Goal: Task Accomplishment & Management: Complete application form

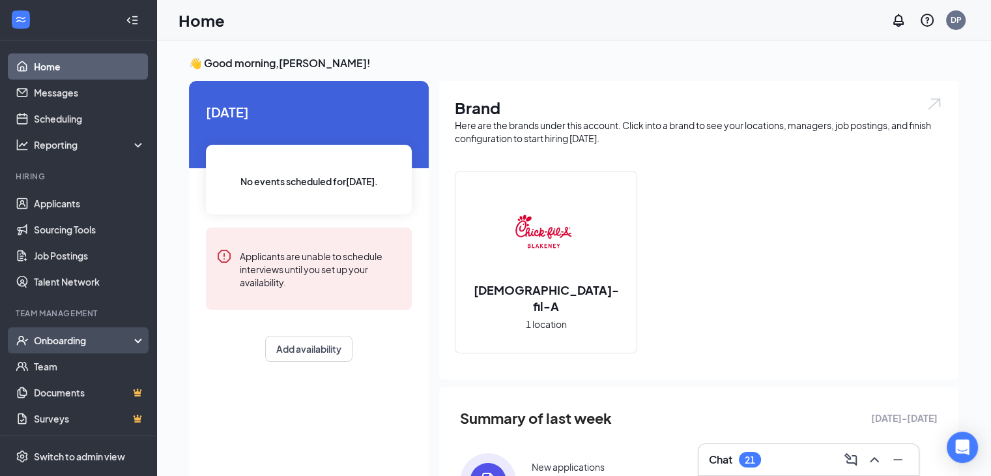
click at [71, 337] on div "Onboarding" at bounding box center [84, 340] width 100 height 13
click at [65, 363] on link "Overview" at bounding box center [89, 366] width 111 height 26
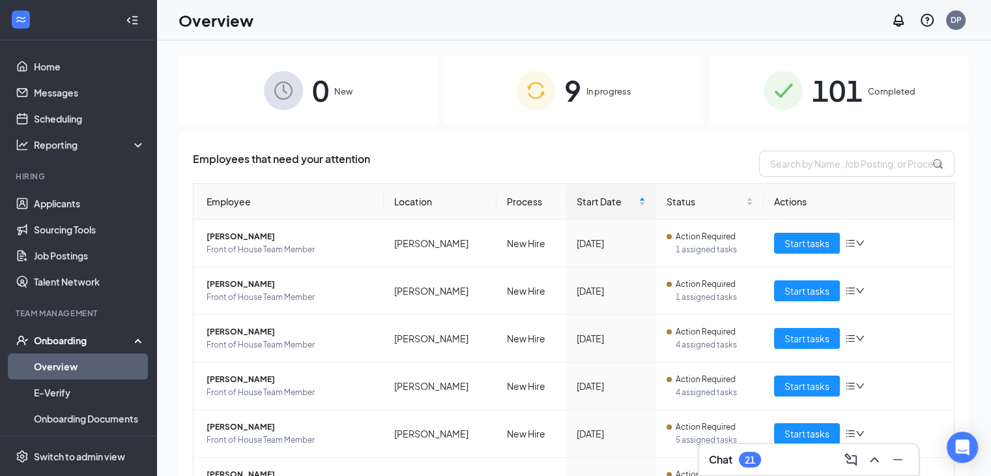
click at [832, 83] on span "101" at bounding box center [837, 90] width 51 height 45
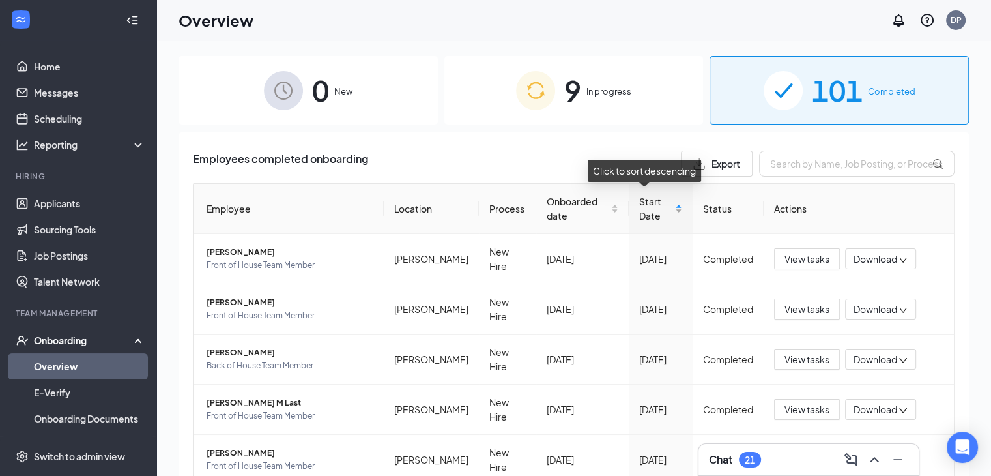
click at [666, 199] on div "Start Date" at bounding box center [660, 208] width 43 height 29
click at [618, 77] on div "9 In progress" at bounding box center [574, 90] width 259 height 68
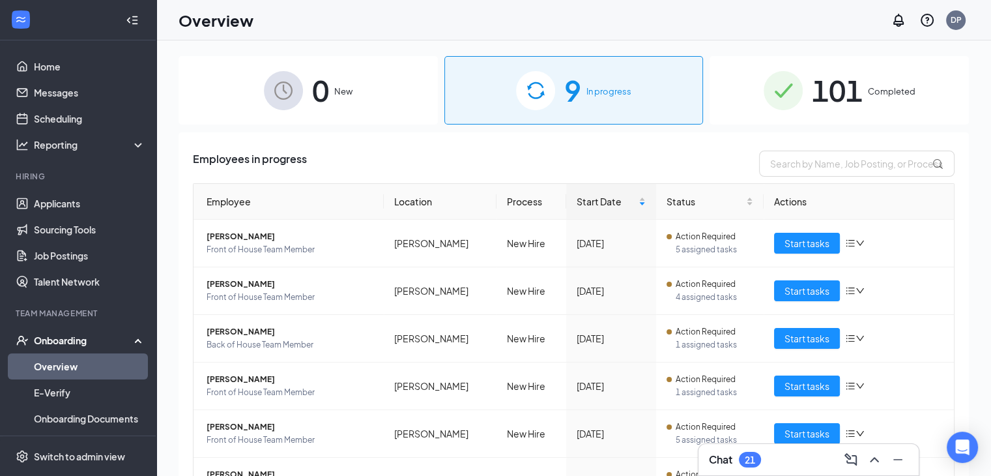
click at [905, 91] on span "Completed" at bounding box center [892, 91] width 48 height 13
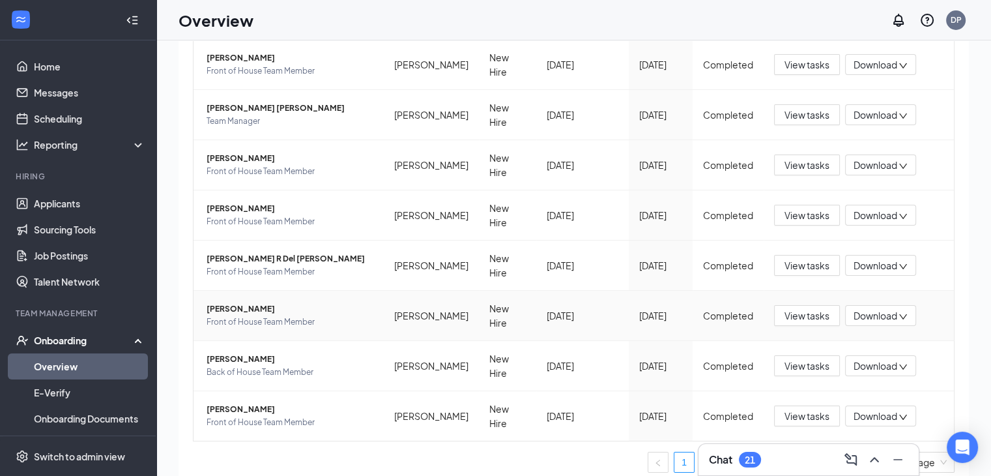
scroll to position [59, 0]
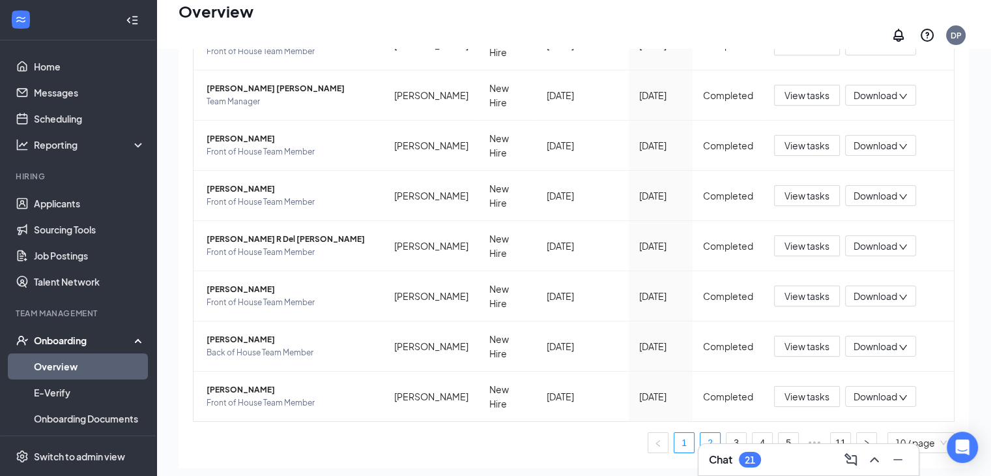
click at [701, 433] on link "2" at bounding box center [711, 443] width 20 height 20
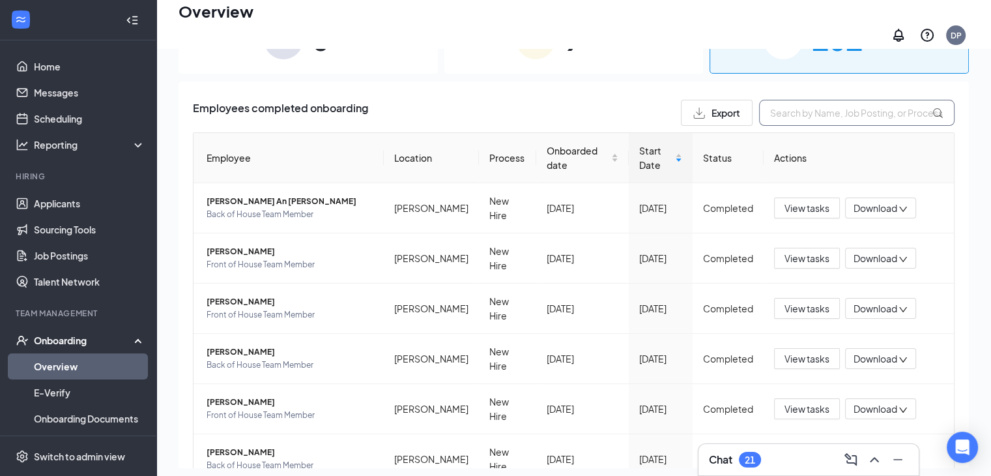
click at [885, 101] on input "text" at bounding box center [857, 113] width 196 height 26
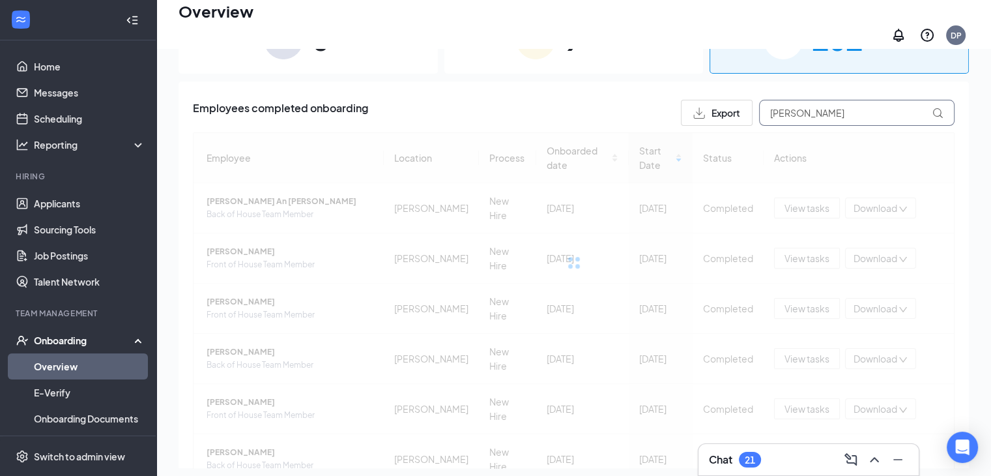
type input "[PERSON_NAME]"
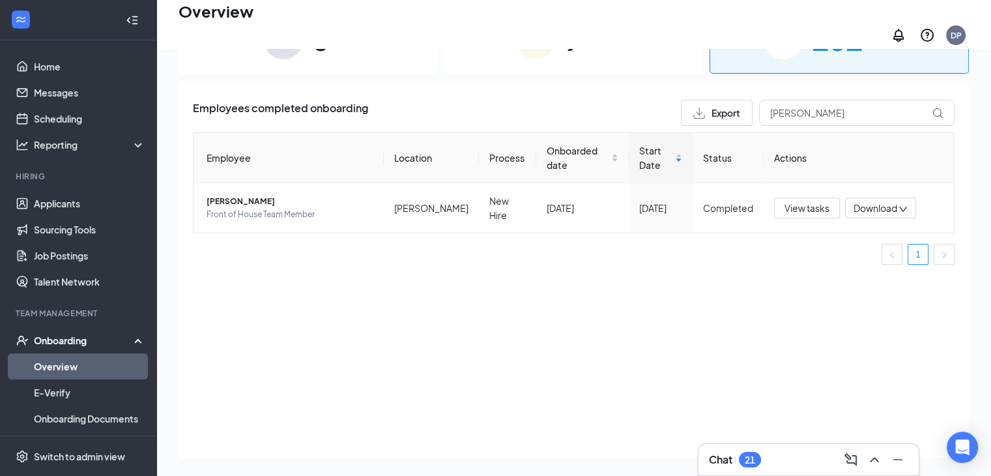
click at [68, 342] on div "Onboarding" at bounding box center [84, 340] width 100 height 13
click at [102, 340] on div "Onboarding" at bounding box center [84, 340] width 100 height 13
click at [91, 364] on link "Overview" at bounding box center [89, 366] width 111 height 26
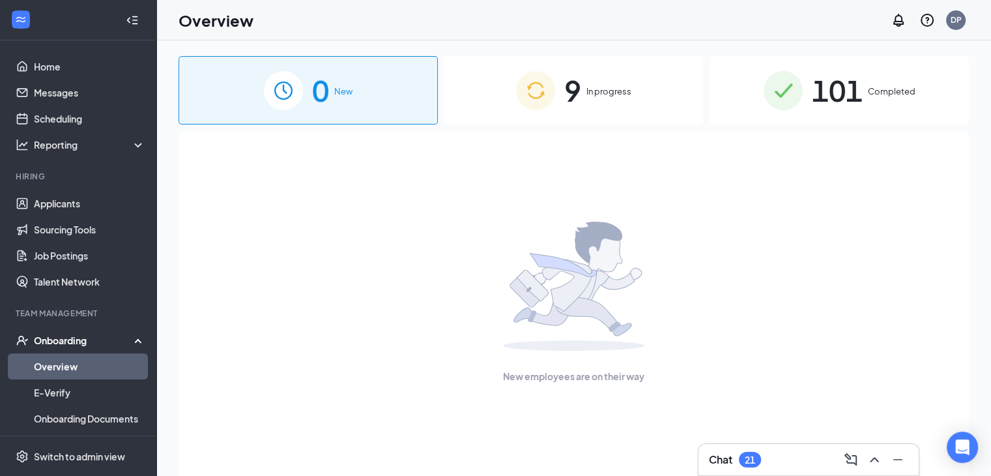
click at [521, 92] on img at bounding box center [535, 90] width 39 height 39
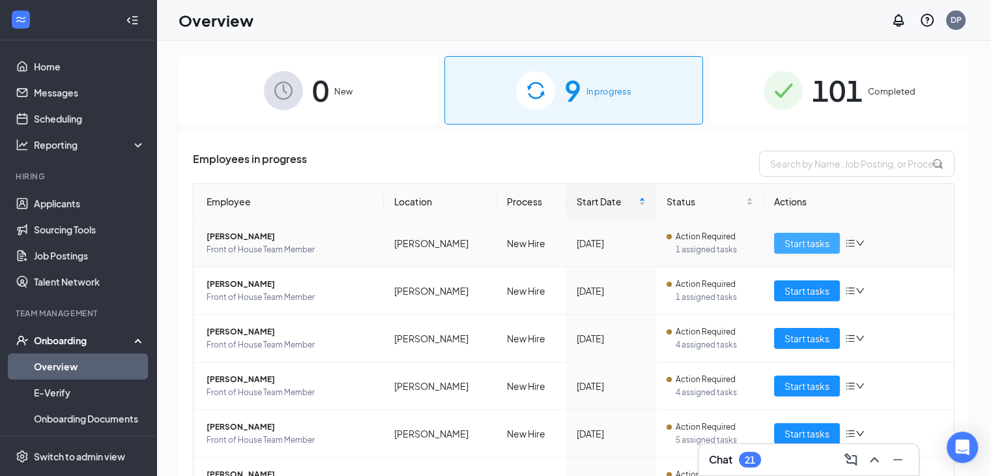
click at [785, 241] on span "Start tasks" at bounding box center [807, 243] width 45 height 14
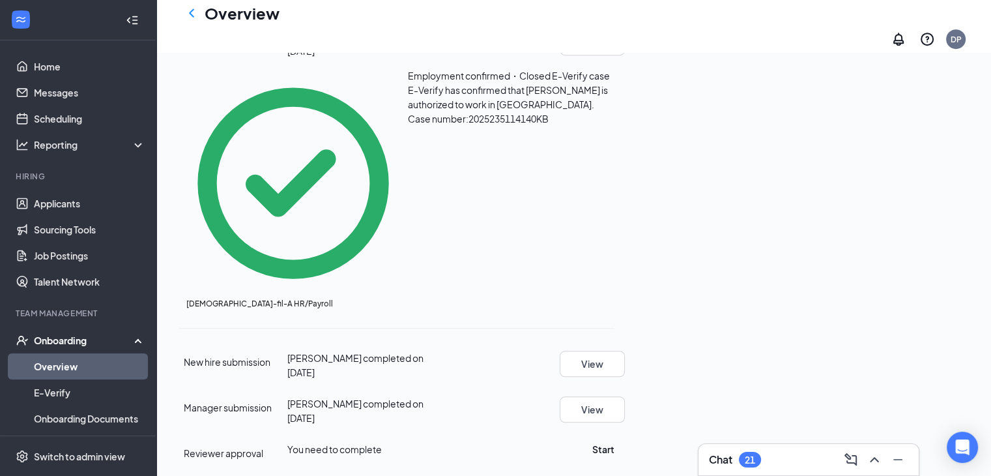
scroll to position [802, 0]
click at [615, 442] on button "Start" at bounding box center [603, 449] width 22 height 14
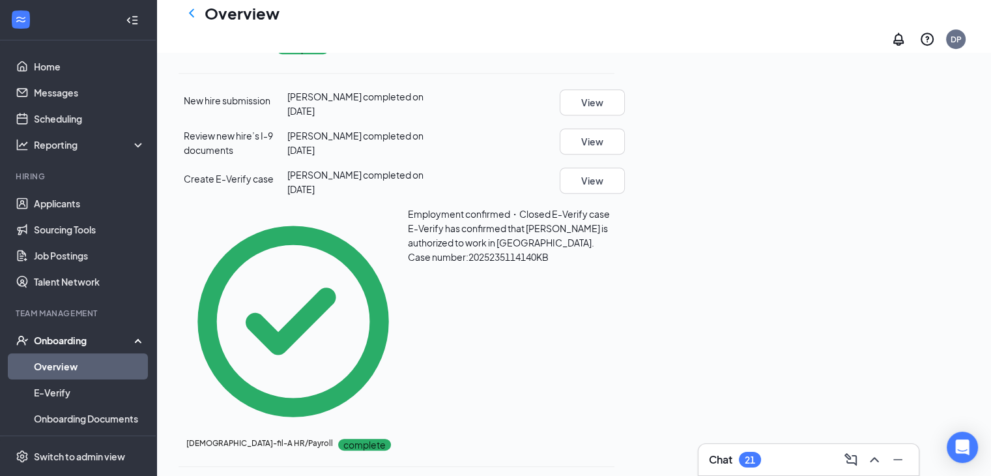
scroll to position [606, 0]
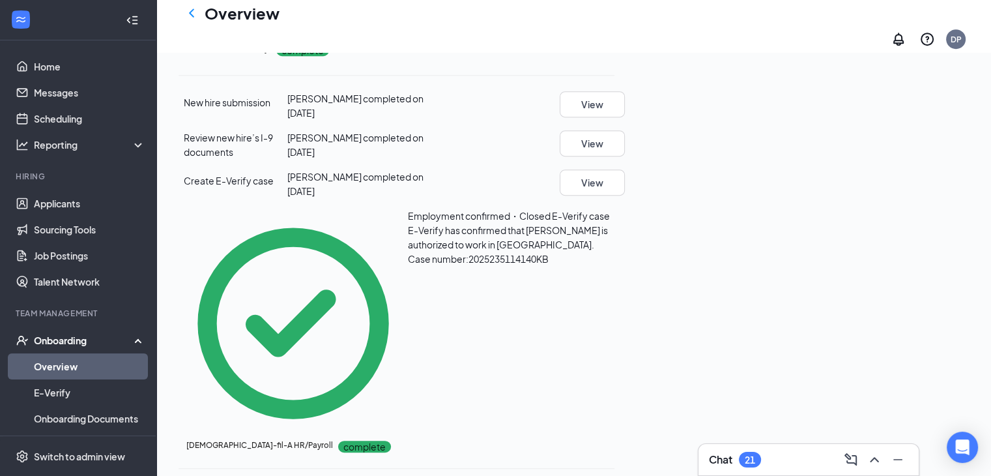
click at [598, 56] on p "Download" at bounding box center [577, 49] width 44 height 14
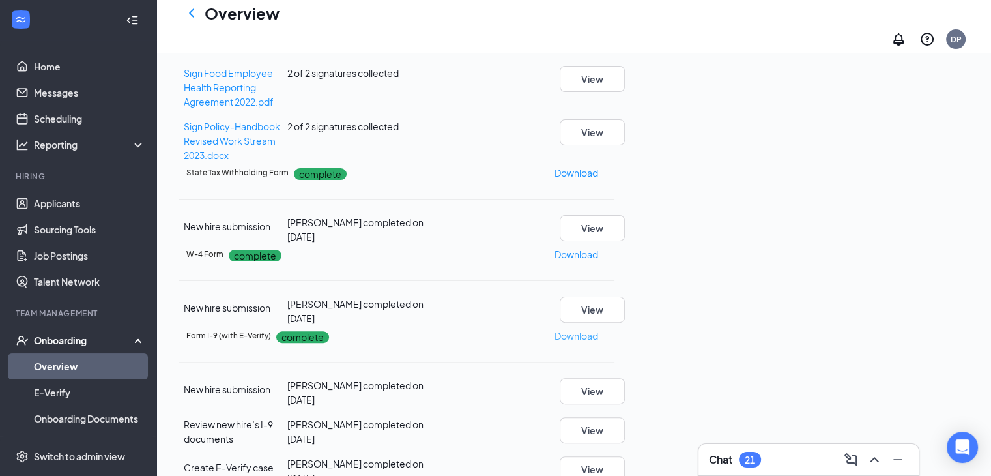
scroll to position [150, 0]
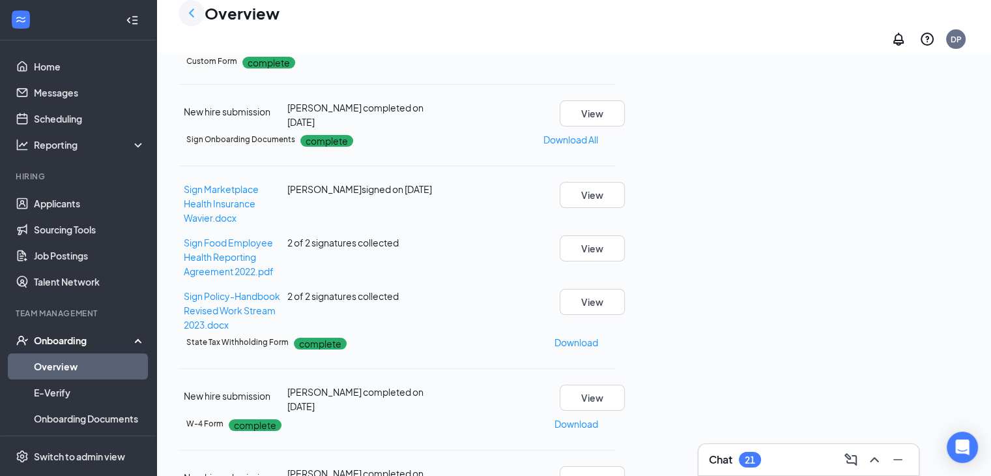
click at [193, 21] on icon "ChevronLeft" at bounding box center [192, 13] width 16 height 16
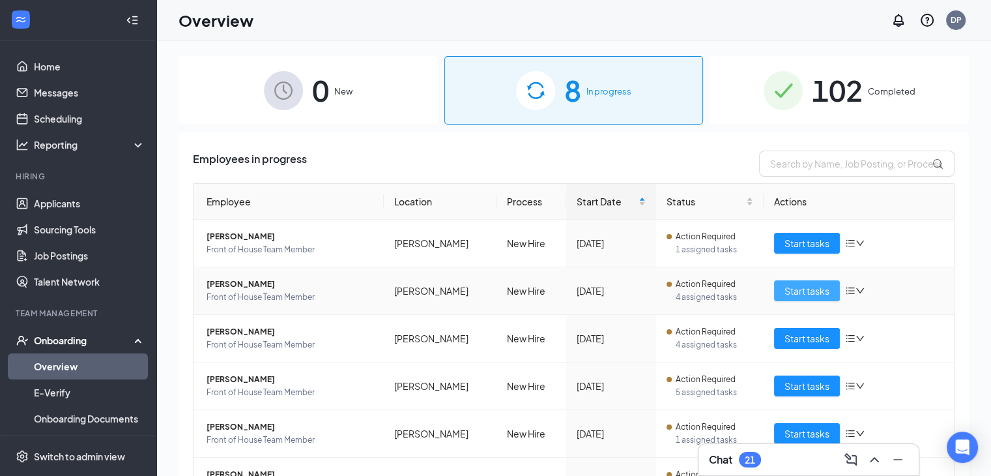
click at [785, 293] on span "Start tasks" at bounding box center [807, 291] width 45 height 14
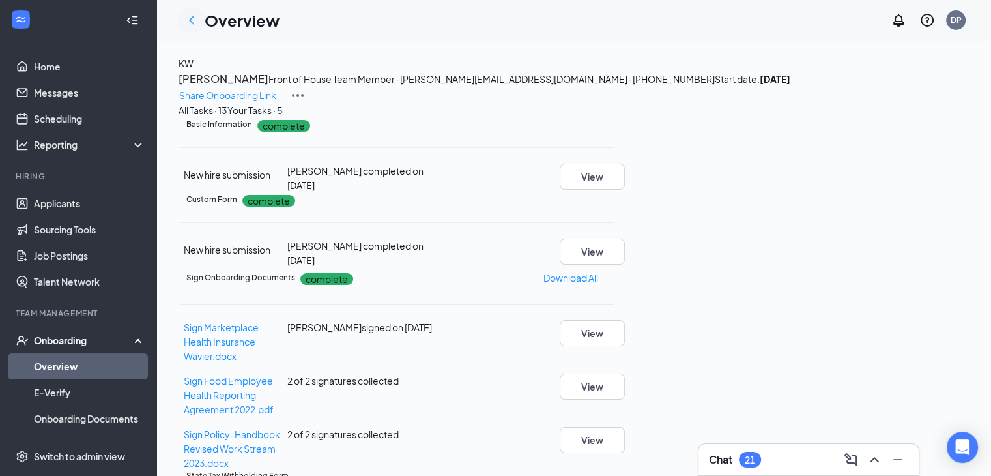
click at [195, 20] on icon "ChevronLeft" at bounding box center [192, 20] width 16 height 16
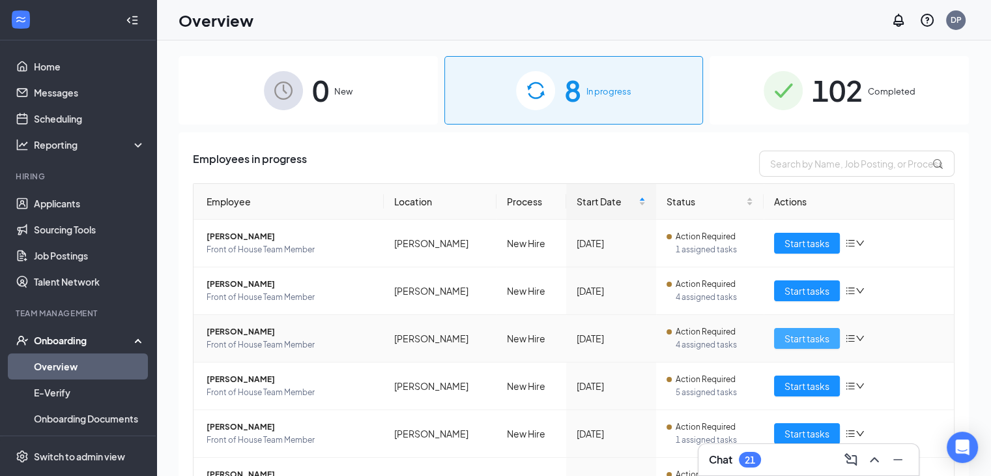
click at [812, 341] on span "Start tasks" at bounding box center [807, 338] width 45 height 14
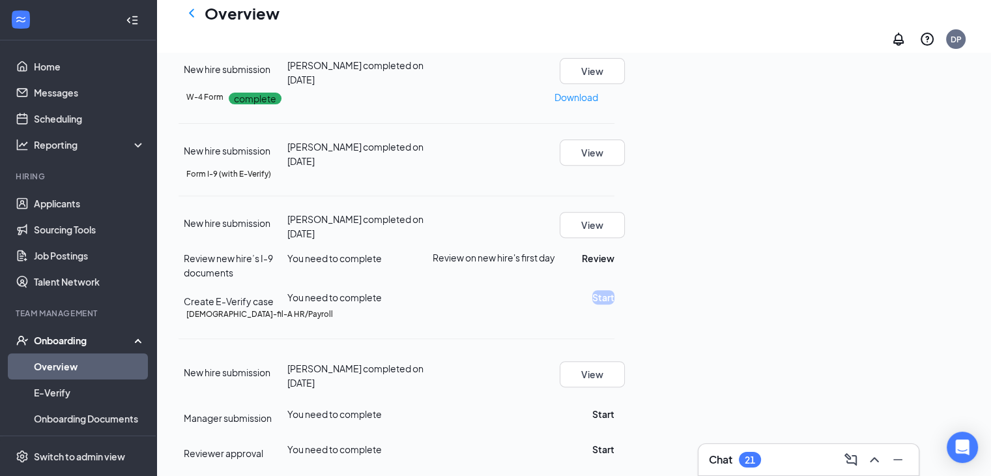
scroll to position [587, 0]
click at [615, 265] on button "Review" at bounding box center [598, 258] width 33 height 14
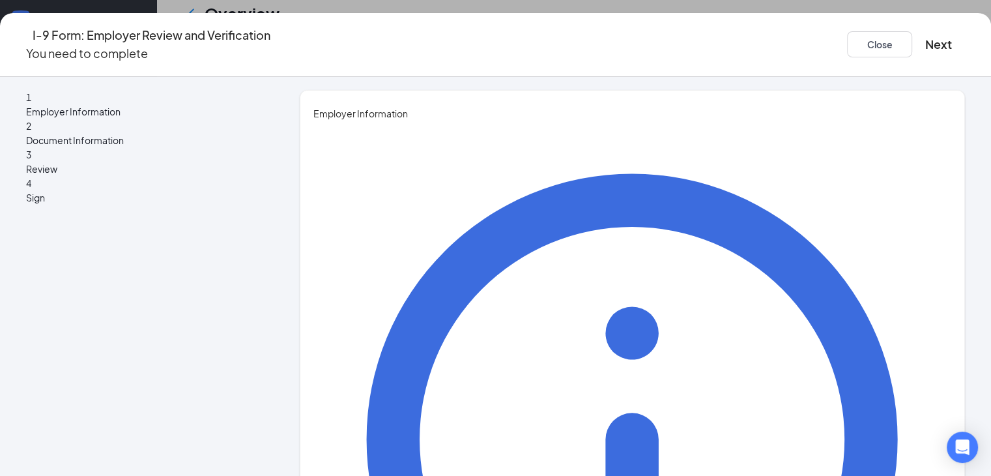
scroll to position [326, 0]
click at [847, 32] on button "Close" at bounding box center [879, 44] width 65 height 26
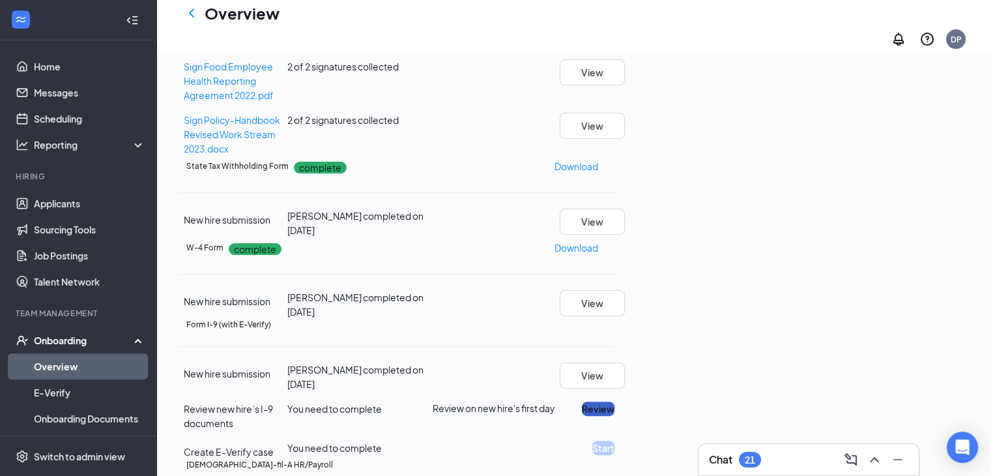
scroll to position [684, 0]
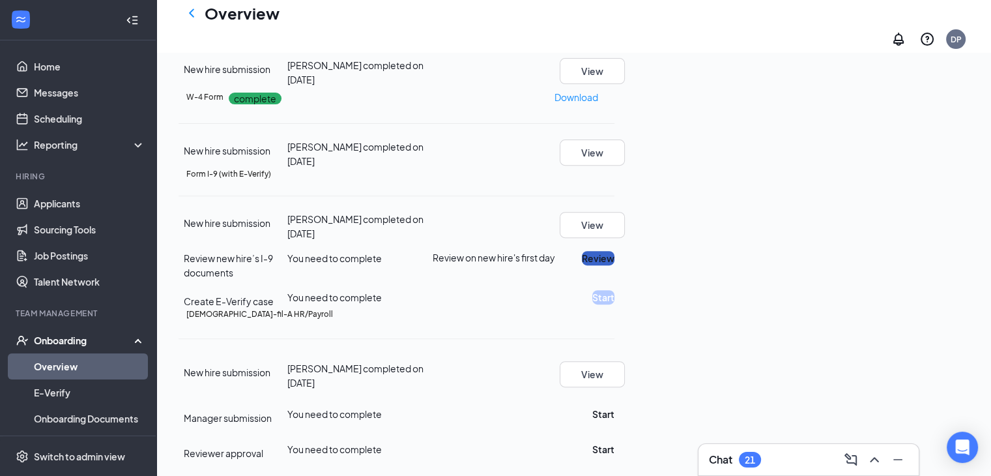
click at [615, 251] on button "Review" at bounding box center [598, 258] width 33 height 14
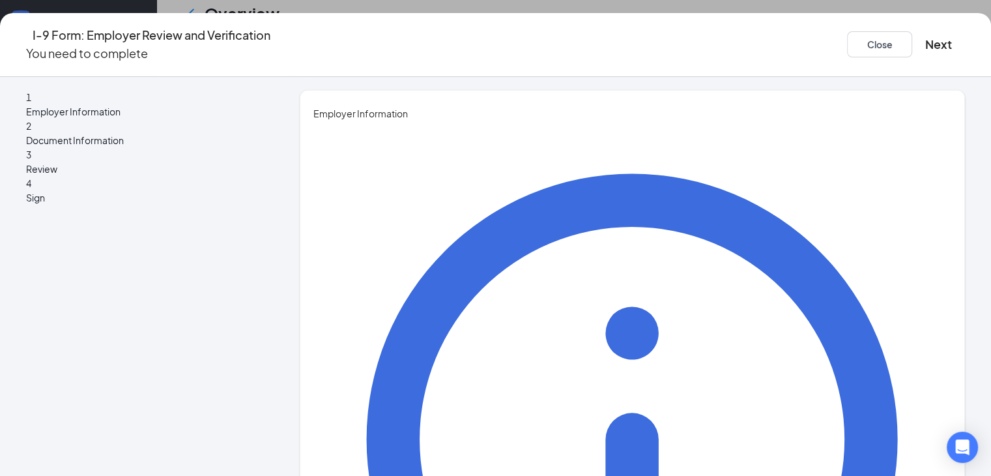
type input "[PERSON_NAME]"
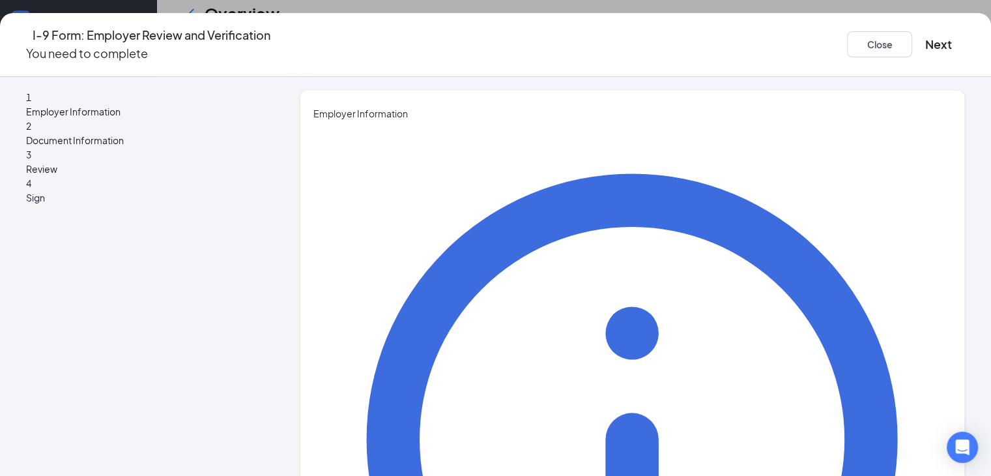
type input "G/M"
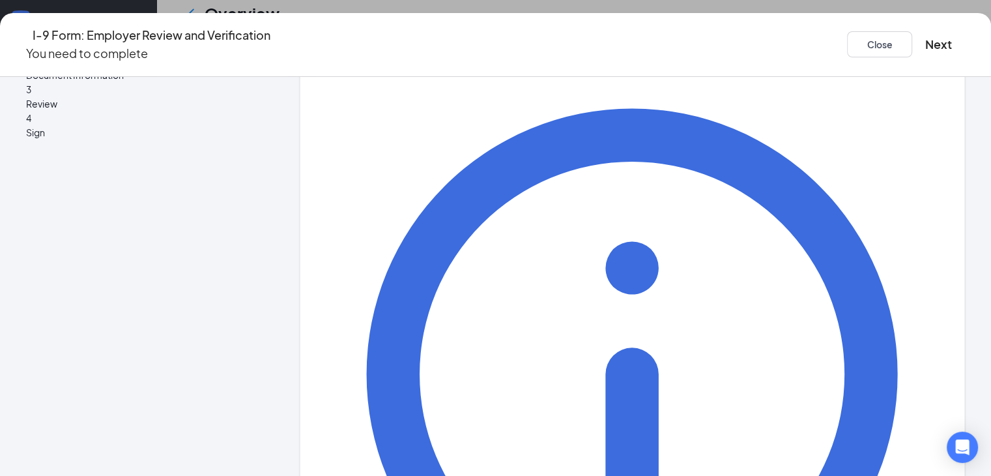
type input "[EMAIL_ADDRESS][DEMOGRAPHIC_DATA][DOMAIN_NAME]"
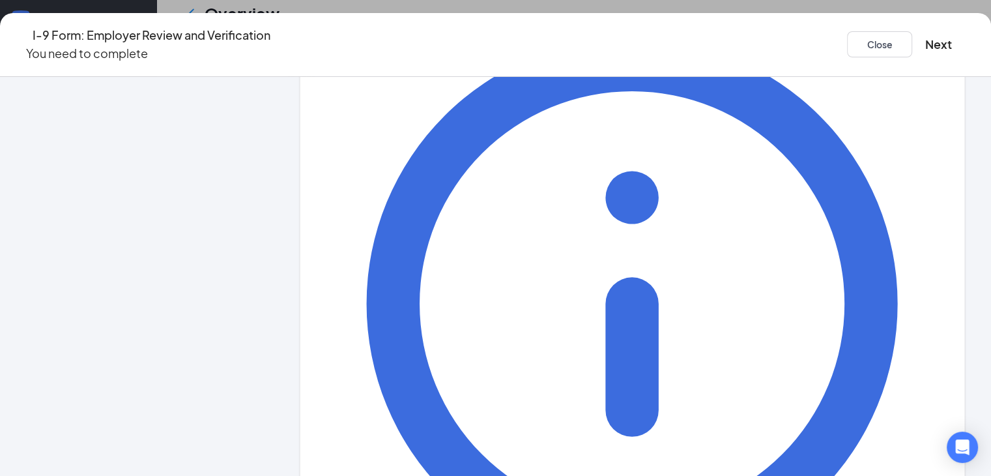
scroll to position [136, 0]
type input "7048440704"
click at [925, 40] on button "Next" at bounding box center [938, 44] width 27 height 18
drag, startPoint x: 425, startPoint y: 255, endPoint x: 295, endPoint y: 255, distance: 130.4
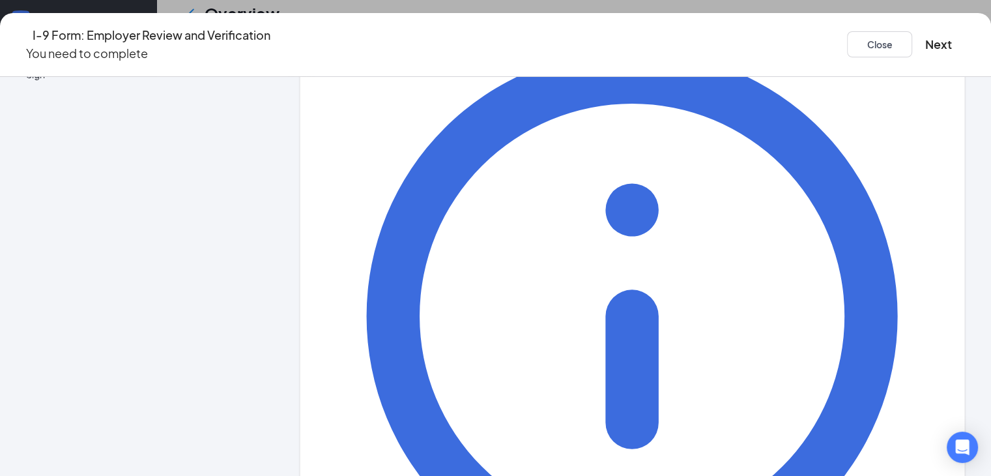
scroll to position [720, 0]
type input "[EMAIL_ADDRESS][DEMOGRAPHIC_DATA][DOMAIN_NAME]"
click at [925, 37] on button "Next" at bounding box center [938, 44] width 27 height 18
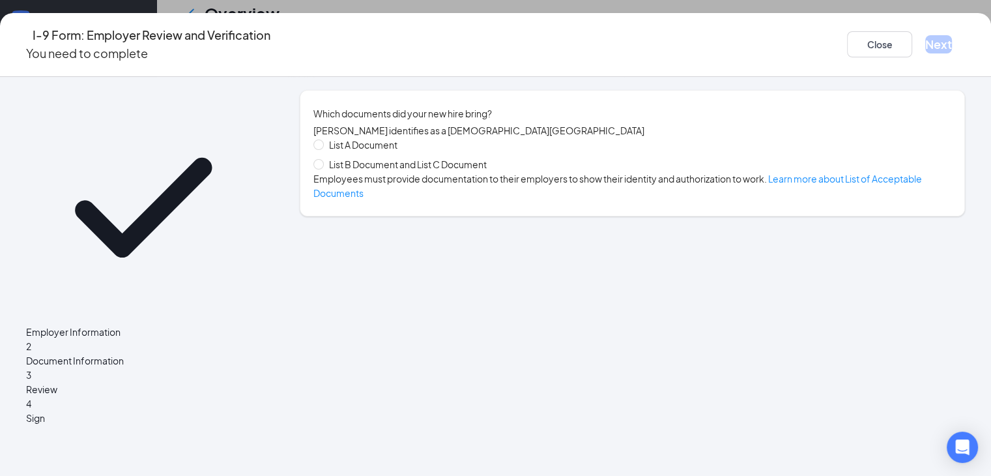
scroll to position [0, 0]
click at [324, 169] on span at bounding box center [318, 164] width 10 height 10
click at [323, 168] on input "List B Document and List C Document" at bounding box center [317, 163] width 9 height 9
radio input "true"
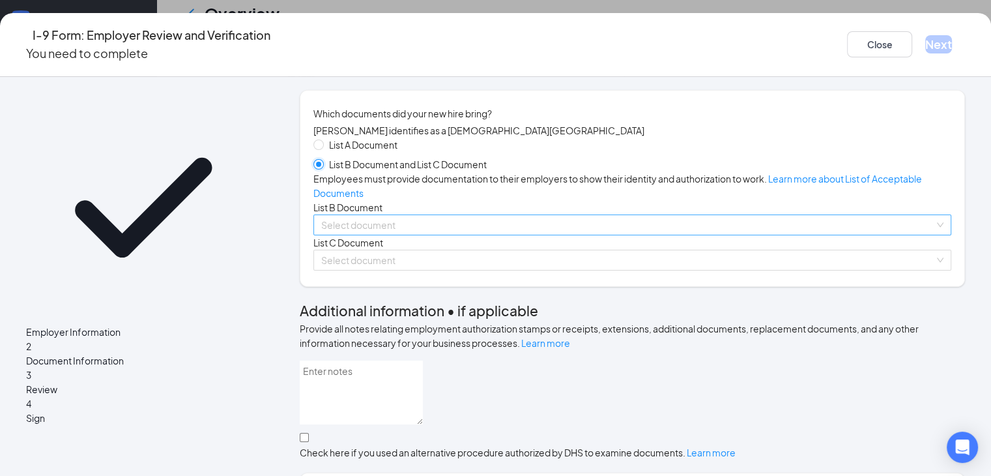
click at [934, 235] on div "Select document" at bounding box center [632, 224] width 638 height 21
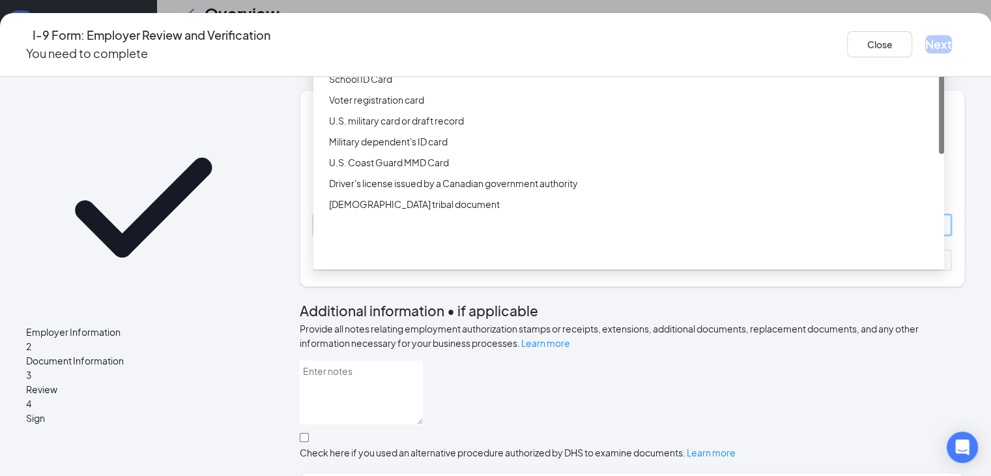
click at [393, 44] on div "Driver’s License issued by U.S State or outlying US possession" at bounding box center [632, 37] width 607 height 14
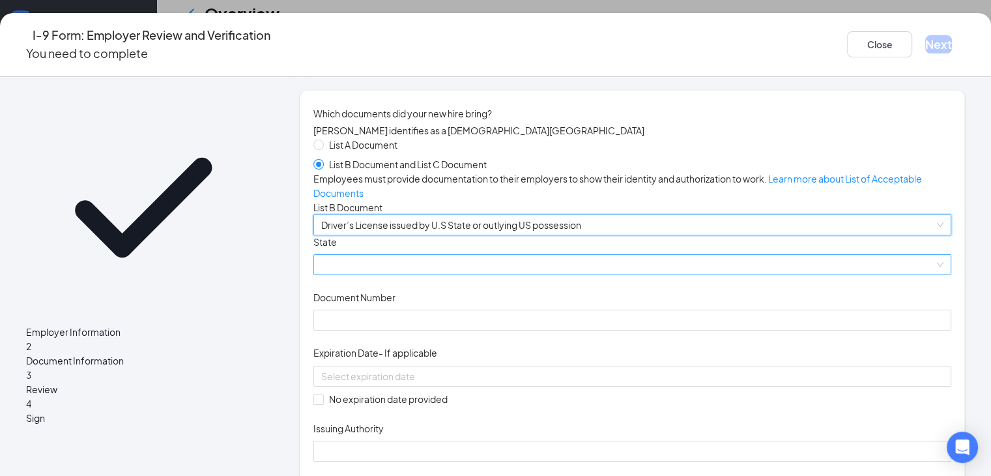
click at [534, 274] on span at bounding box center [632, 265] width 622 height 20
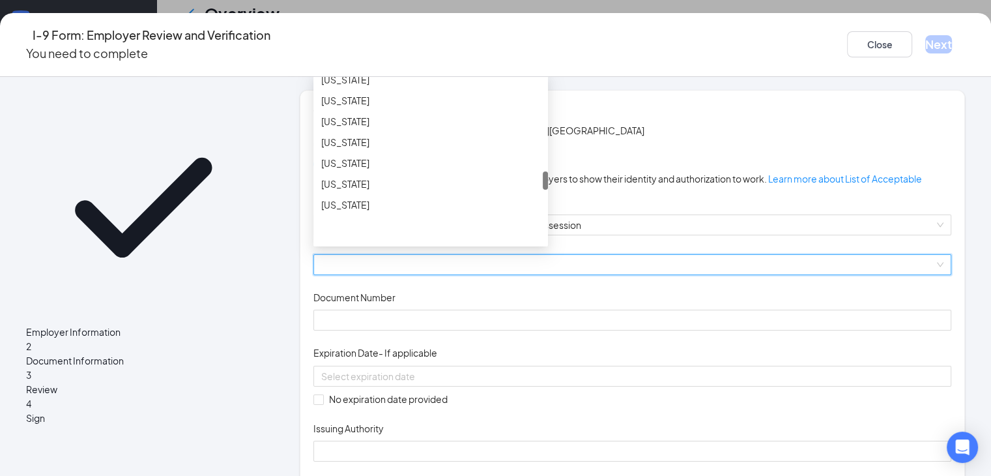
scroll to position [912, 0]
click at [377, 186] on div "[US_STATE]" at bounding box center [430, 178] width 219 height 14
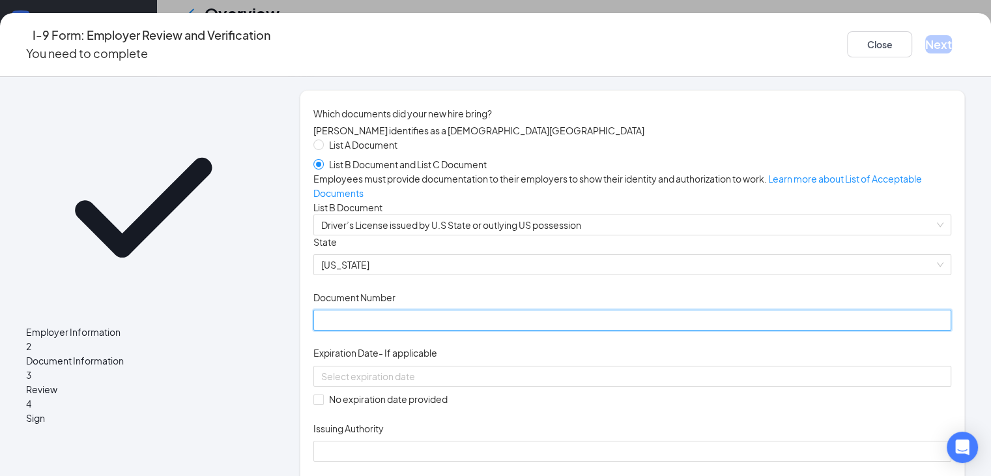
click at [458, 330] on input "Document Number" at bounding box center [632, 320] width 638 height 21
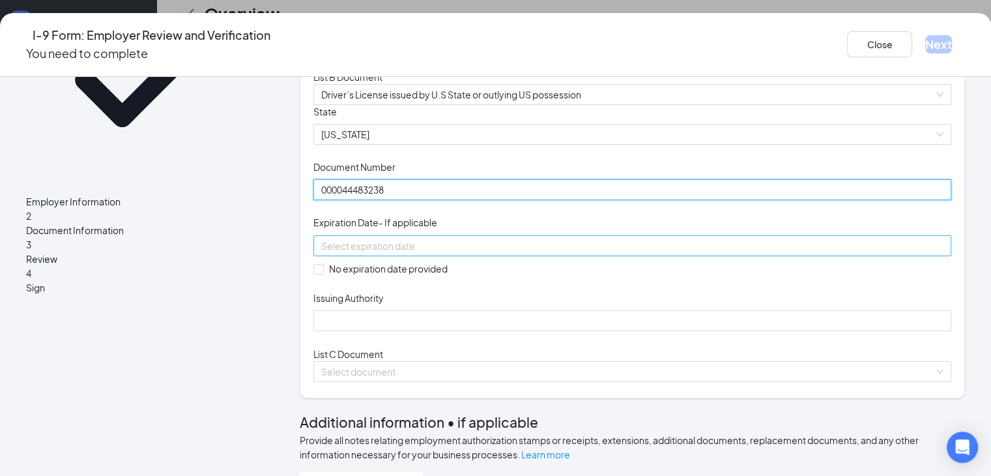
type input "000044483238"
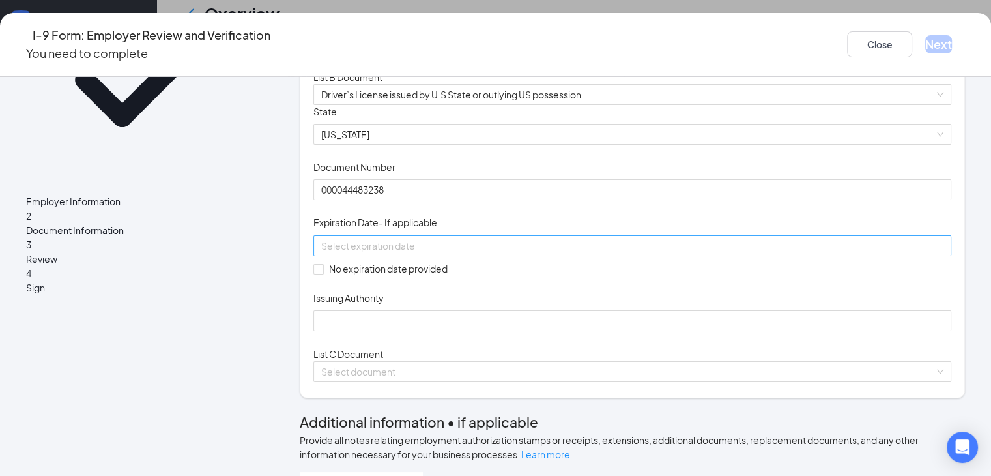
click at [535, 253] on div at bounding box center [632, 246] width 622 height 14
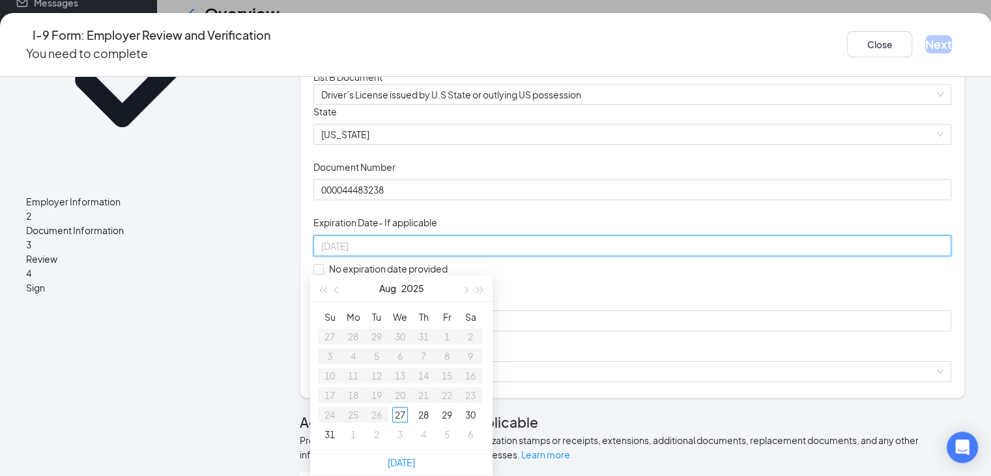
type input "[DATE]"
click at [478, 287] on span "button" at bounding box center [480, 290] width 7 height 7
click at [467, 275] on button "button" at bounding box center [465, 288] width 14 height 26
click at [465, 287] on span "button" at bounding box center [465, 290] width 7 height 7
type input "[DATE]"
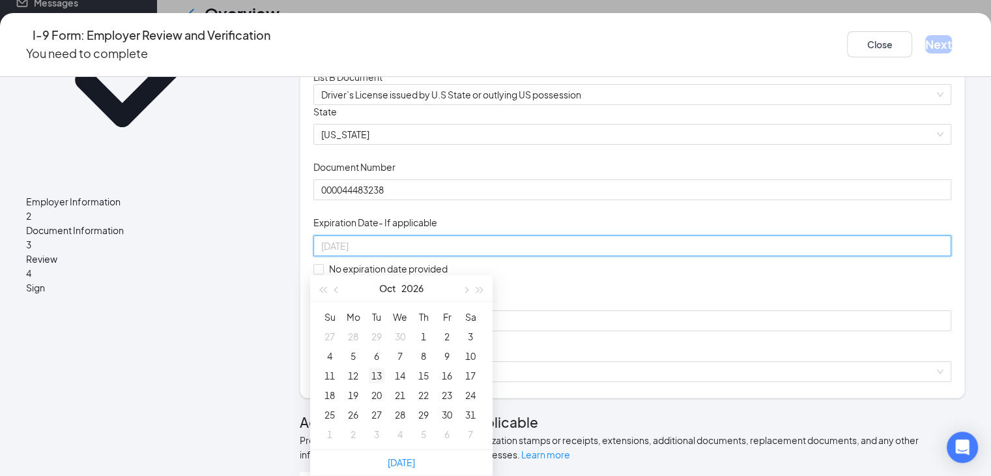
type input "[DATE]"
click at [376, 368] on div "13" at bounding box center [377, 376] width 16 height 16
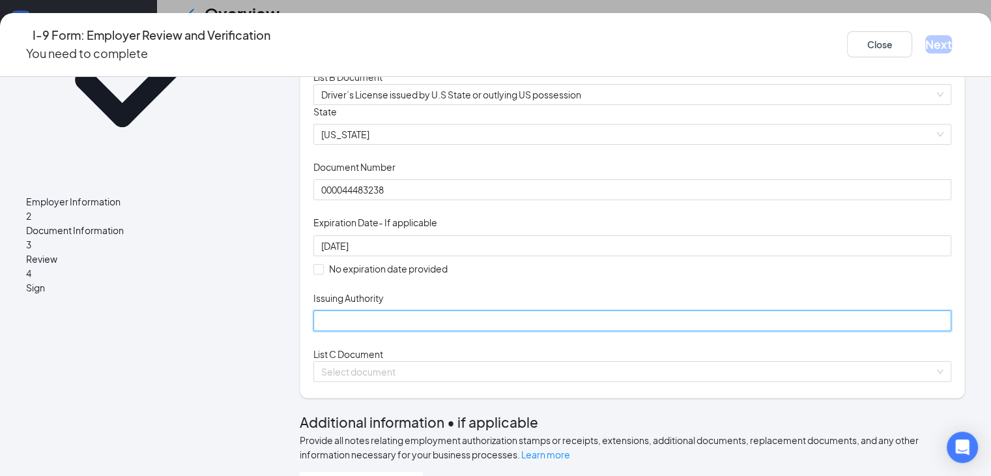
click at [466, 331] on input "Issuing Authority" at bounding box center [632, 320] width 638 height 21
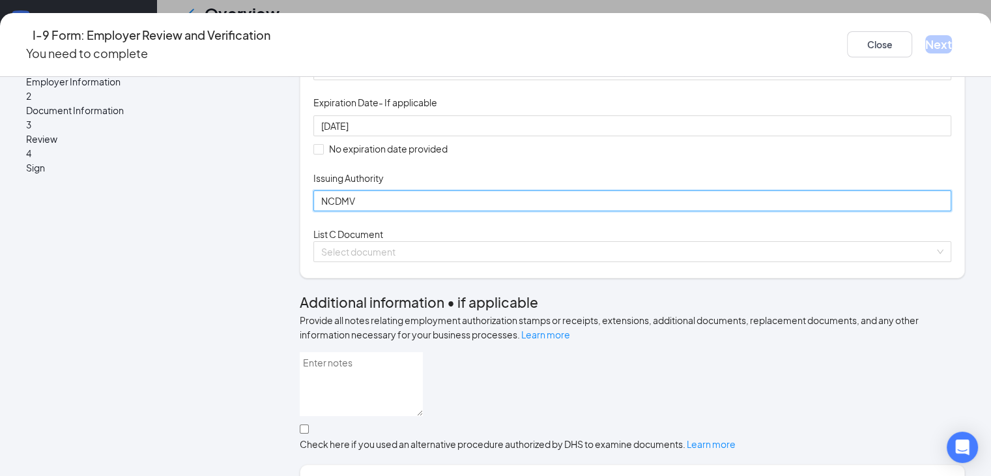
scroll to position [261, 0]
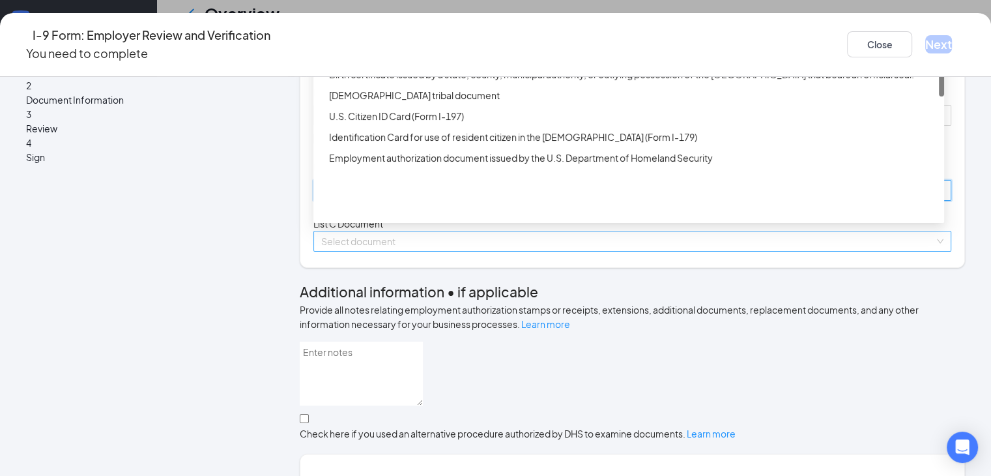
click at [933, 252] on div "Select document" at bounding box center [632, 241] width 638 height 21
type input "NCDMV"
click at [454, 81] on div "Birth certificate issued by a state, county, municipal authority, or outlying p…" at bounding box center [632, 74] width 607 height 14
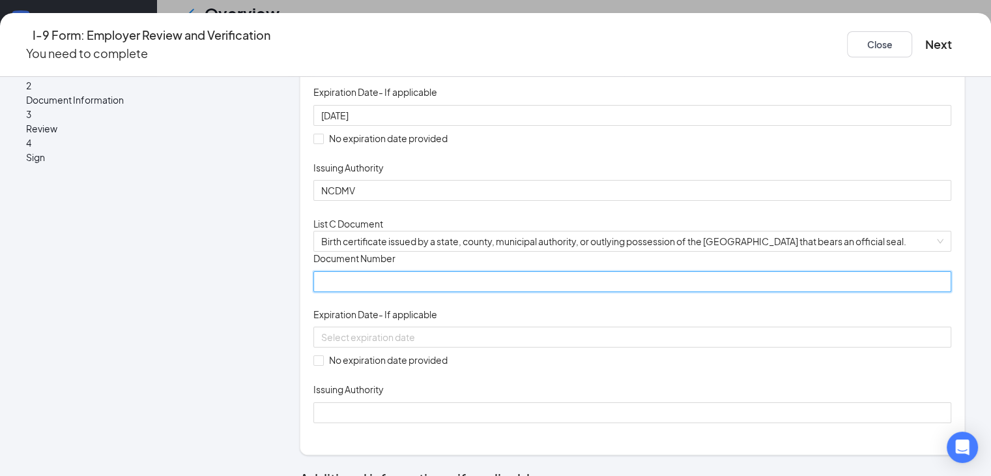
click at [459, 292] on input "Document Number" at bounding box center [632, 281] width 638 height 21
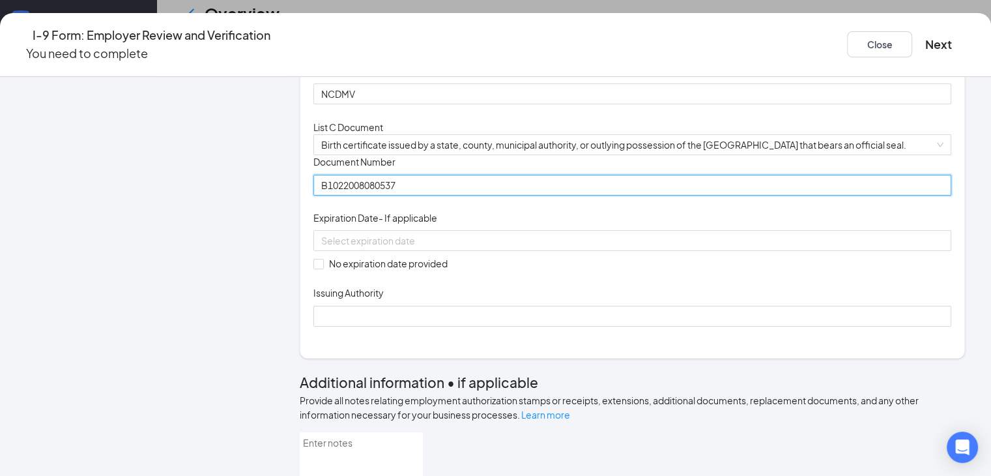
scroll to position [391, 0]
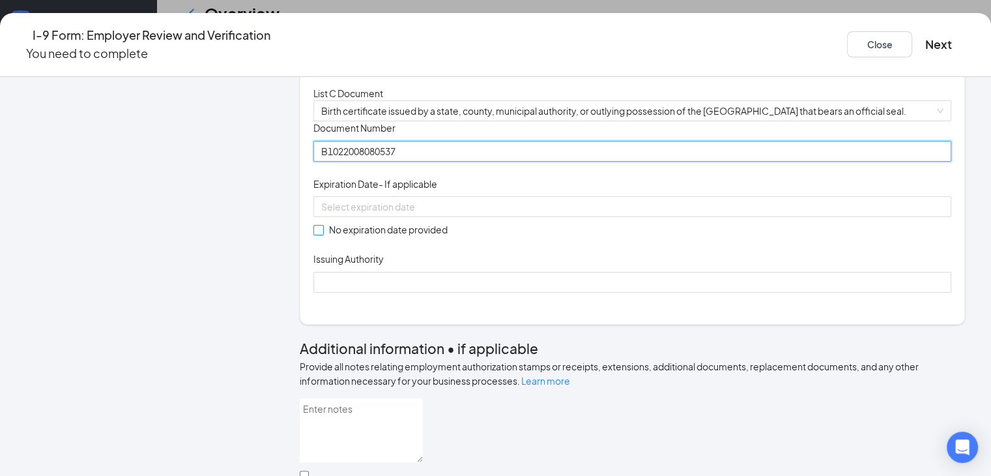
type input "B1022008080537"
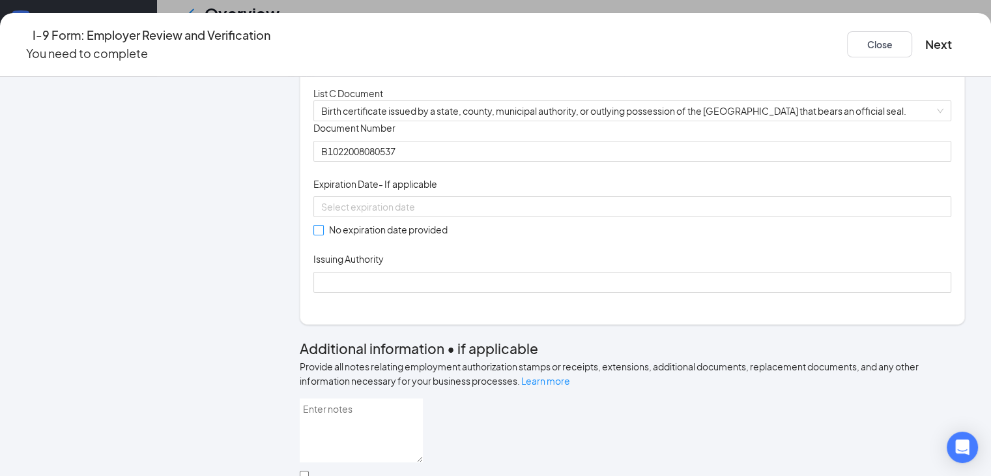
click at [321, 235] on span at bounding box center [318, 230] width 10 height 10
click at [321, 234] on input "No expiration date provided" at bounding box center [317, 229] width 9 height 9
checkbox input "true"
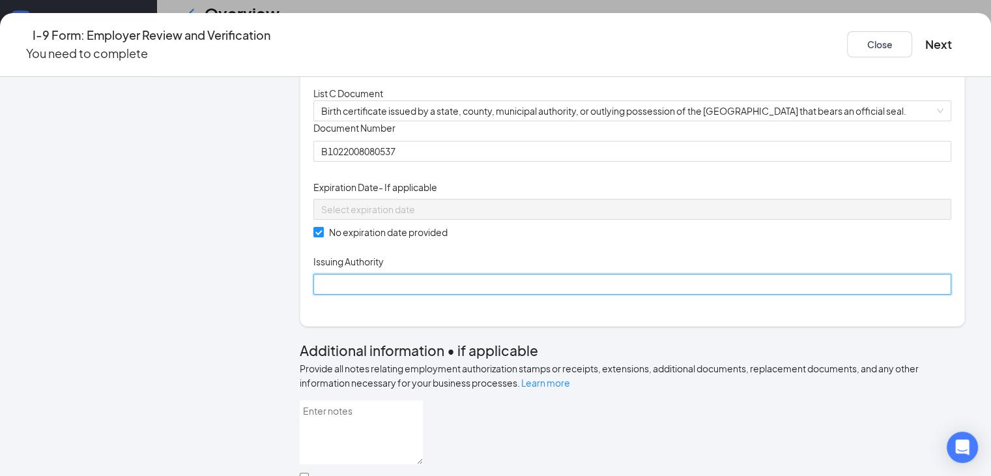
click at [465, 295] on input "Issuing Authority" at bounding box center [632, 284] width 638 height 21
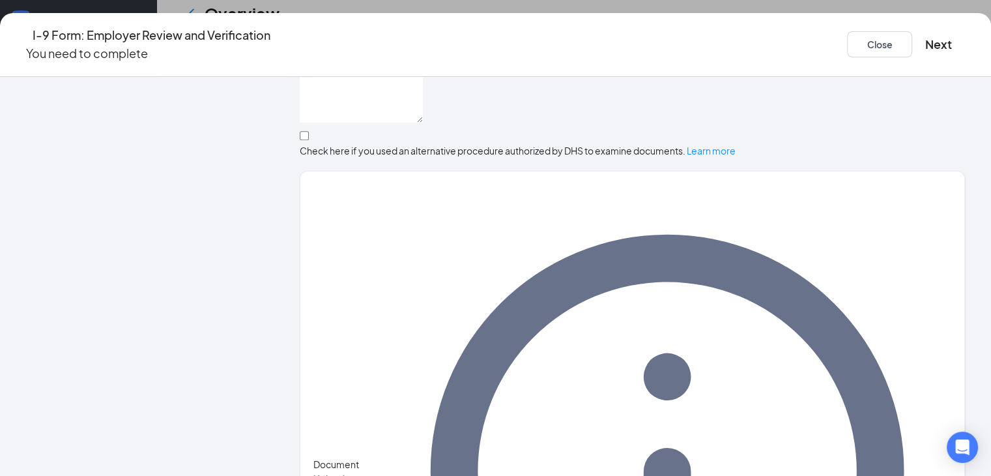
scroll to position [742, 0]
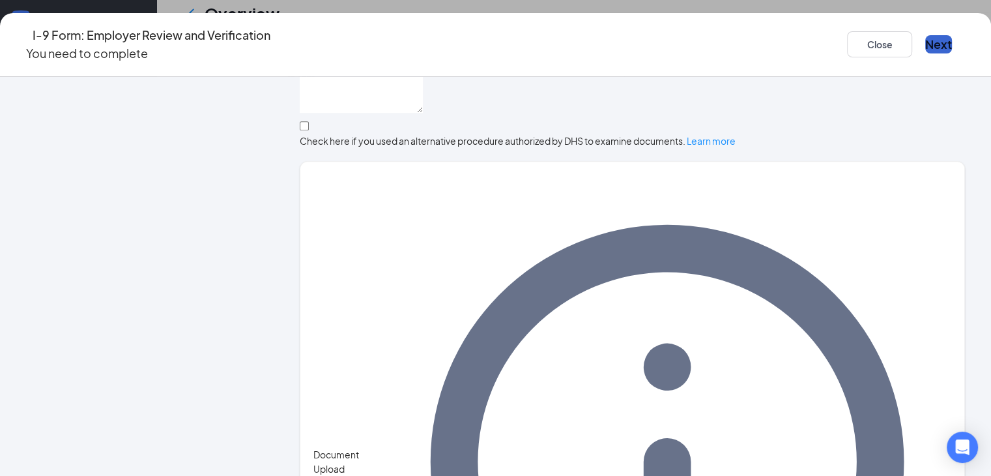
type input "State of [US_STATE]"
click at [925, 44] on button "Next" at bounding box center [938, 44] width 27 height 18
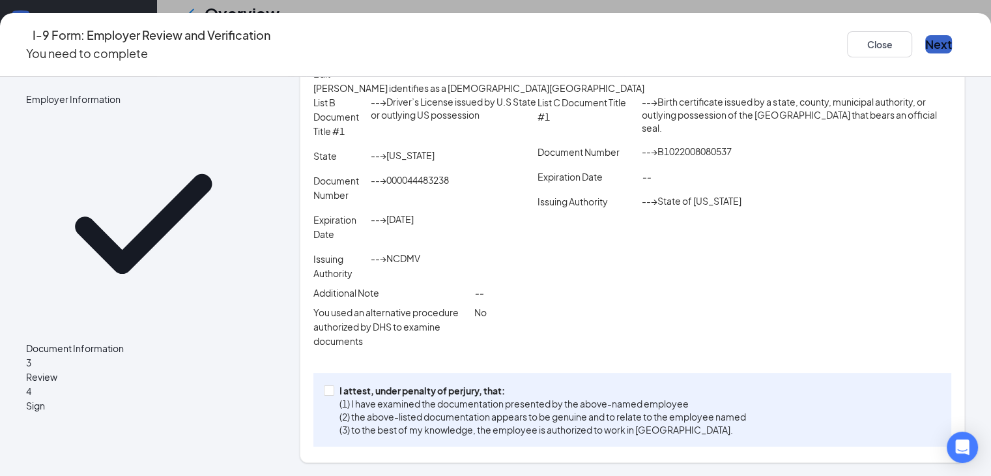
scroll to position [288, 0]
click at [324, 392] on input "I attest, under penalty of [PERSON_NAME], that: (1) I have examined the documen…" at bounding box center [328, 389] width 9 height 9
checkbox input "true"
click at [925, 35] on button "Next" at bounding box center [938, 44] width 27 height 18
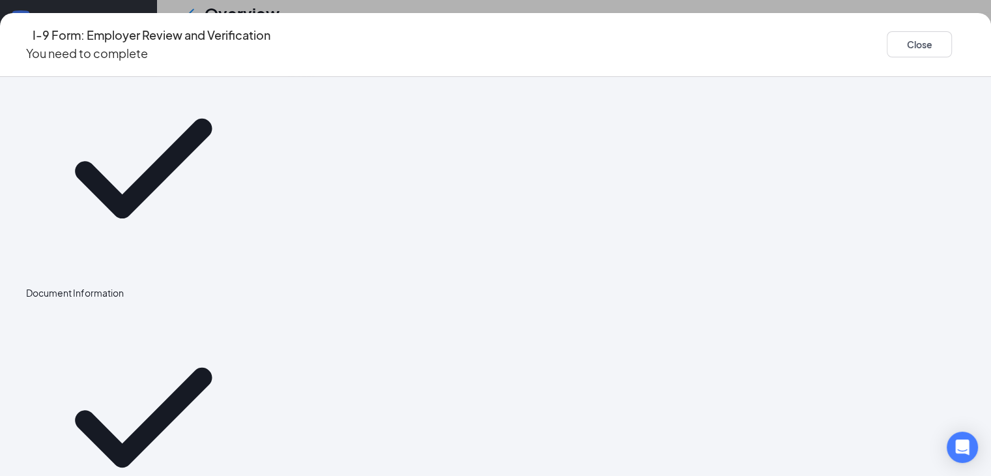
scroll to position [0, 0]
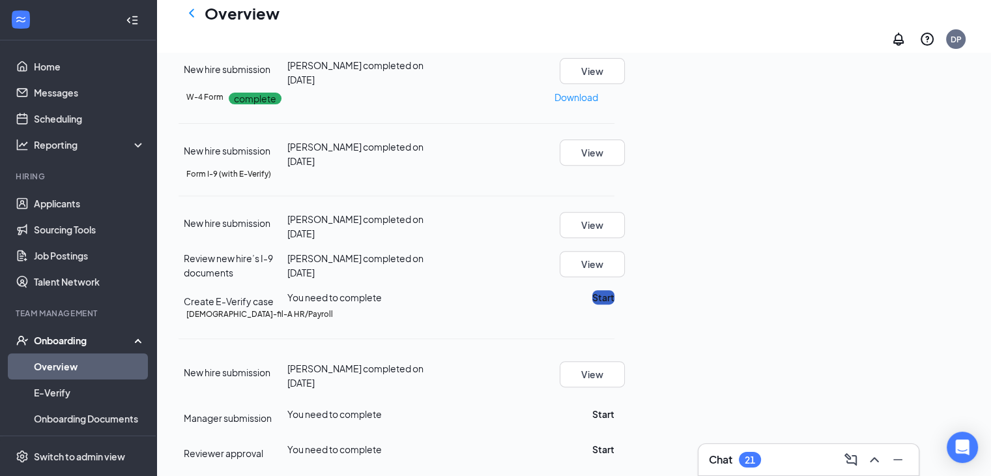
click at [615, 290] on button "Start" at bounding box center [603, 297] width 22 height 14
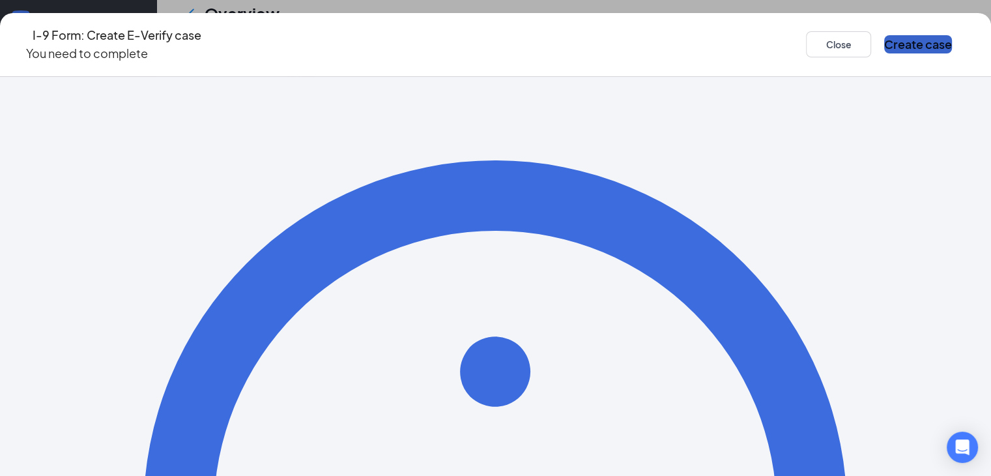
click at [894, 37] on button "Create case" at bounding box center [918, 44] width 68 height 18
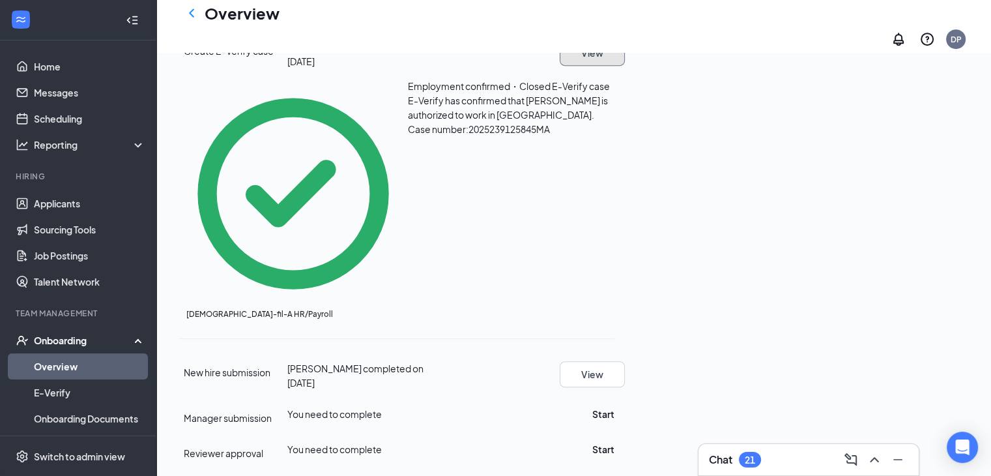
scroll to position [796, 0]
click at [194, 17] on icon "ChevronLeft" at bounding box center [191, 12] width 5 height 8
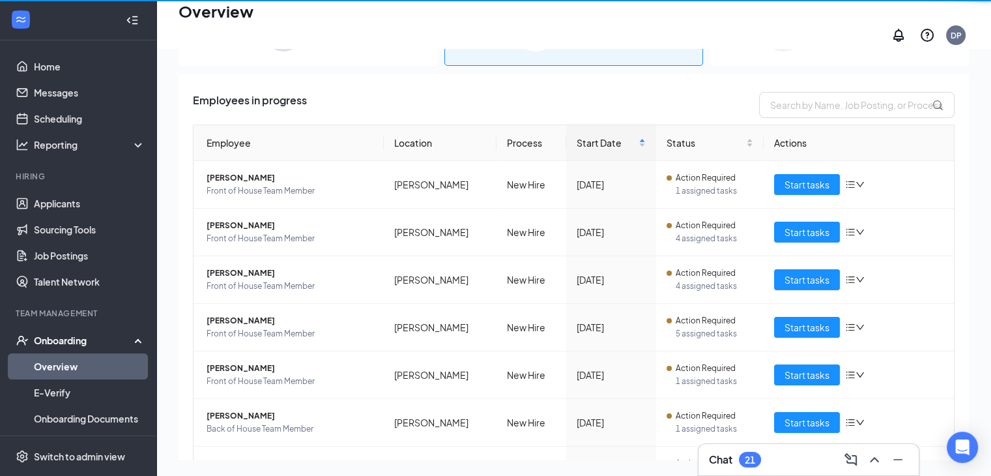
scroll to position [59, 0]
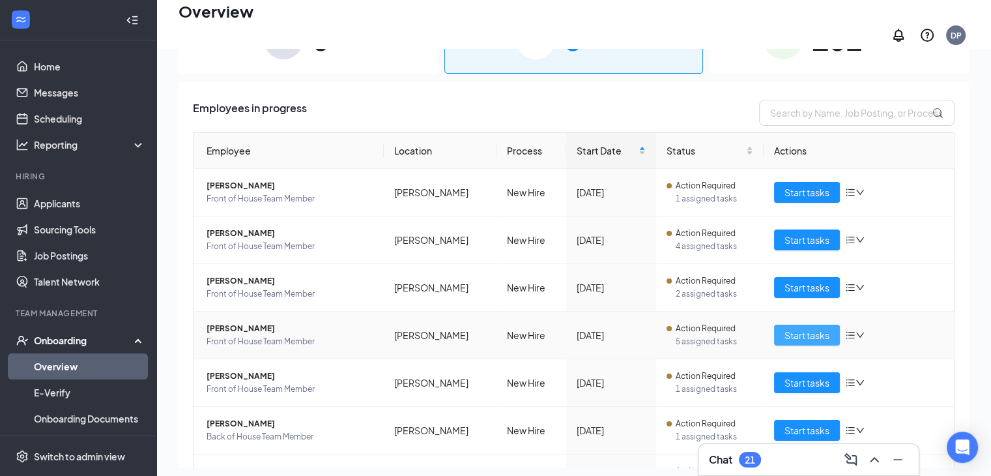
click at [797, 329] on span "Start tasks" at bounding box center [807, 335] width 45 height 14
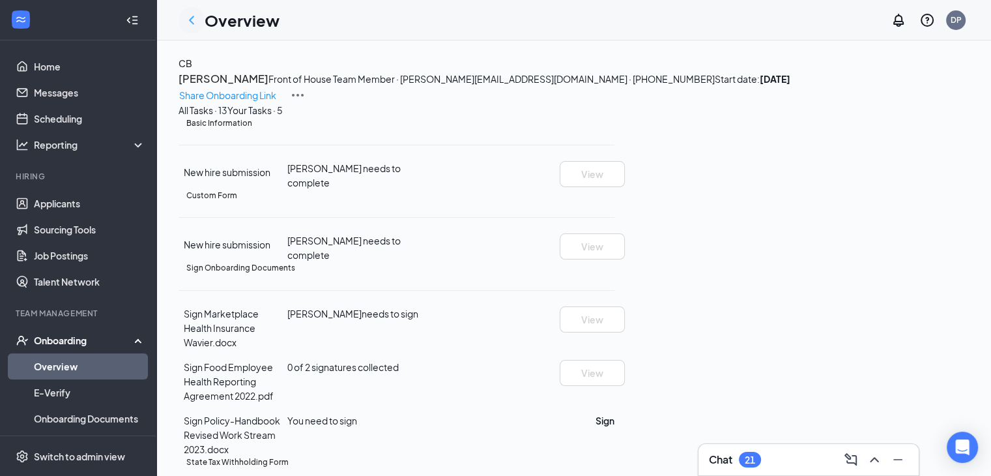
click at [193, 22] on icon "ChevronLeft" at bounding box center [192, 20] width 16 height 16
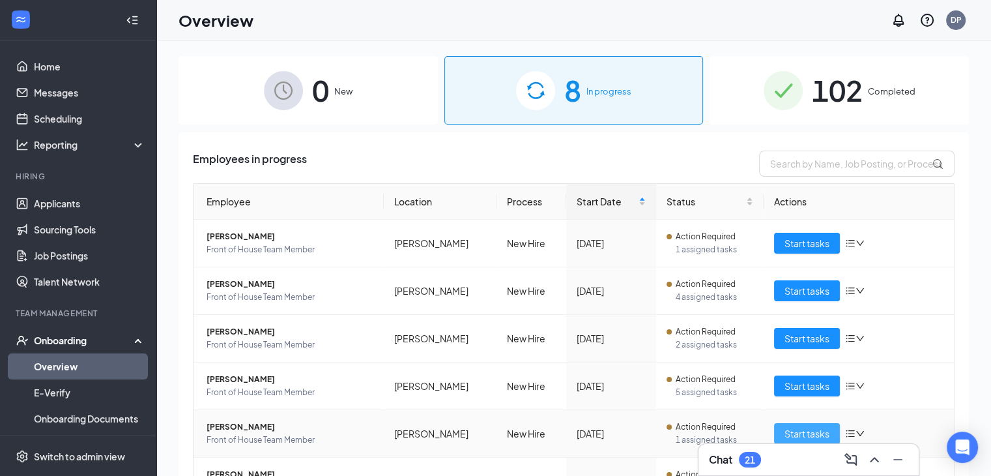
click at [785, 433] on span "Start tasks" at bounding box center [807, 433] width 45 height 14
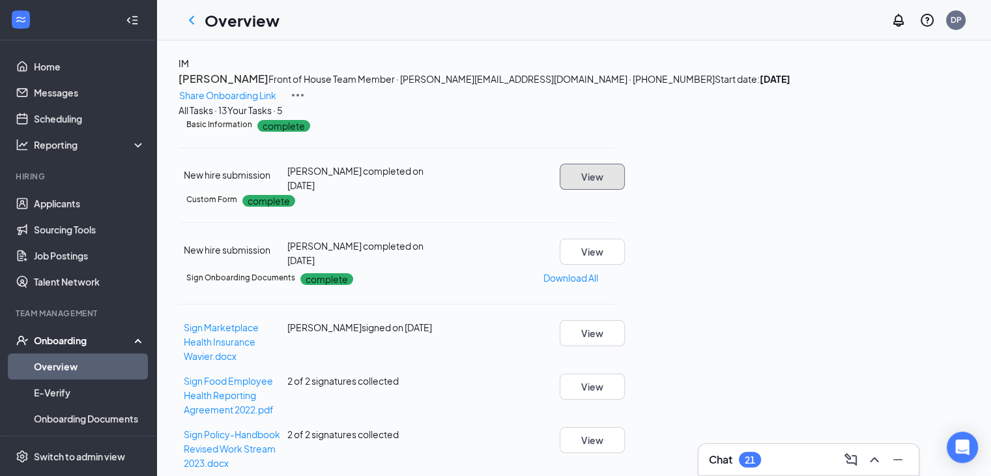
click at [625, 190] on button "View" at bounding box center [592, 177] width 65 height 26
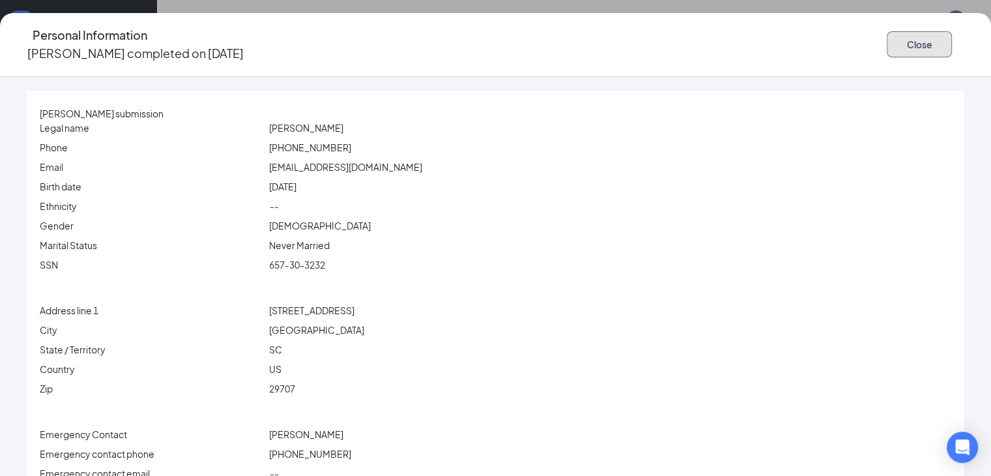
click at [887, 38] on button "Close" at bounding box center [919, 44] width 65 height 26
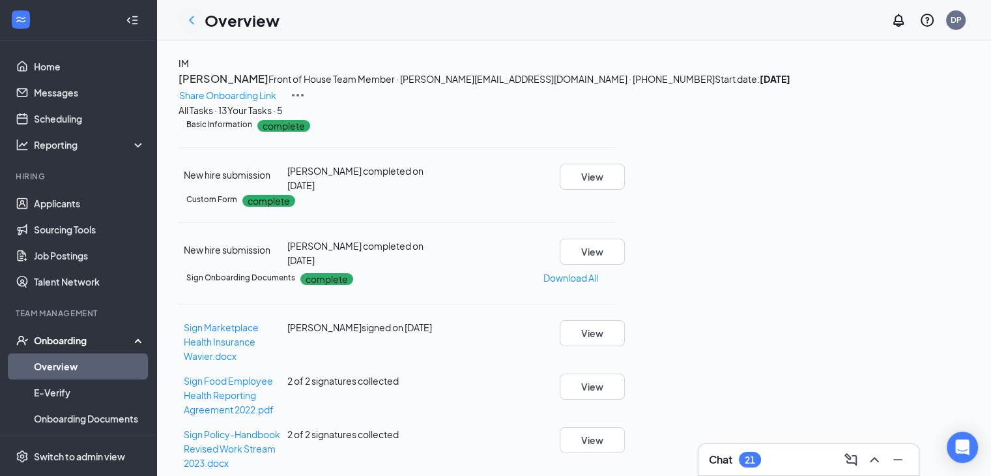
click at [189, 19] on icon "ChevronLeft" at bounding box center [192, 20] width 16 height 16
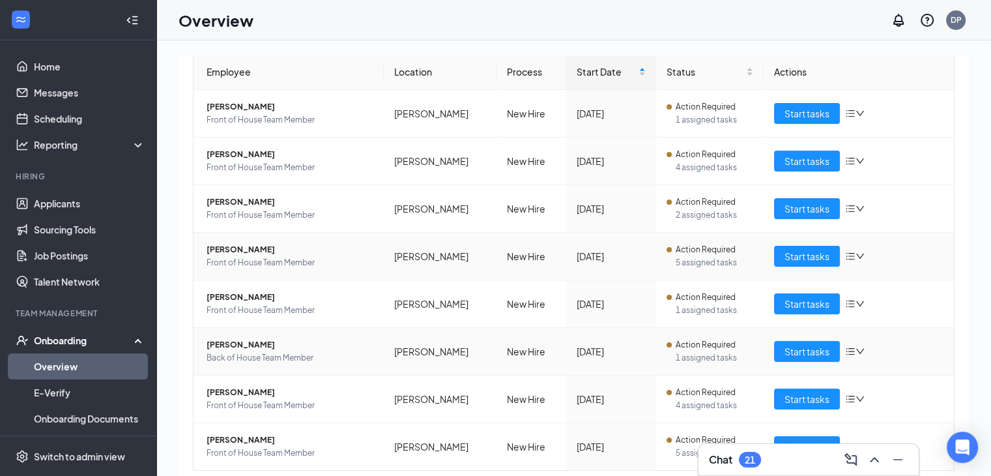
scroll to position [130, 0]
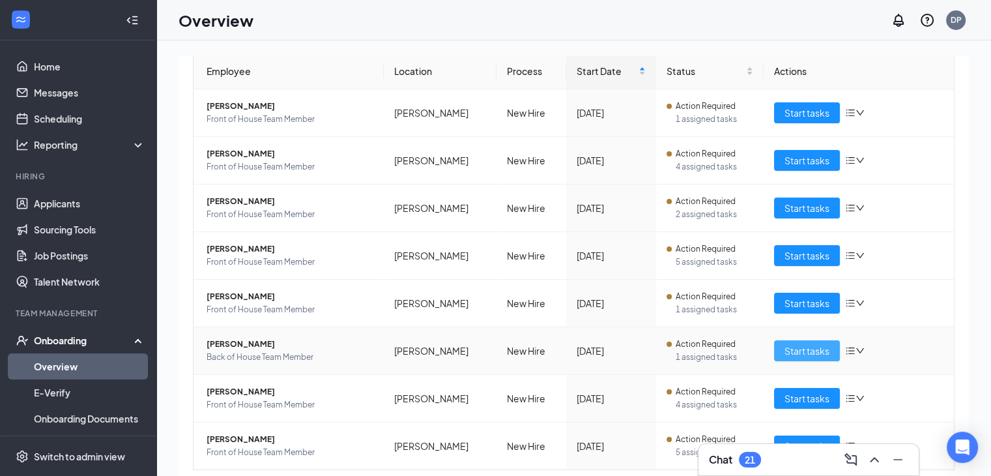
click at [785, 350] on span "Start tasks" at bounding box center [807, 350] width 45 height 14
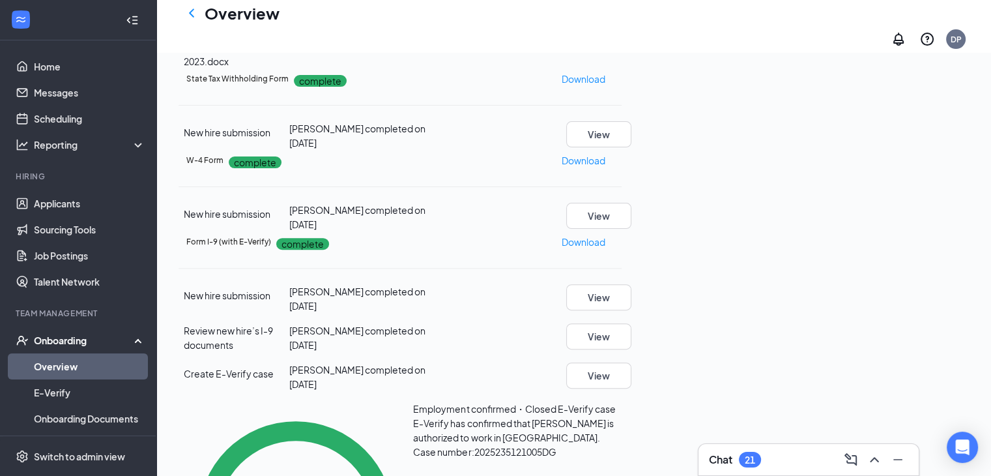
scroll to position [340, 0]
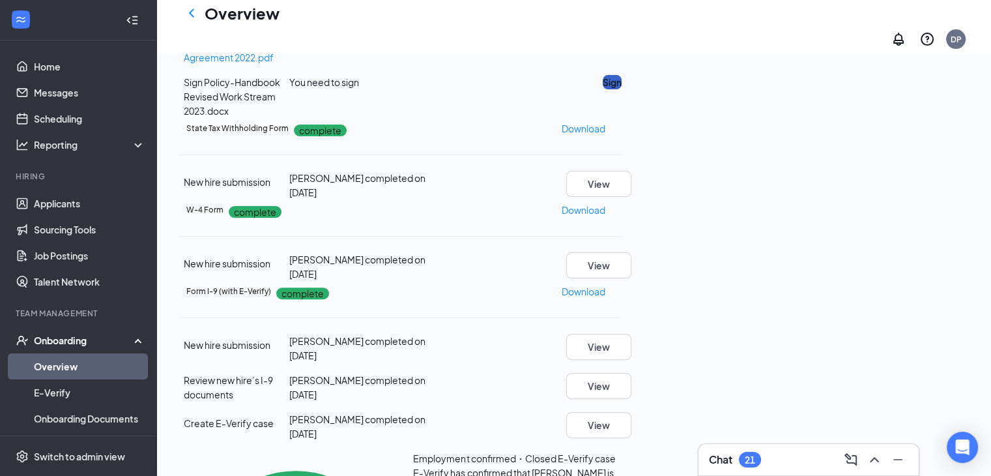
click at [622, 89] on button "Sign" at bounding box center [612, 82] width 19 height 14
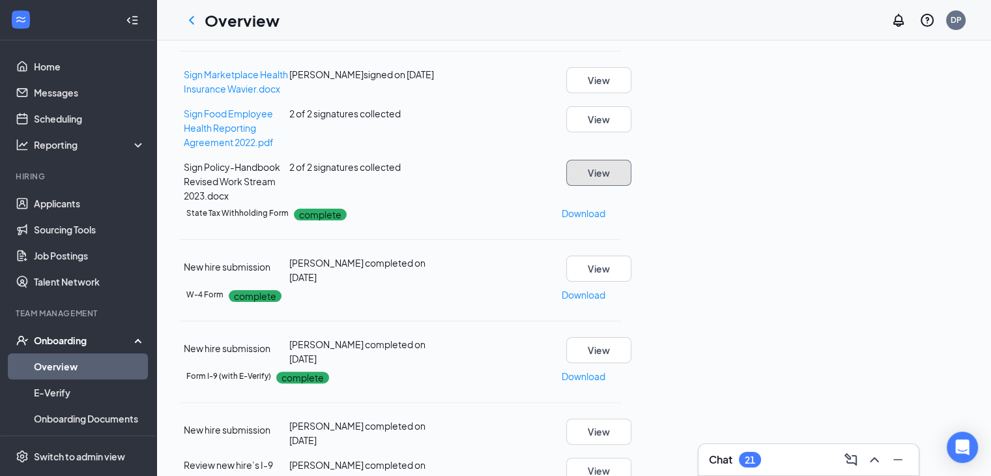
scroll to position [20, 0]
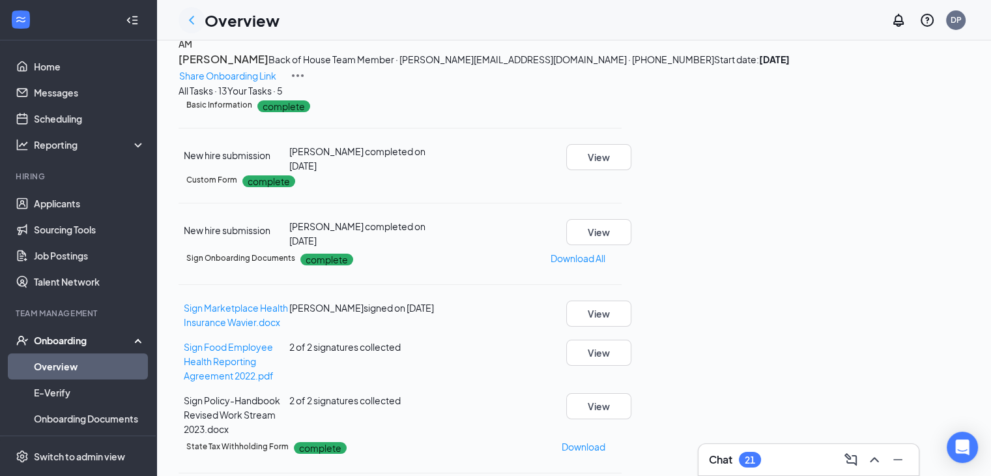
click at [191, 16] on icon "ChevronLeft" at bounding box center [192, 20] width 16 height 16
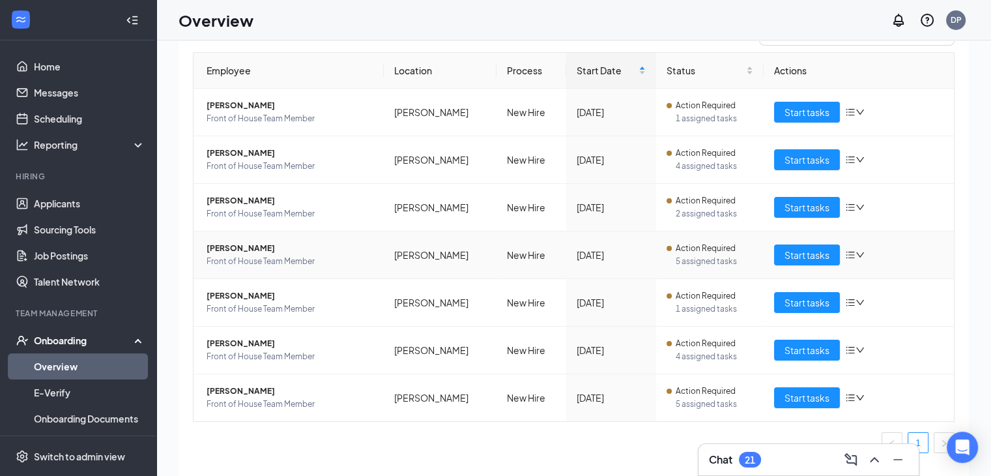
scroll to position [121, 0]
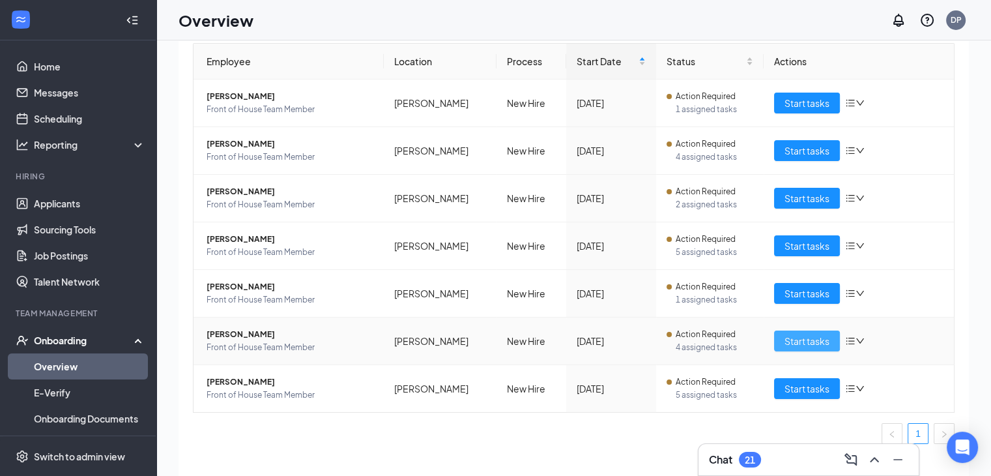
click at [776, 338] on button "Start tasks" at bounding box center [807, 340] width 66 height 21
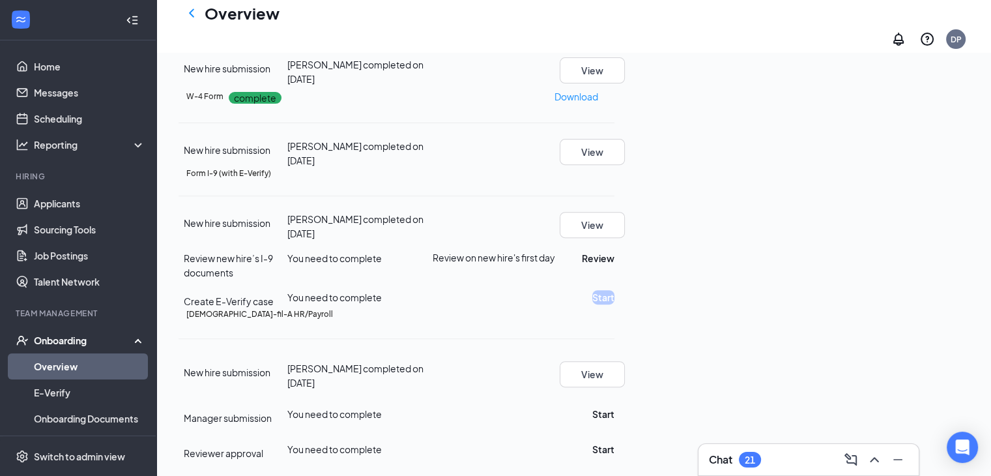
scroll to position [587, 0]
click at [615, 265] on button "Review" at bounding box center [598, 258] width 33 height 14
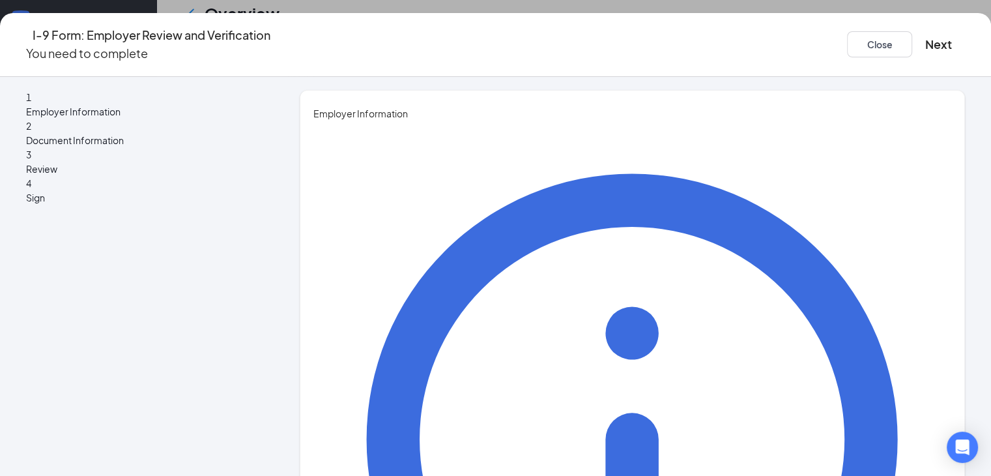
type input "[PERSON_NAME]"
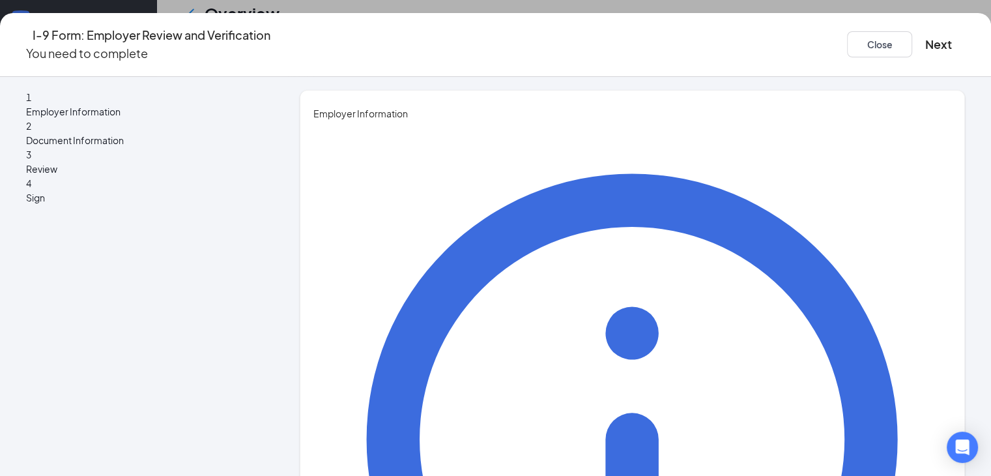
type input "G/M"
type input "[EMAIL_ADDRESS][DEMOGRAPHIC_DATA][DOMAIN_NAME]"
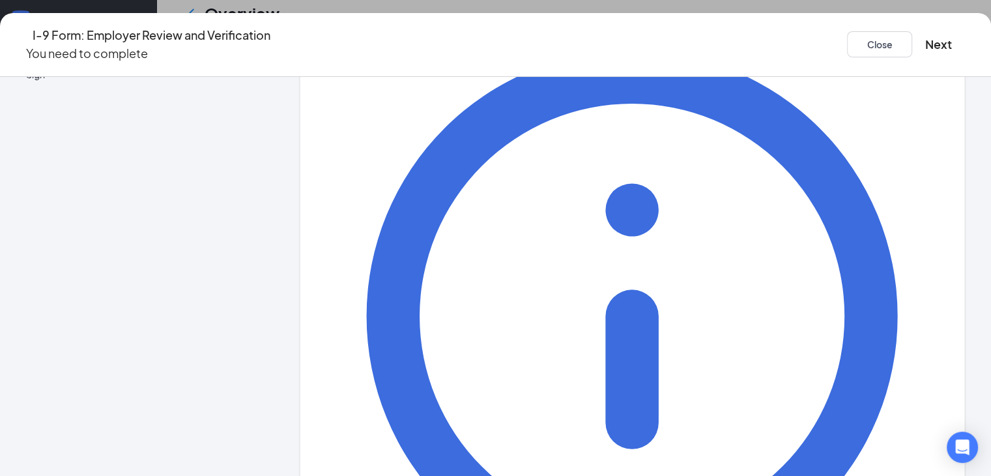
scroll to position [717, 0]
type input "7048440704"
click at [925, 39] on button "Next" at bounding box center [938, 44] width 27 height 18
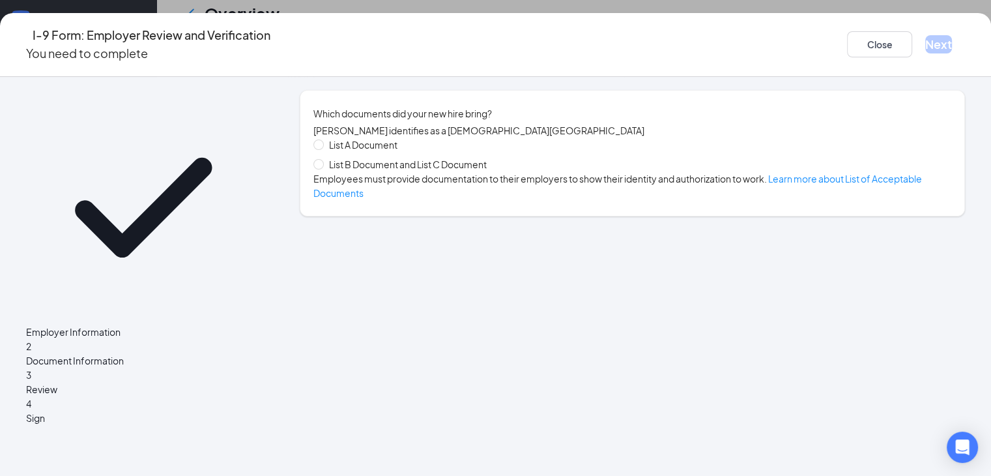
scroll to position [0, 0]
click at [321, 149] on input "List A Document" at bounding box center [317, 143] width 9 height 9
radio input "true"
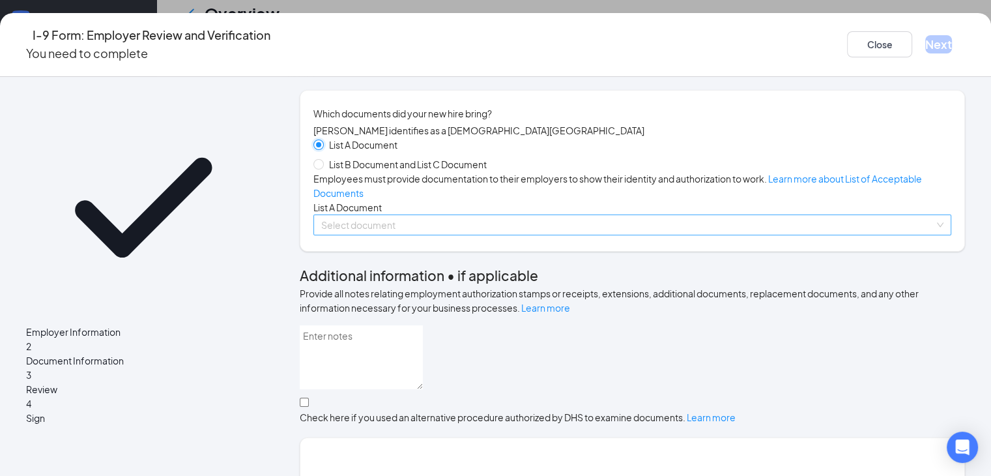
click at [935, 235] on div "Select document" at bounding box center [632, 224] width 638 height 21
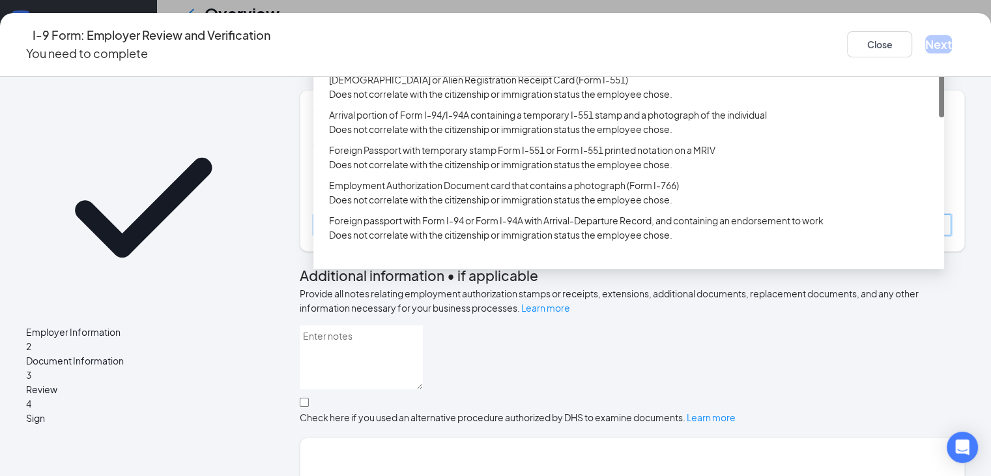
click at [437, 44] on div "U.S. Passport or Passport Card" at bounding box center [632, 37] width 607 height 14
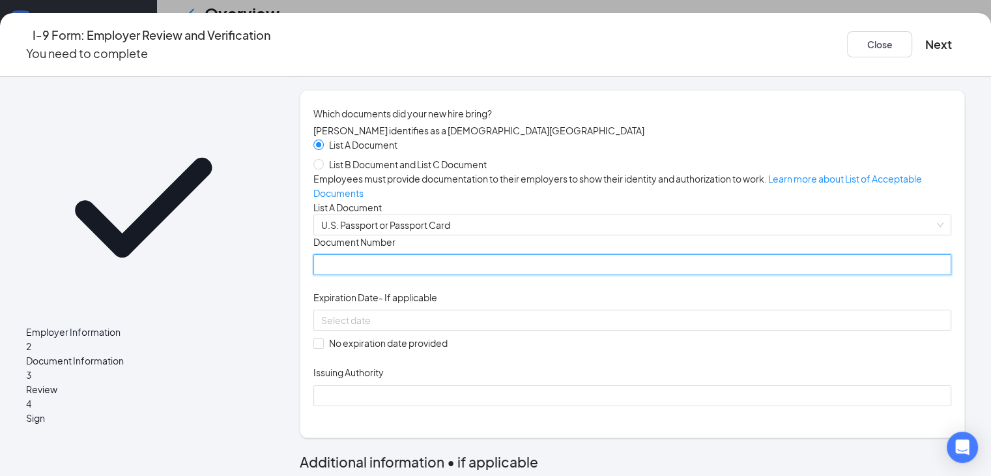
click at [506, 275] on input "Document Number" at bounding box center [632, 264] width 638 height 21
type input "A43275559"
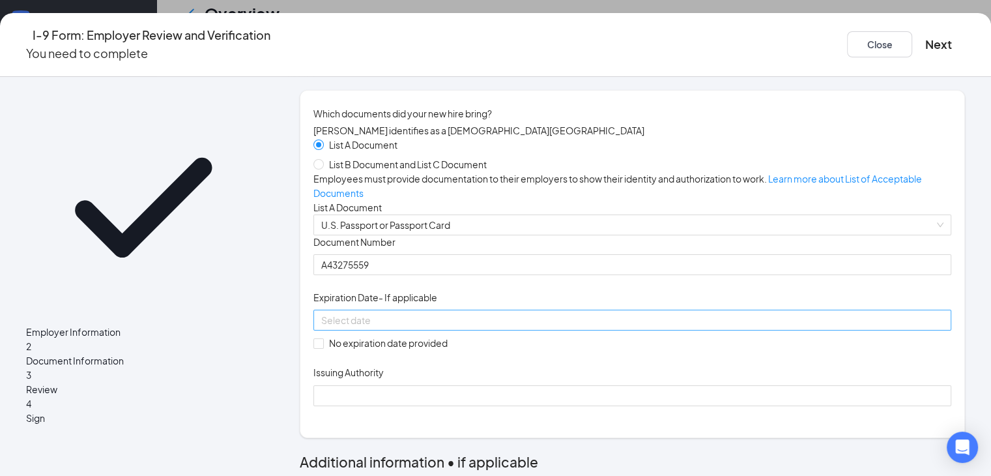
click at [534, 327] on div at bounding box center [632, 320] width 622 height 14
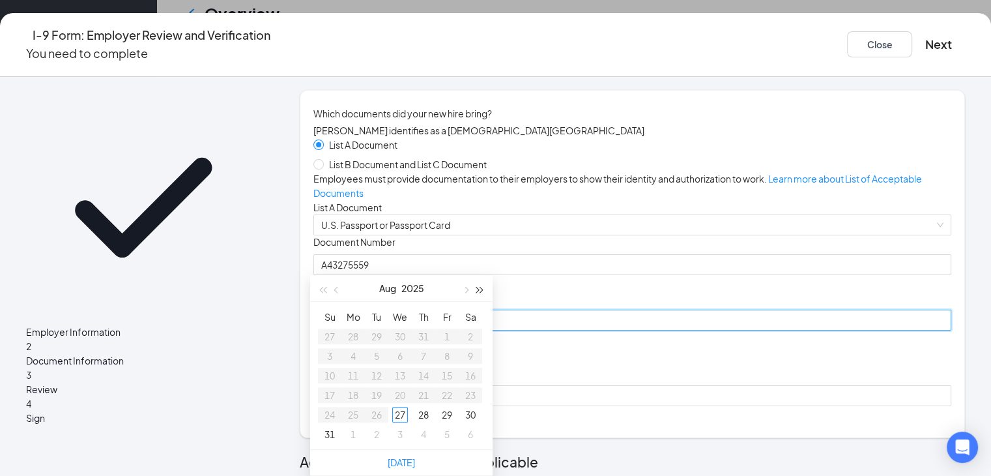
click at [477, 275] on button "button" at bounding box center [480, 288] width 14 height 26
click at [338, 275] on button "button" at bounding box center [337, 288] width 14 height 26
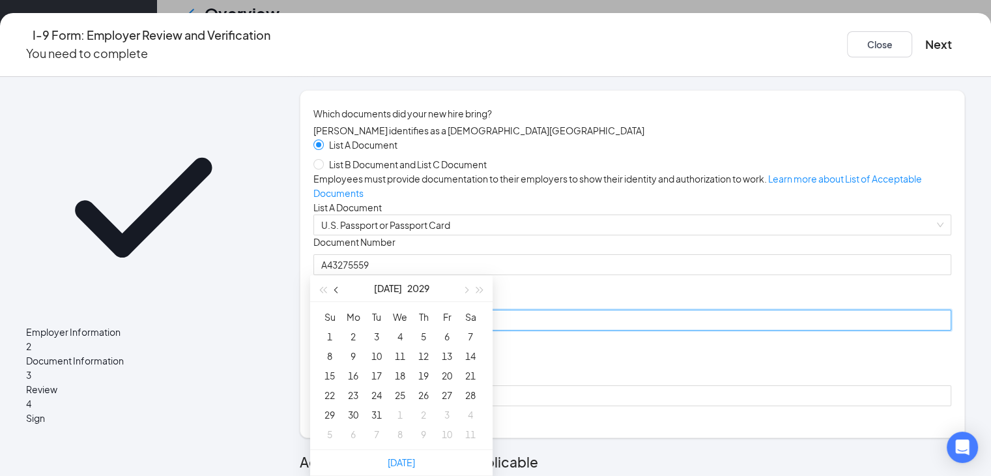
click at [338, 275] on button "button" at bounding box center [337, 288] width 14 height 26
type input "[DATE]"
click at [402, 348] on div "11" at bounding box center [400, 356] width 16 height 16
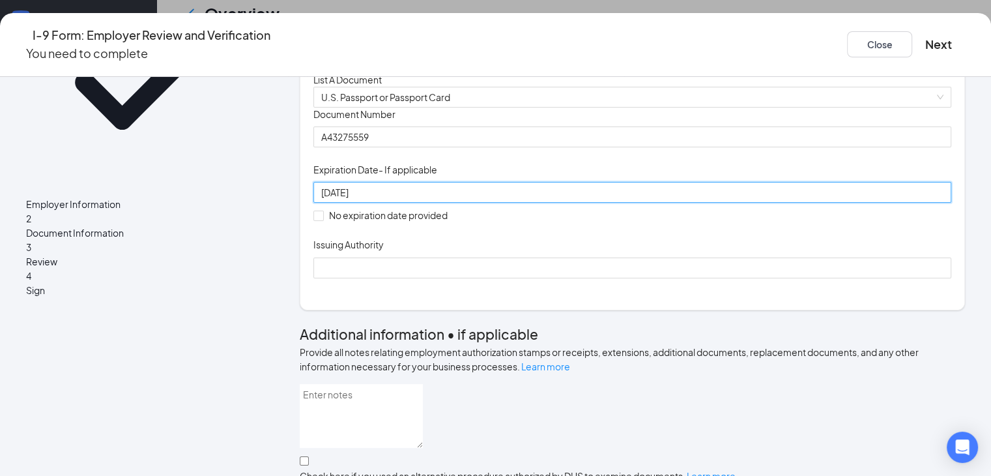
scroll to position [196, 0]
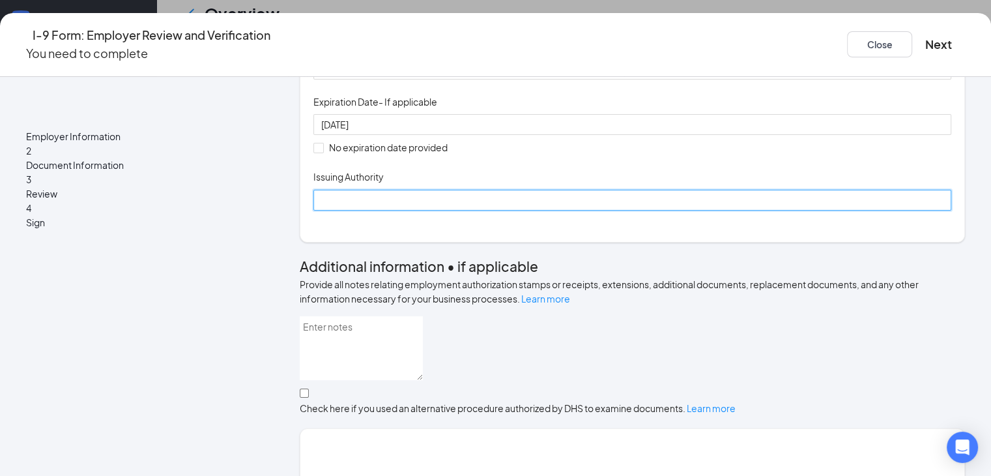
click at [411, 211] on input "Issuing Authority" at bounding box center [632, 200] width 638 height 21
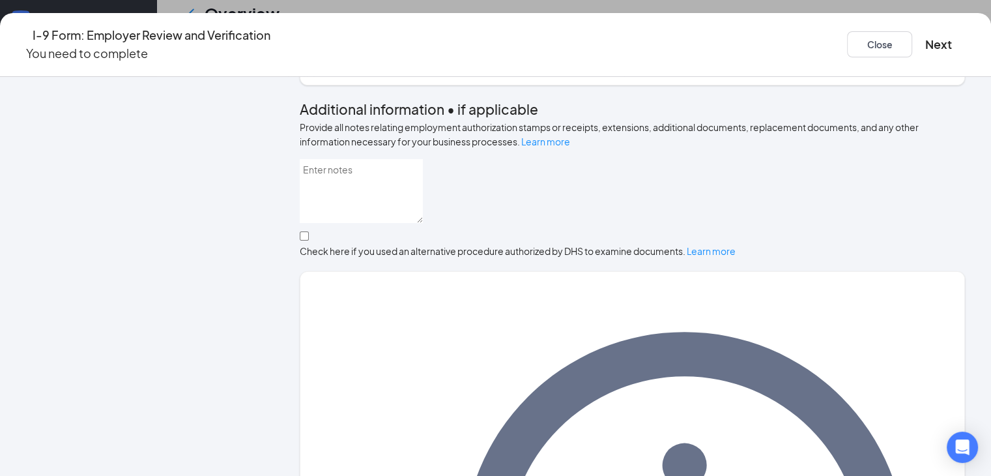
scroll to position [417, 0]
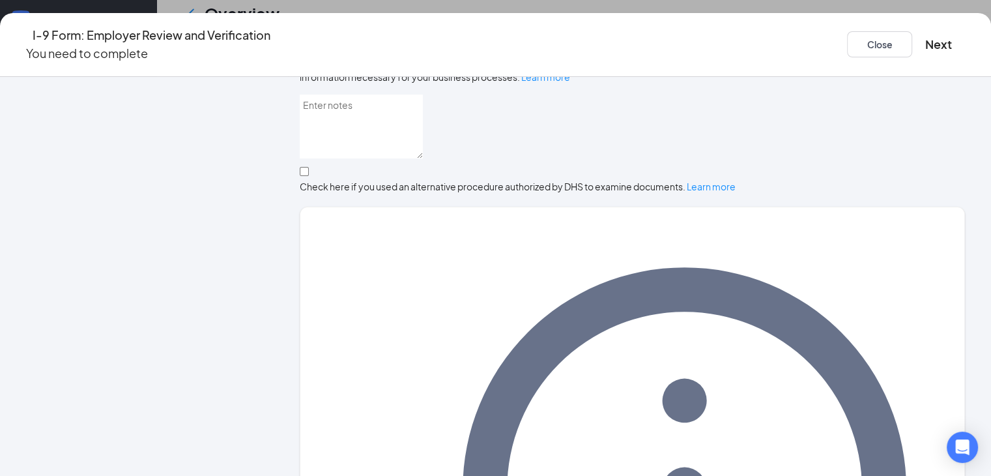
type input "US state Dept"
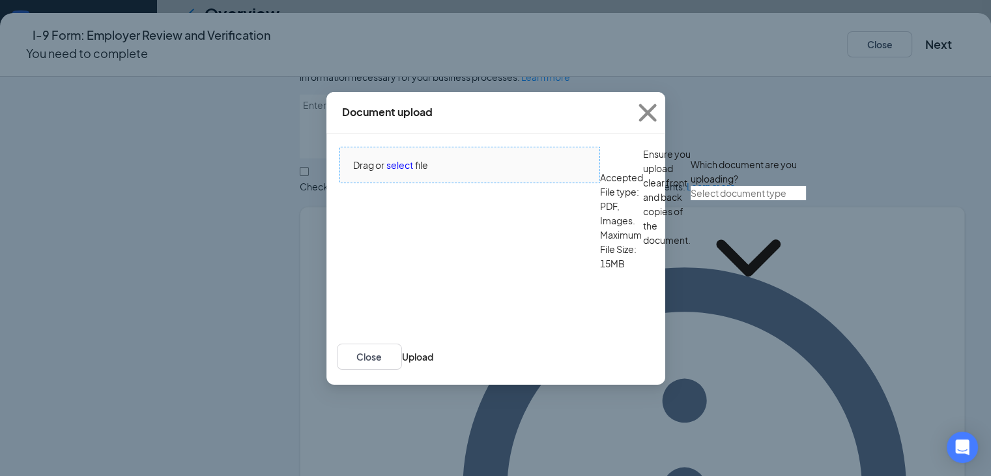
click at [404, 172] on span "select" at bounding box center [399, 165] width 27 height 14
click at [402, 343] on button "Close" at bounding box center [369, 356] width 65 height 26
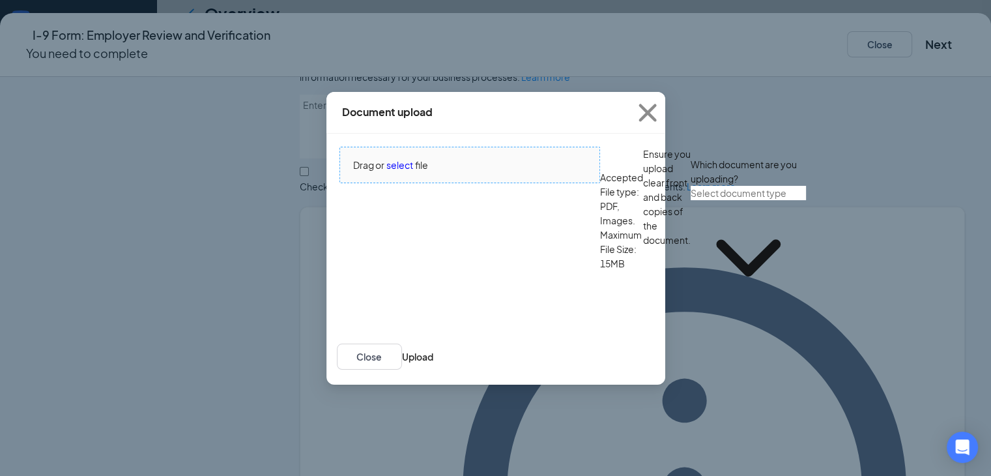
click at [394, 172] on span "select" at bounding box center [399, 165] width 27 height 14
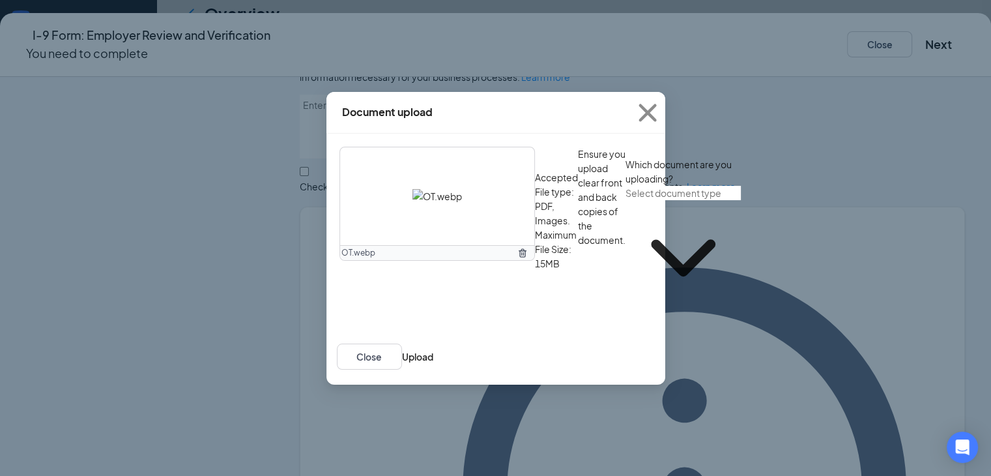
click at [626, 315] on icon "ChevronDown" at bounding box center [683, 257] width 115 height 115
click at [439, 445] on div "U.S. Passport or Passport Card" at bounding box center [403, 452] width 129 height 14
type input "U.S. Passport or Passport Card"
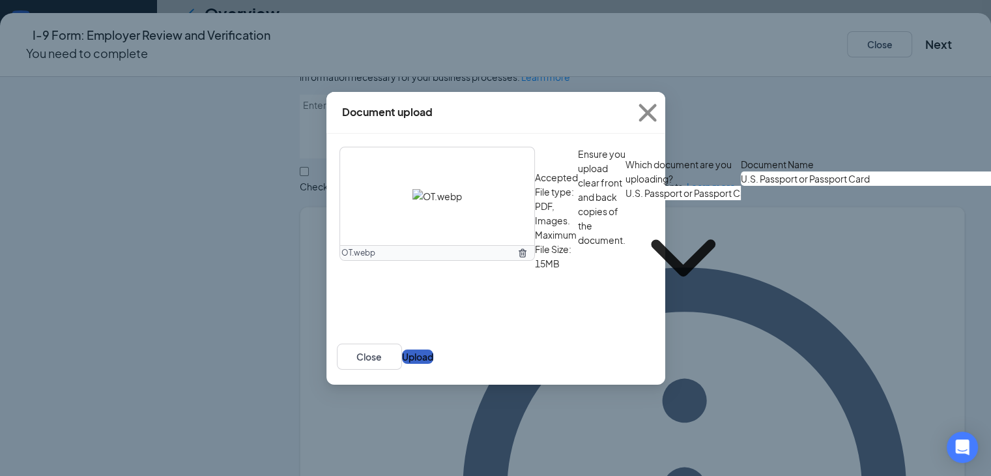
click at [433, 364] on button "Upload" at bounding box center [417, 356] width 31 height 14
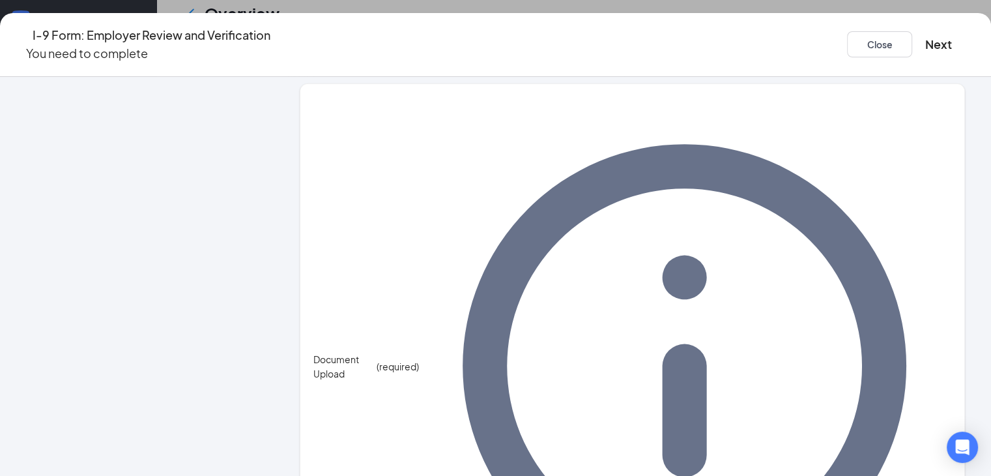
scroll to position [720, 0]
click at [925, 40] on button "Next" at bounding box center [938, 44] width 27 height 18
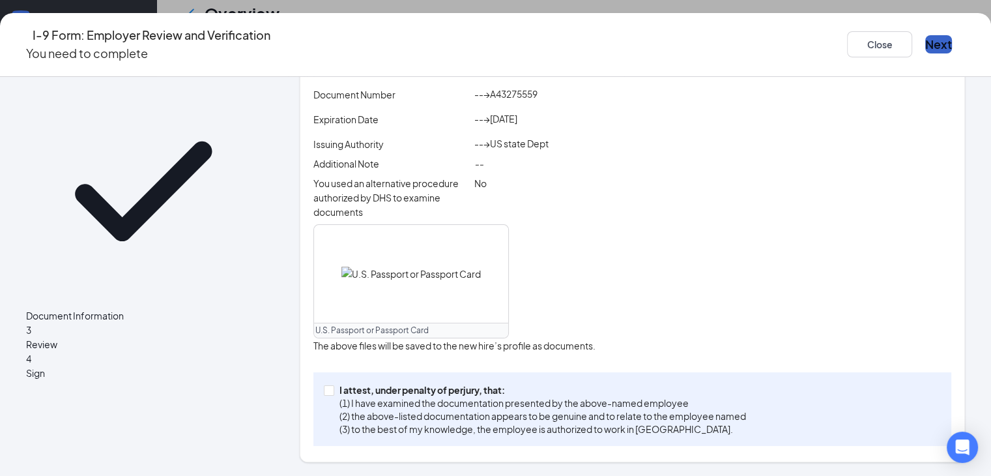
scroll to position [396, 0]
click at [328, 389] on input "I attest, under penalty of [PERSON_NAME], that: (1) I have examined the documen…" at bounding box center [328, 389] width 9 height 9
checkbox input "true"
click at [925, 36] on button "Next" at bounding box center [938, 44] width 27 height 18
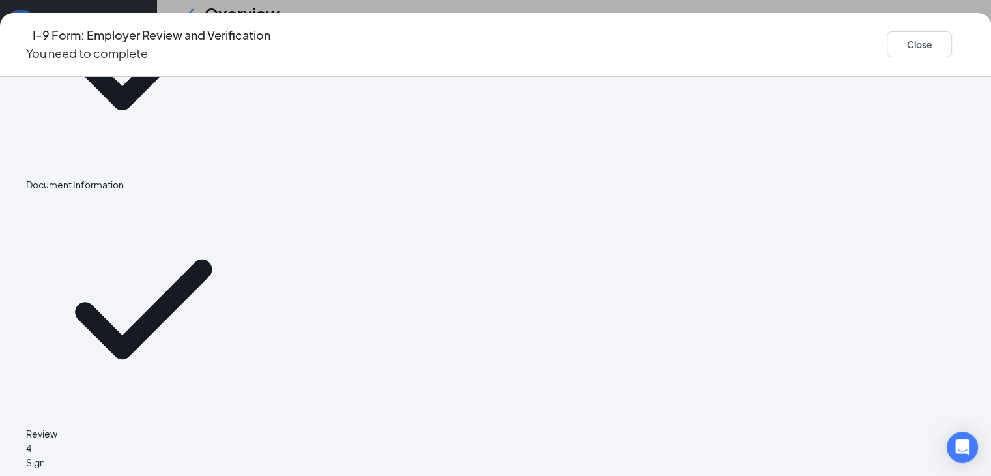
scroll to position [0, 0]
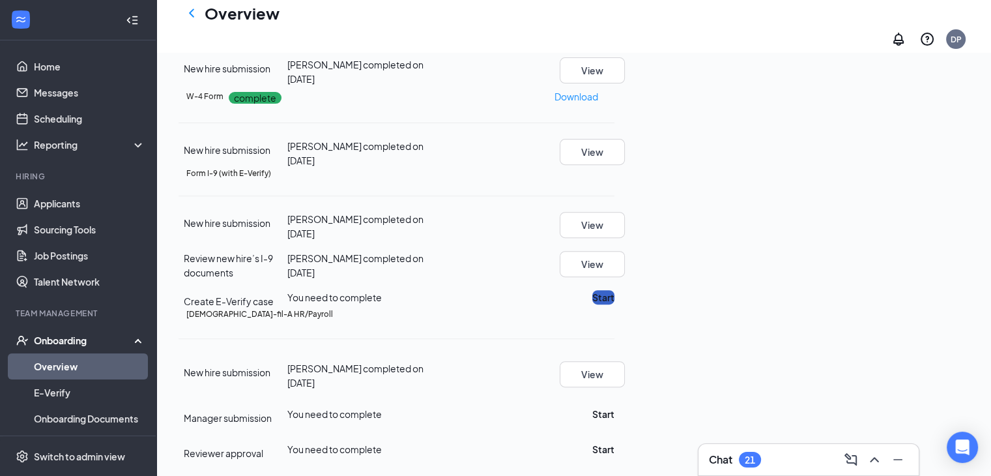
click at [615, 290] on button "Start" at bounding box center [603, 297] width 22 height 14
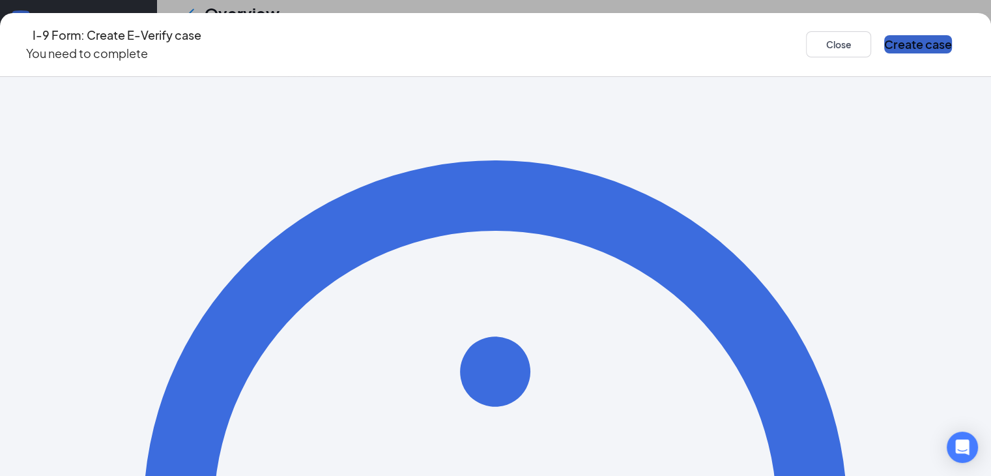
click at [884, 36] on button "Create case" at bounding box center [918, 44] width 68 height 18
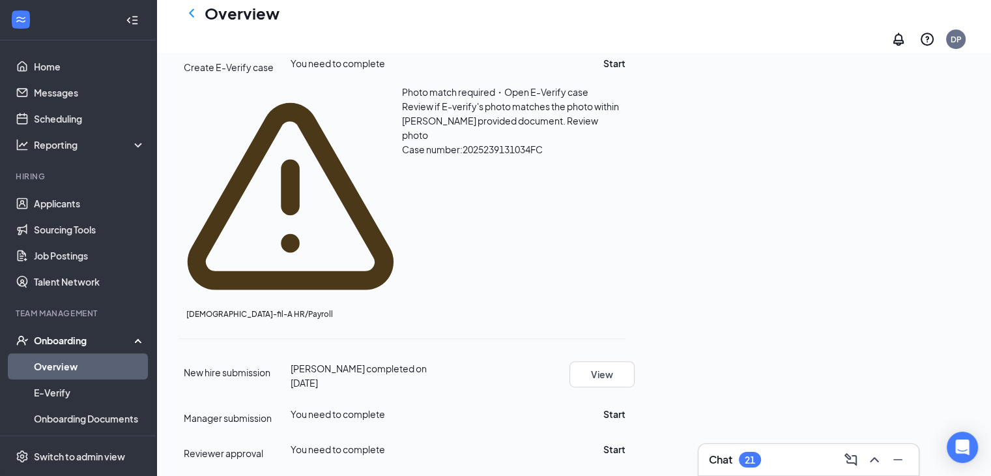
click at [598, 141] on span "Review photo" at bounding box center [500, 128] width 196 height 26
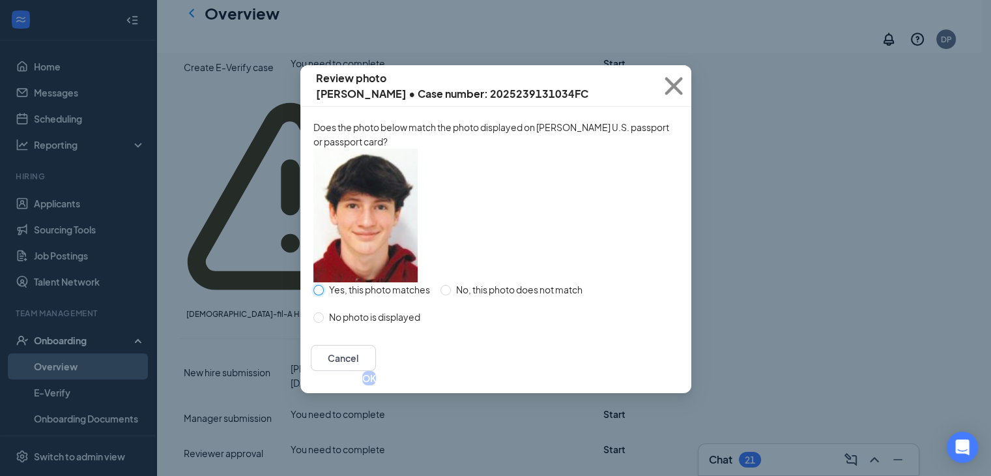
click at [320, 295] on input "Yes, this photo matches" at bounding box center [318, 290] width 10 height 10
radio input "true"
click at [376, 385] on button "OK" at bounding box center [369, 378] width 14 height 14
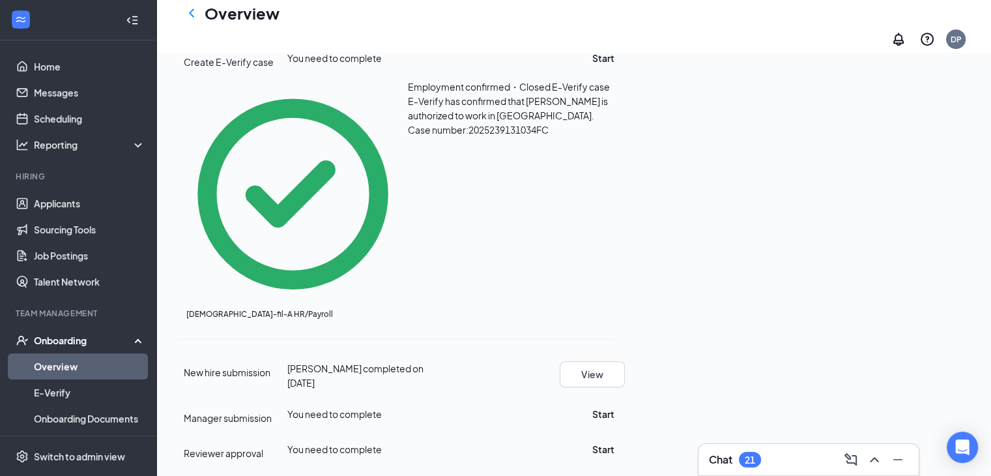
scroll to position [796, 0]
click at [615, 407] on button "Start" at bounding box center [603, 414] width 22 height 14
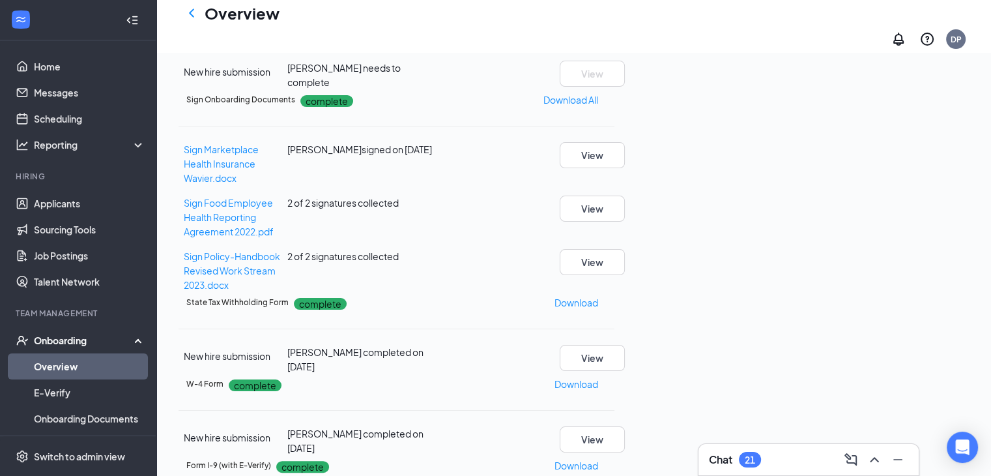
scroll to position [0, 0]
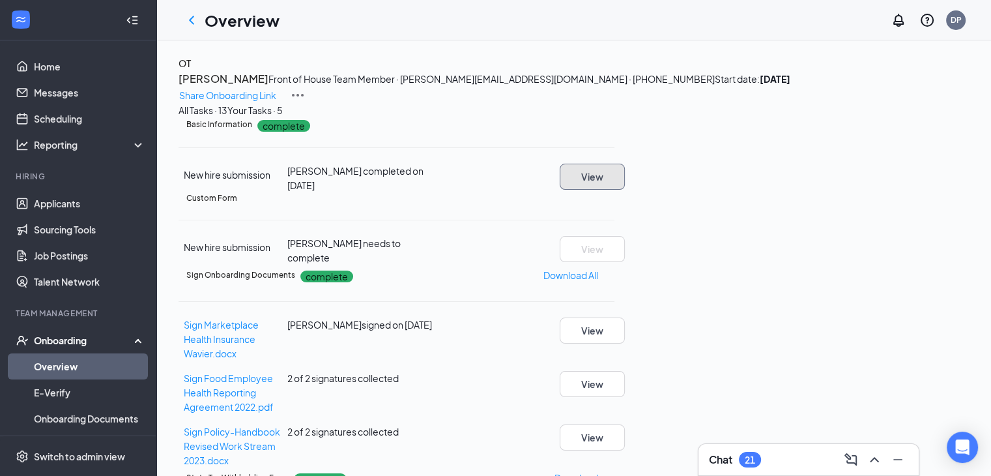
click at [625, 190] on button "View" at bounding box center [592, 177] width 65 height 26
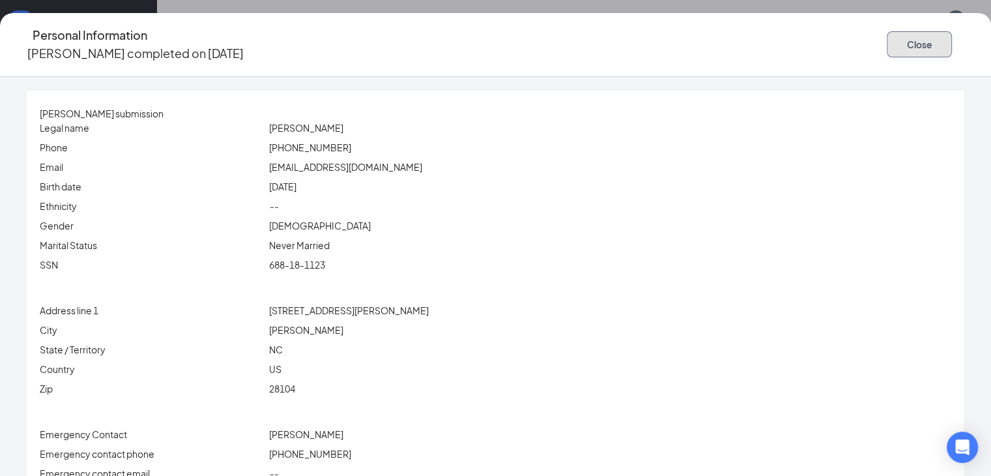
click at [887, 41] on button "Close" at bounding box center [919, 44] width 65 height 26
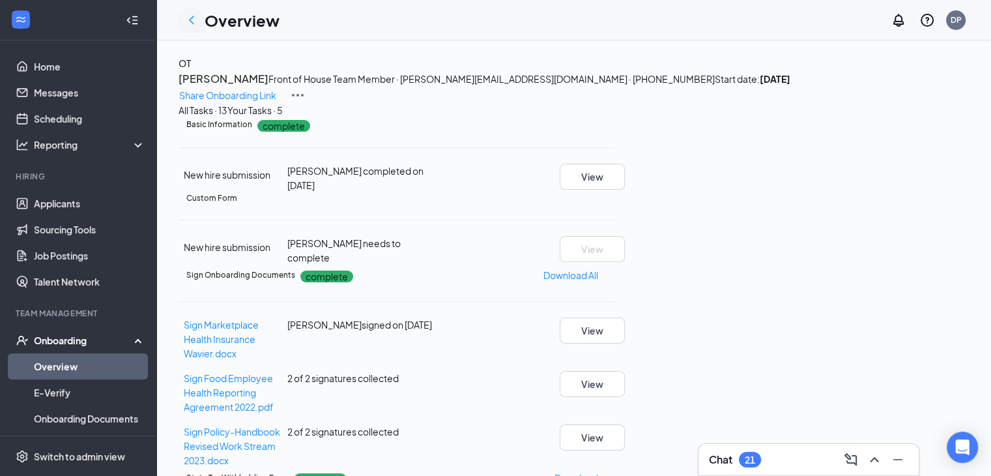
click at [193, 17] on icon "ChevronLeft" at bounding box center [191, 20] width 5 height 8
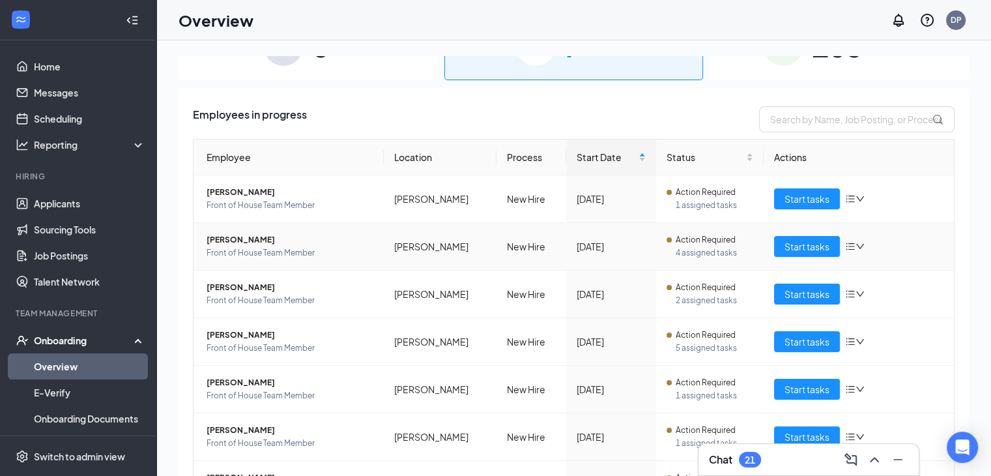
scroll to position [121, 0]
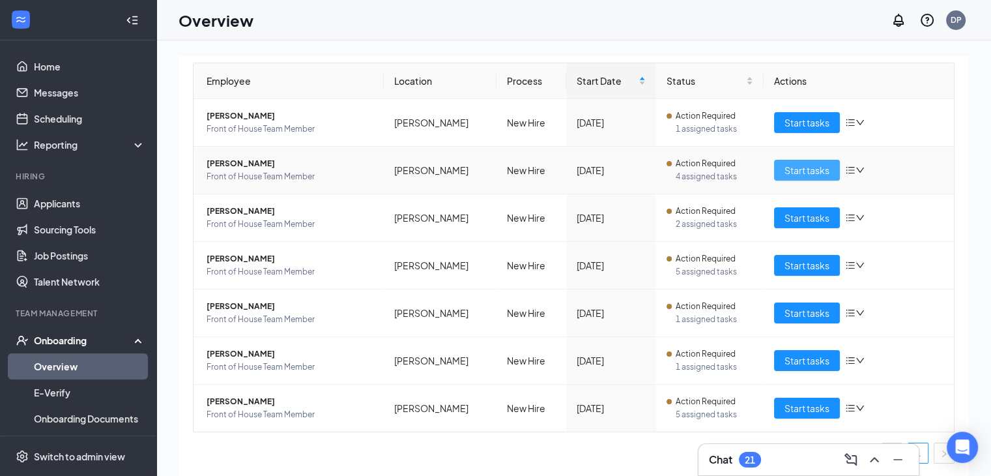
click at [792, 170] on span "Start tasks" at bounding box center [807, 170] width 45 height 14
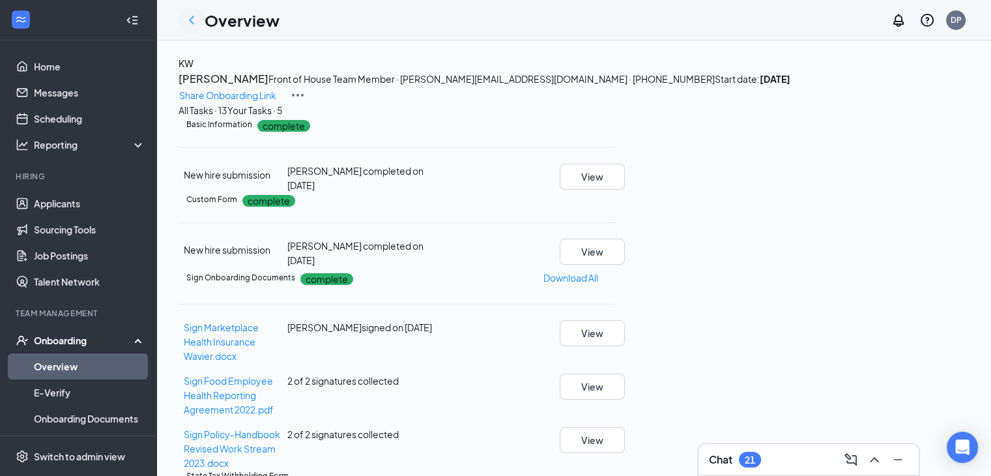
click at [194, 22] on icon "ChevronLeft" at bounding box center [192, 20] width 16 height 16
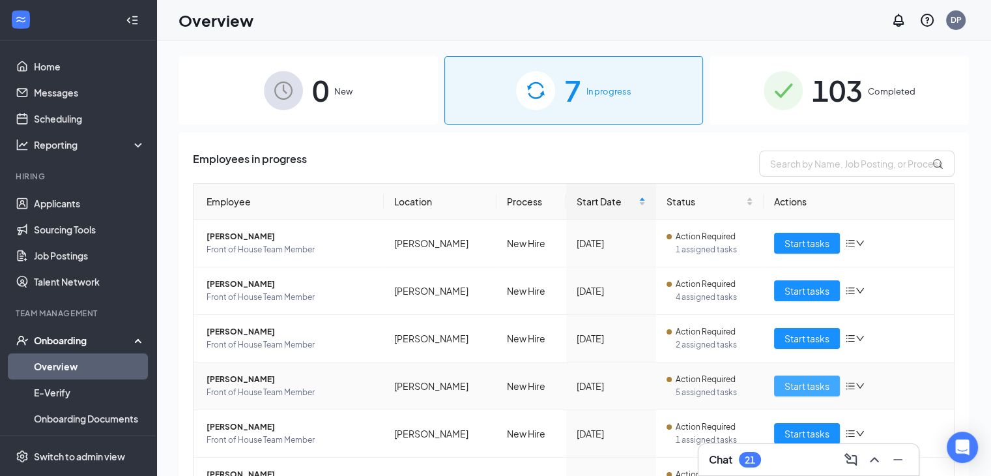
click at [785, 383] on span "Start tasks" at bounding box center [807, 386] width 45 height 14
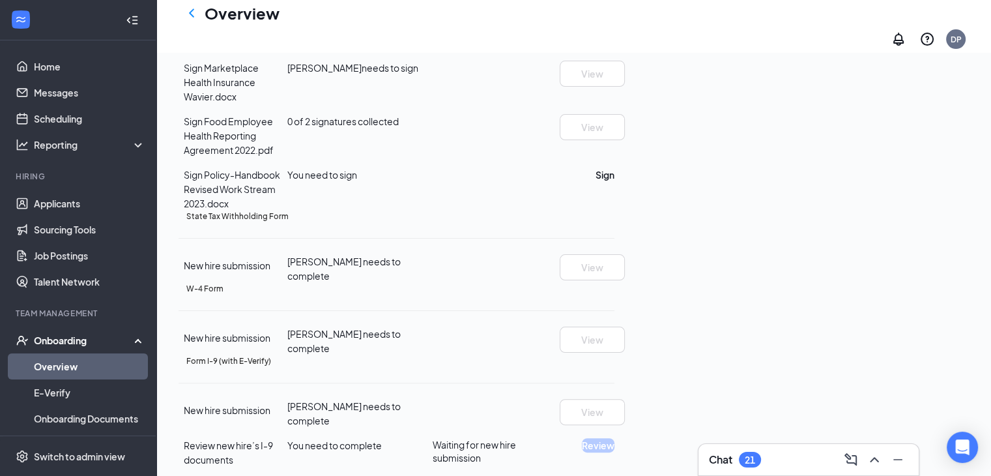
scroll to position [326, 0]
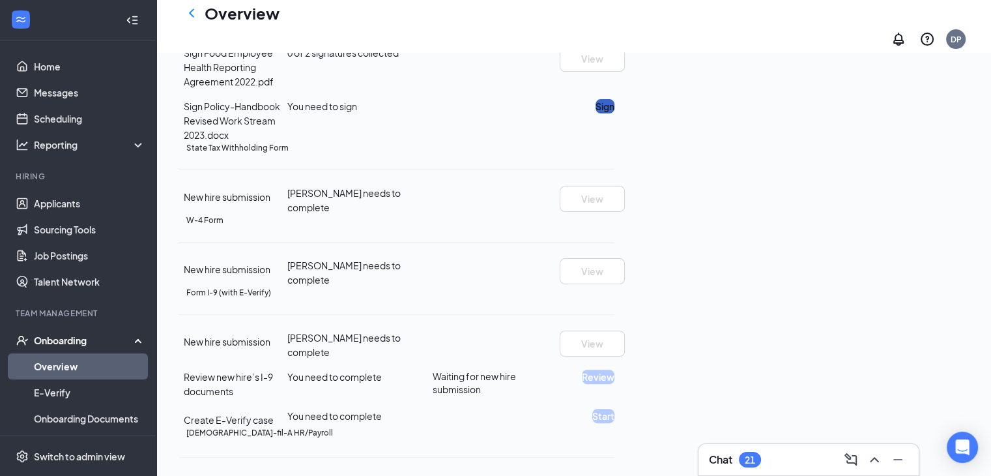
click at [615, 113] on button "Sign" at bounding box center [605, 106] width 19 height 14
click at [189, 21] on icon "ChevronLeft" at bounding box center [192, 13] width 16 height 16
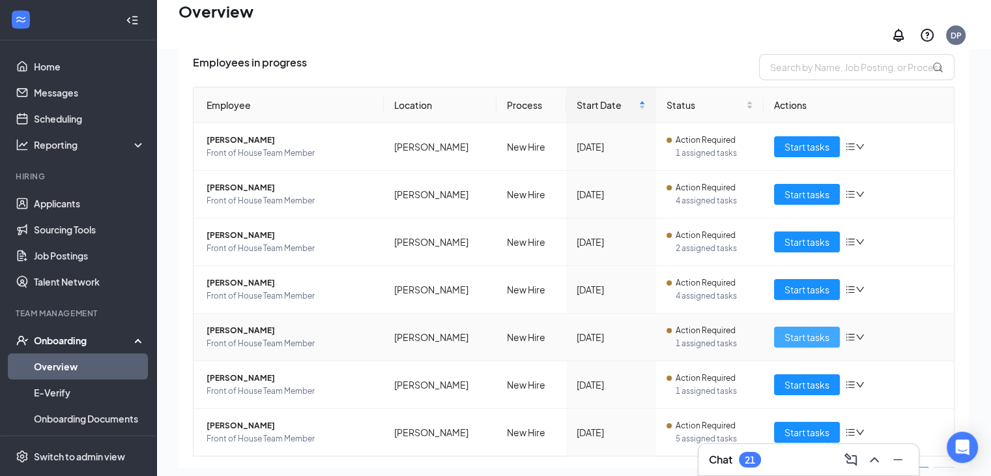
scroll to position [65, 0]
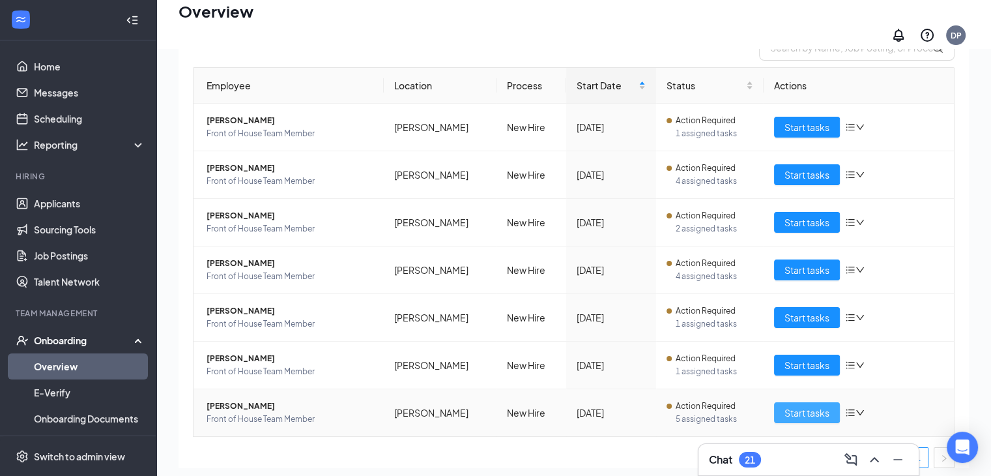
click at [790, 407] on span "Start tasks" at bounding box center [807, 412] width 45 height 14
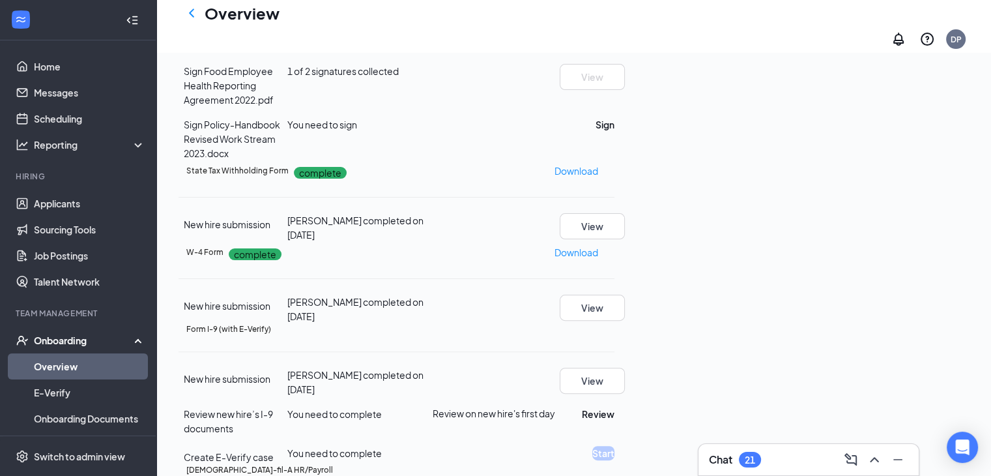
scroll to position [326, 0]
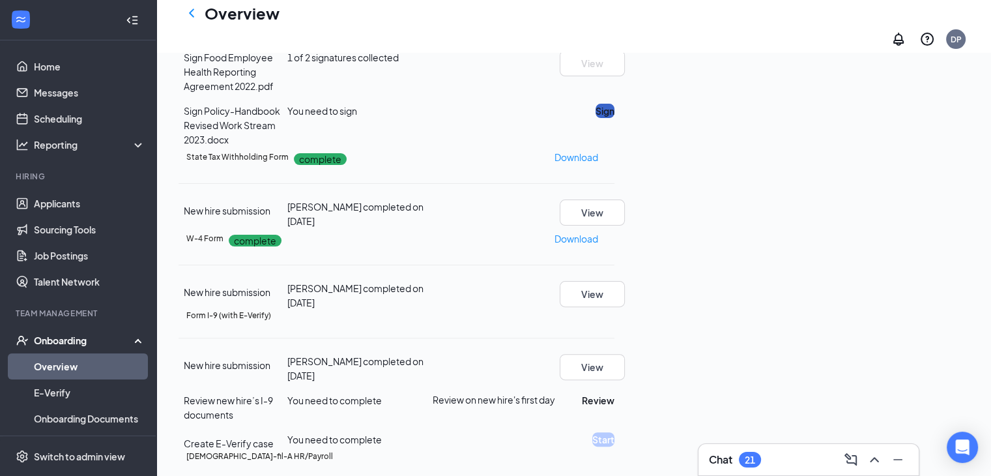
click at [615, 118] on button "Sign" at bounding box center [605, 111] width 19 height 14
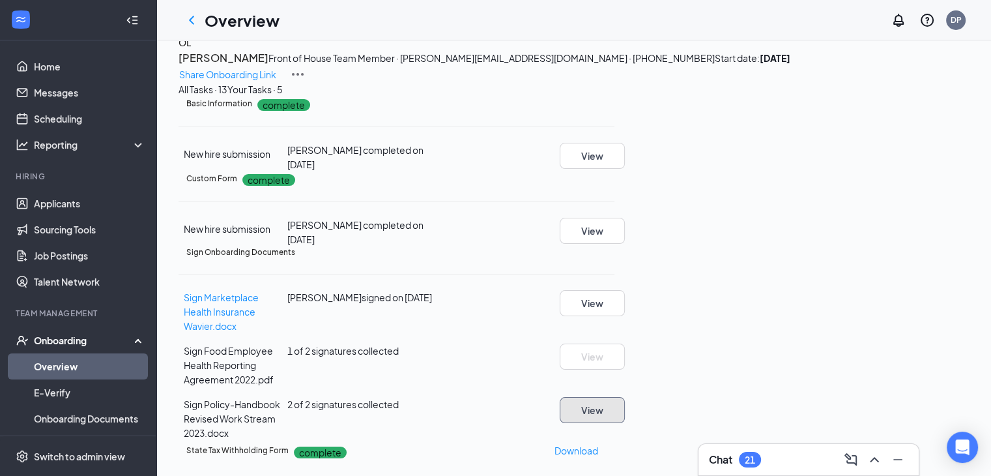
scroll to position [0, 0]
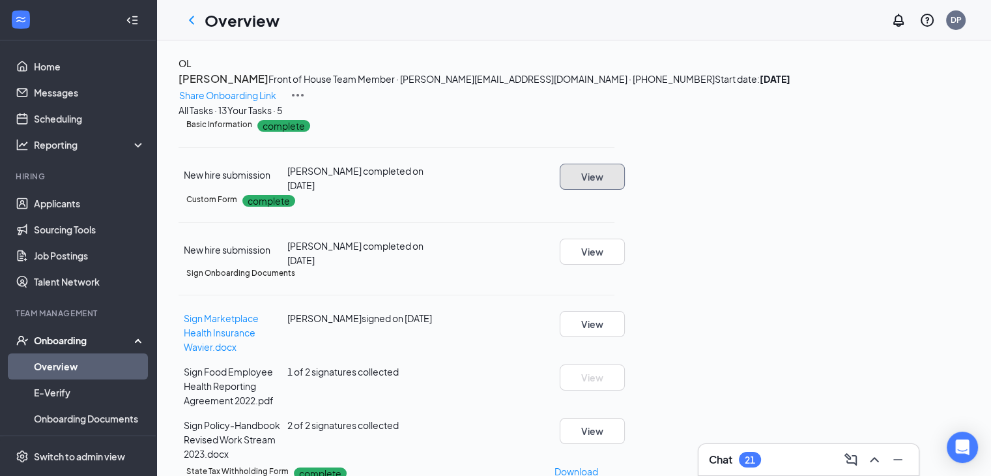
click at [625, 190] on button "View" at bounding box center [592, 177] width 65 height 26
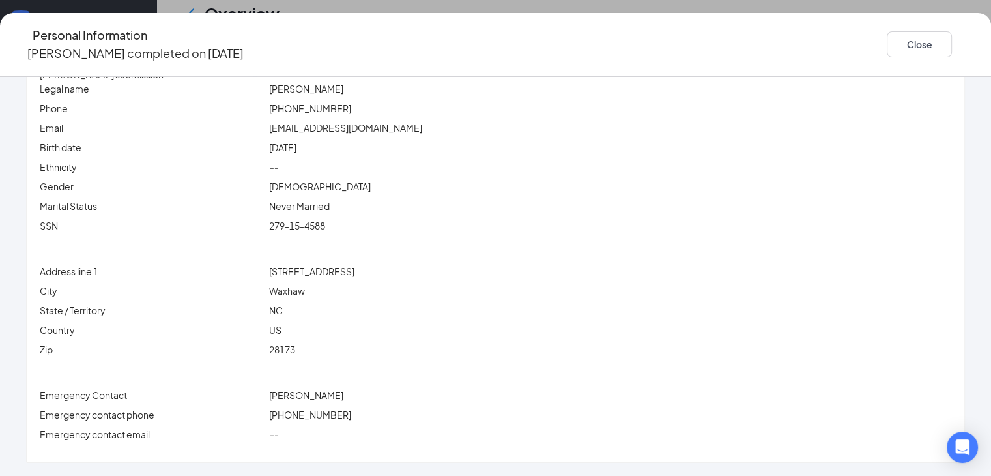
scroll to position [65, 0]
click at [902, 43] on button "Close" at bounding box center [919, 44] width 65 height 26
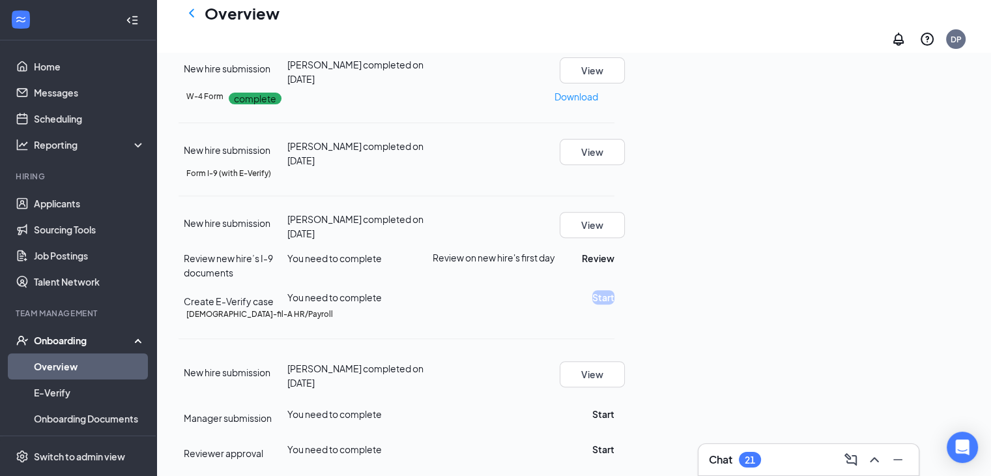
scroll to position [587, 0]
click at [615, 265] on button "Review" at bounding box center [598, 258] width 33 height 14
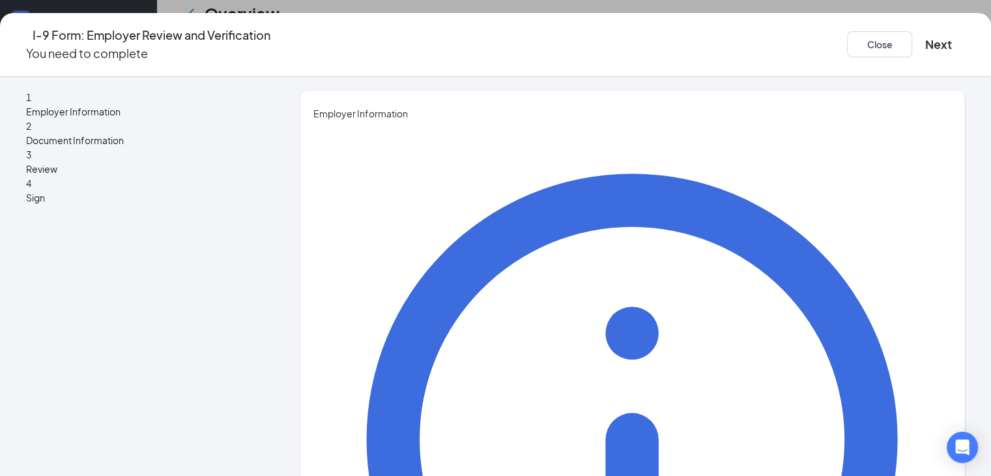
type input "[PERSON_NAME]"
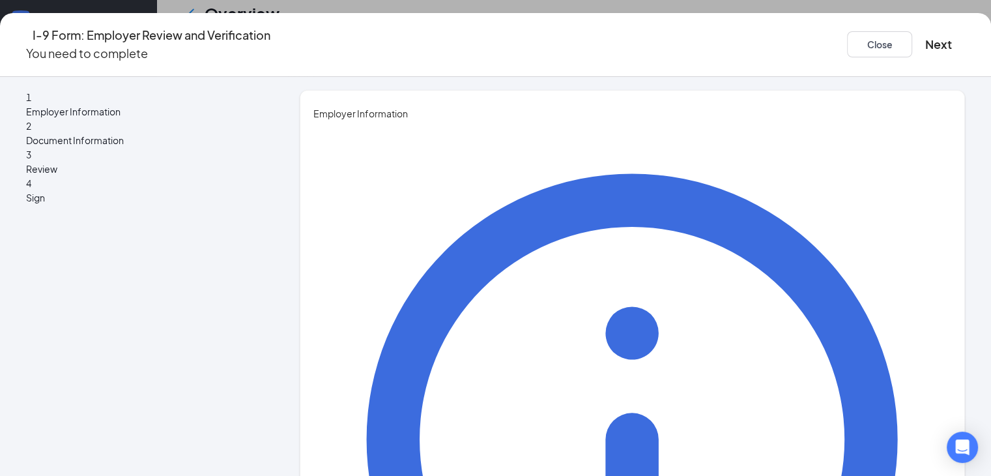
type input "G?M"
type input "[EMAIL_ADDRESS][DEMOGRAPHIC_DATA][DOMAIN_NAME]"
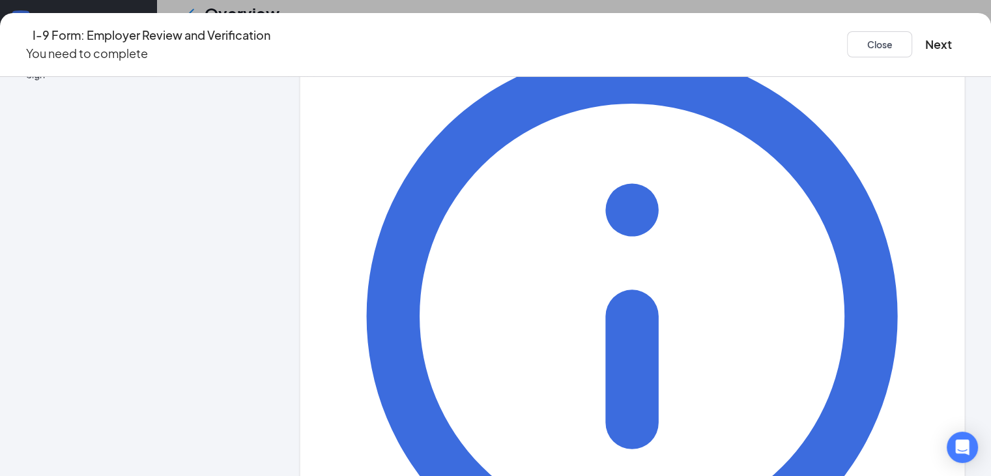
scroll to position [714, 0]
type input "7048440704"
click at [925, 35] on button "Next" at bounding box center [938, 44] width 27 height 18
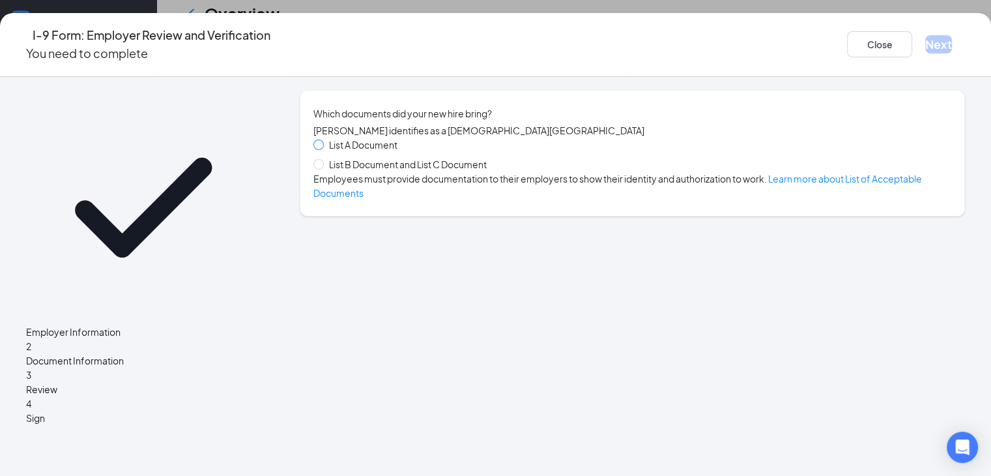
click at [324, 150] on span at bounding box center [318, 144] width 10 height 10
click at [323, 149] on input "List A Document" at bounding box center [317, 143] width 9 height 9
radio input "true"
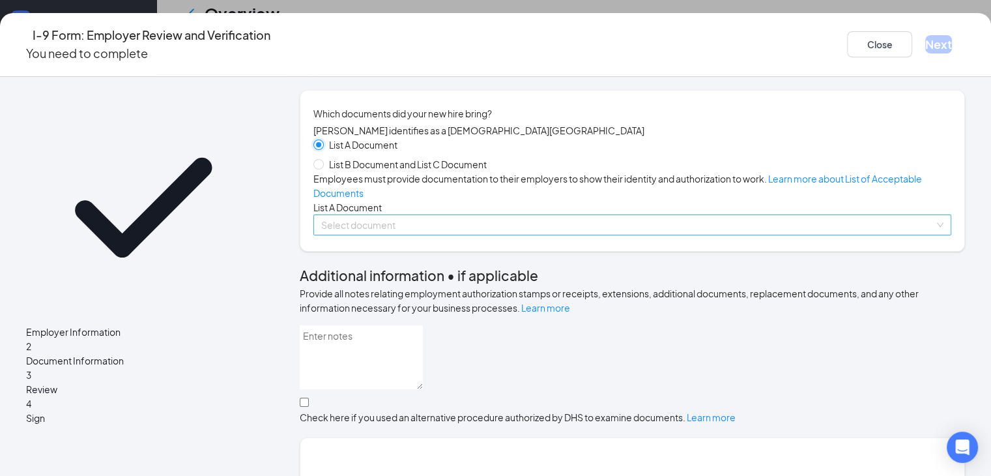
click at [932, 235] on div "Select document" at bounding box center [632, 224] width 638 height 21
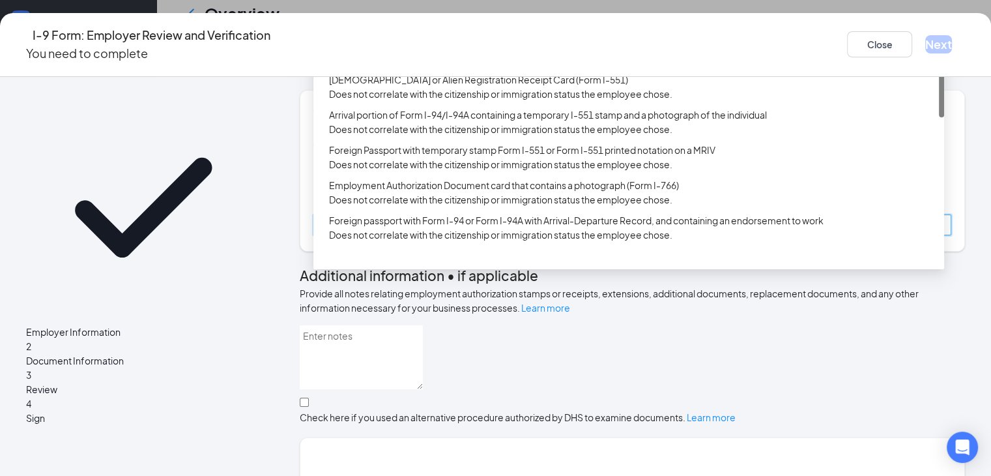
click at [421, 44] on div "U.S. Passport or Passport Card" at bounding box center [632, 37] width 607 height 14
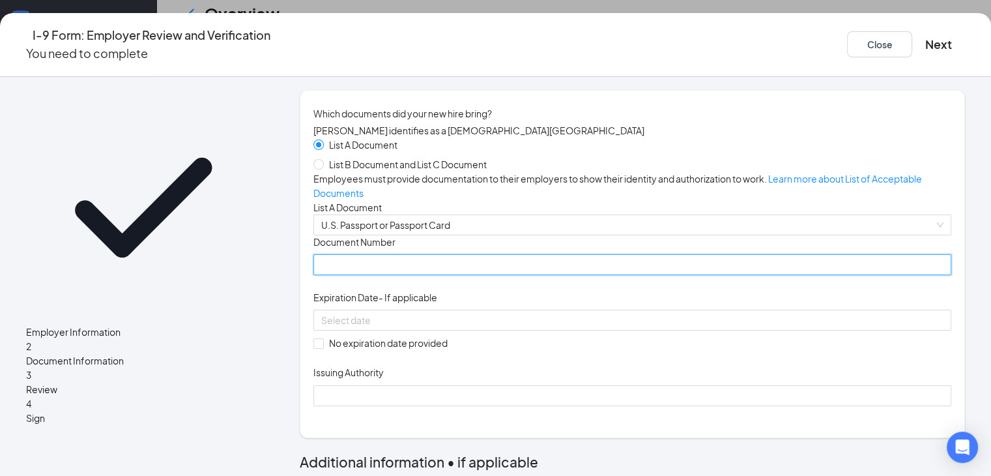
click at [454, 275] on input "Document Number" at bounding box center [632, 264] width 638 height 21
type input "679091288"
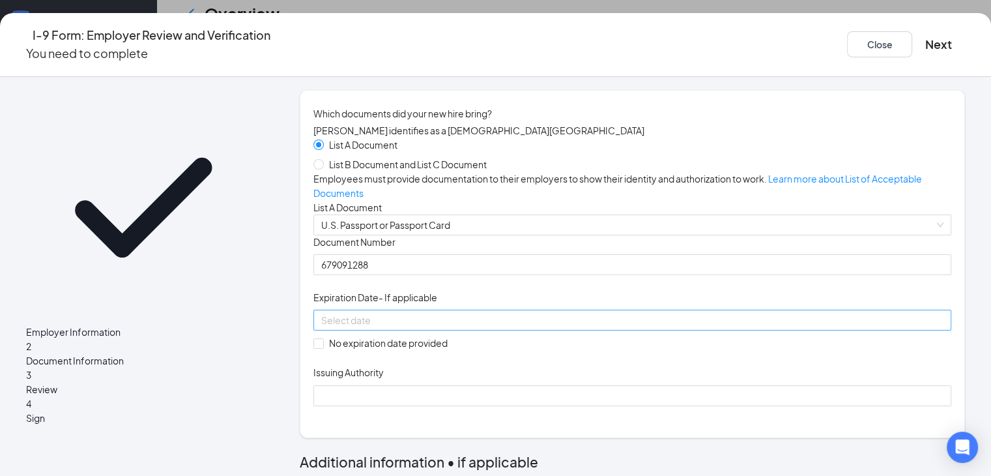
click at [525, 327] on div at bounding box center [632, 320] width 622 height 14
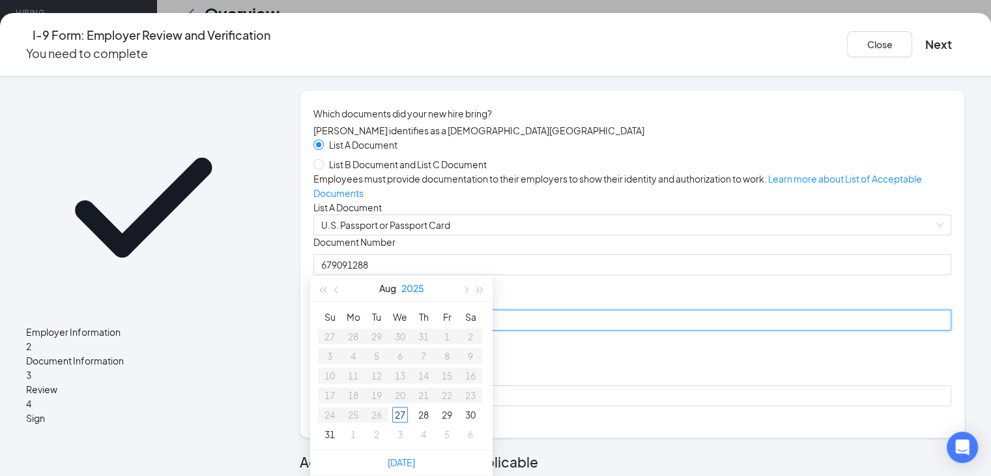
type input "[DATE]"
click at [477, 287] on span "button" at bounding box center [480, 290] width 7 height 7
click at [339, 287] on span "button" at bounding box center [337, 290] width 7 height 7
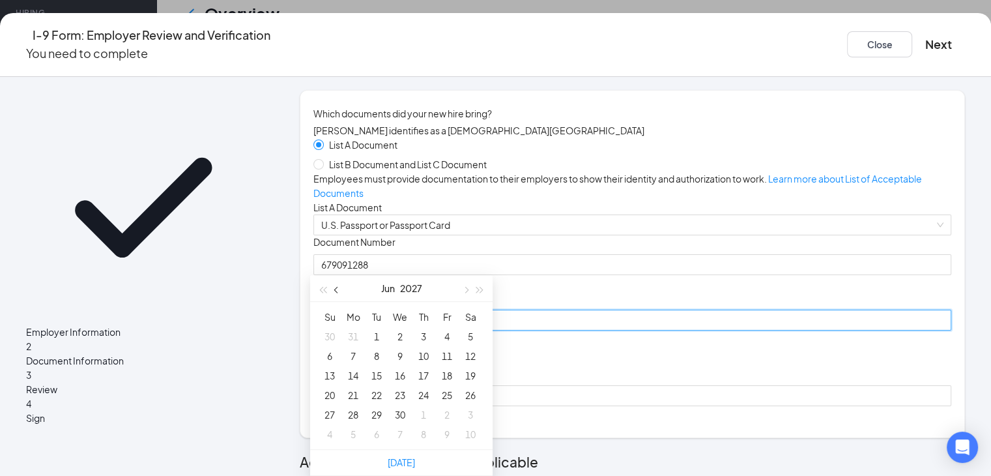
click at [339, 287] on span "button" at bounding box center [337, 290] width 7 height 7
type input "[DATE]"
click at [467, 348] on div "8" at bounding box center [471, 356] width 16 height 16
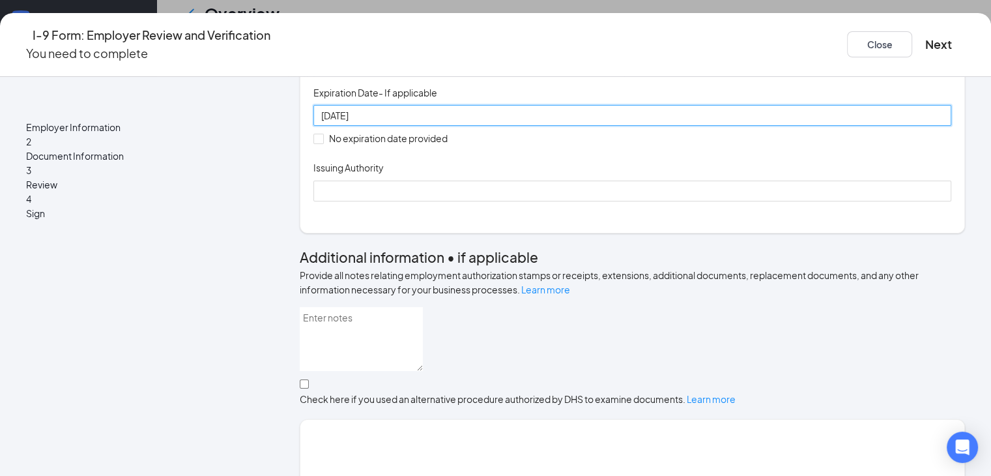
scroll to position [261, 0]
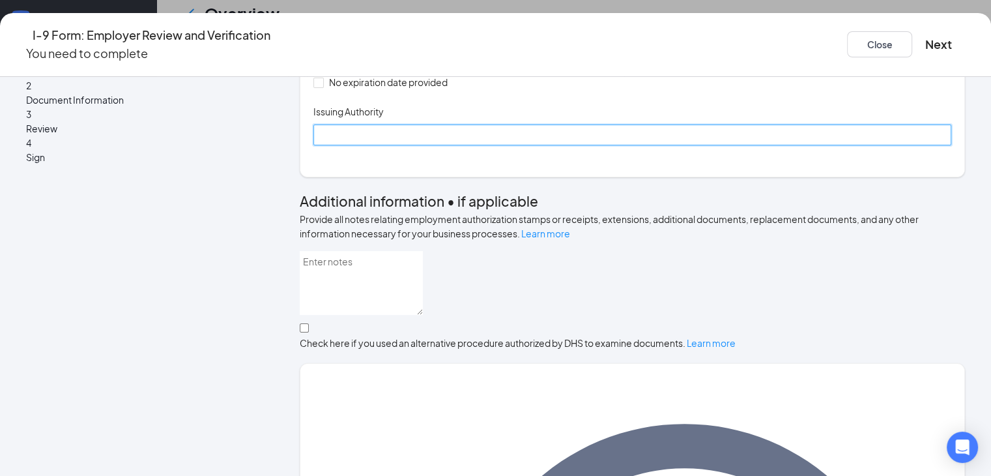
click at [453, 145] on input "Issuing Authority" at bounding box center [632, 134] width 638 height 21
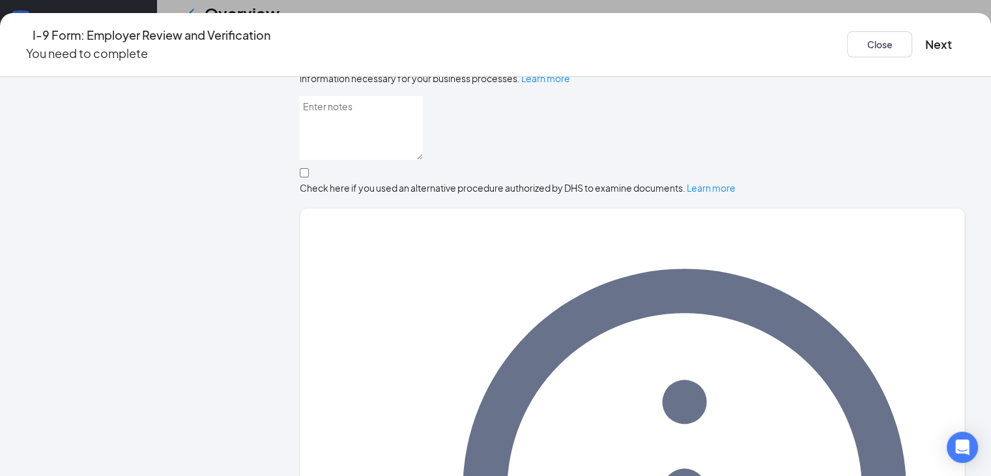
scroll to position [417, 0]
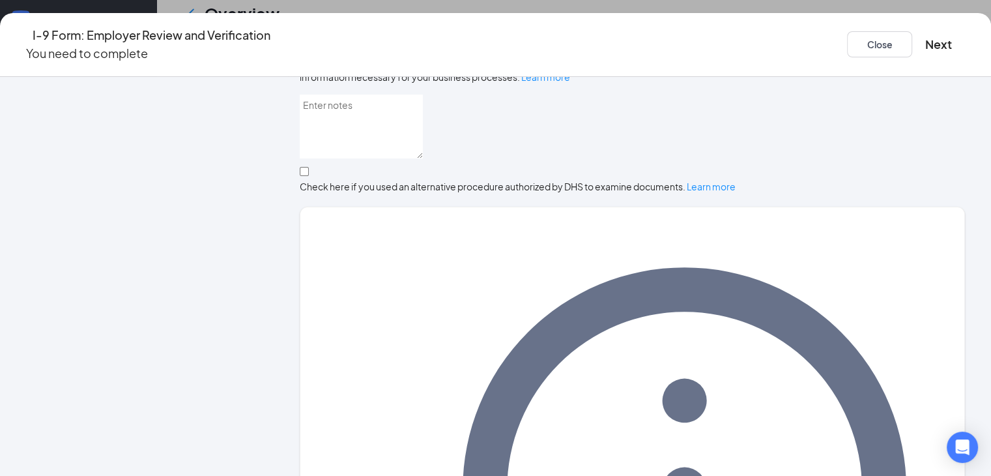
type input "US State Dept"
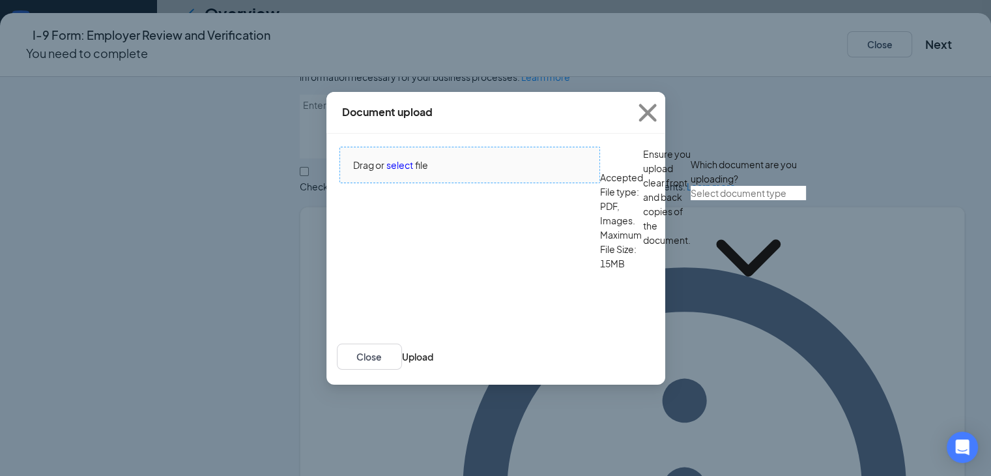
click at [396, 172] on span "select" at bounding box center [399, 165] width 27 height 14
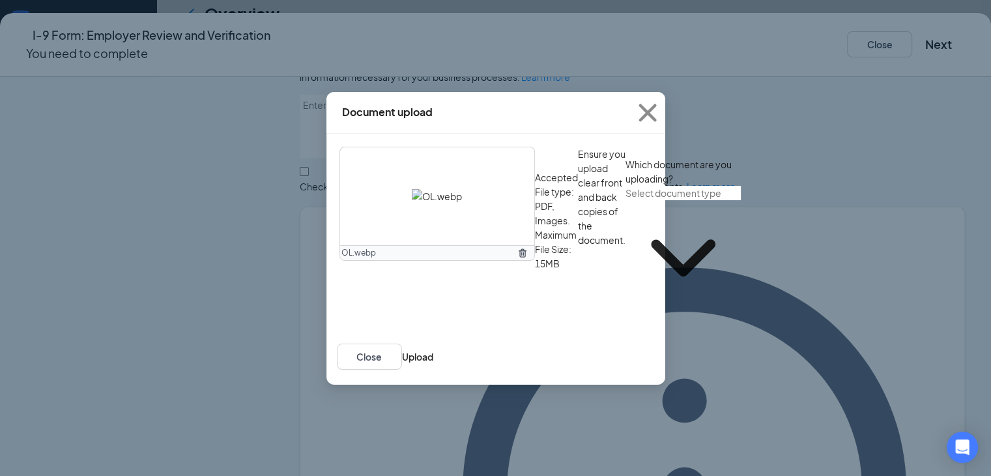
click at [626, 315] on icon "ChevronDown" at bounding box center [683, 257] width 115 height 115
click at [461, 445] on div "U.S. Passport or Passport Card" at bounding box center [403, 452] width 129 height 14
type input "U.S. Passport or Passport Card"
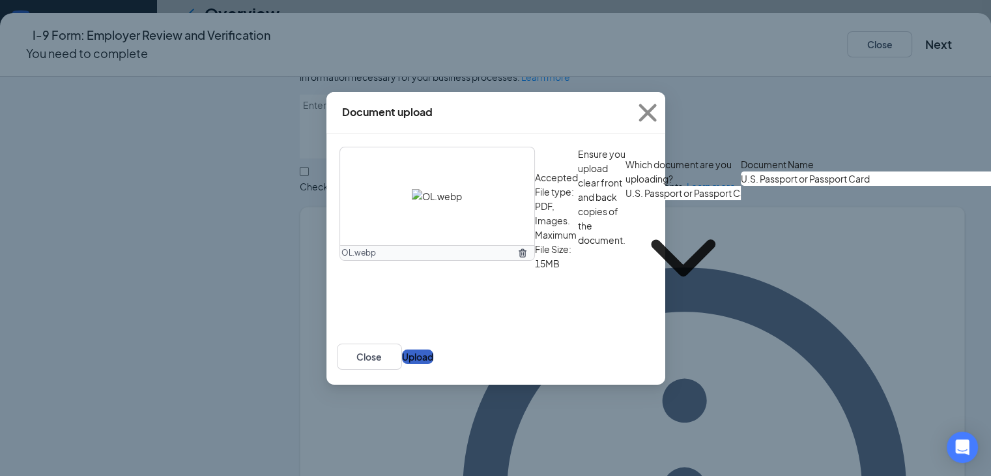
click at [433, 364] on button "Upload" at bounding box center [417, 356] width 31 height 14
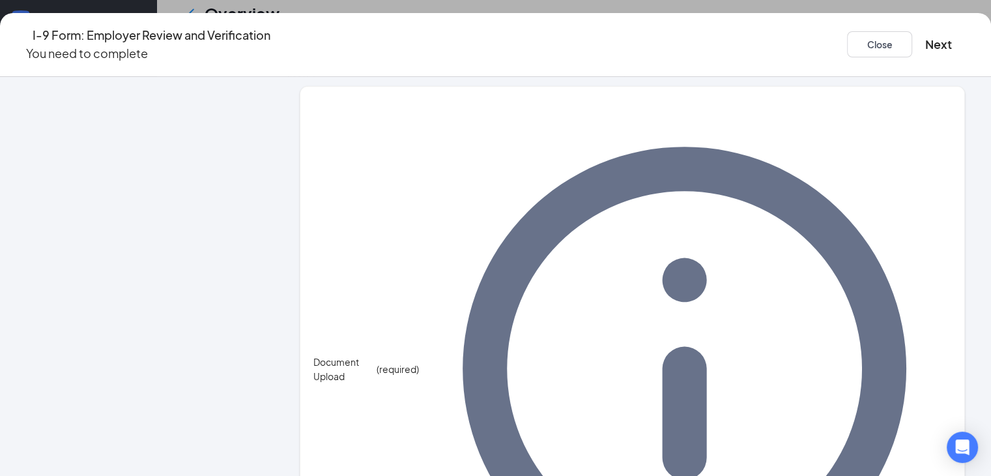
scroll to position [540, 0]
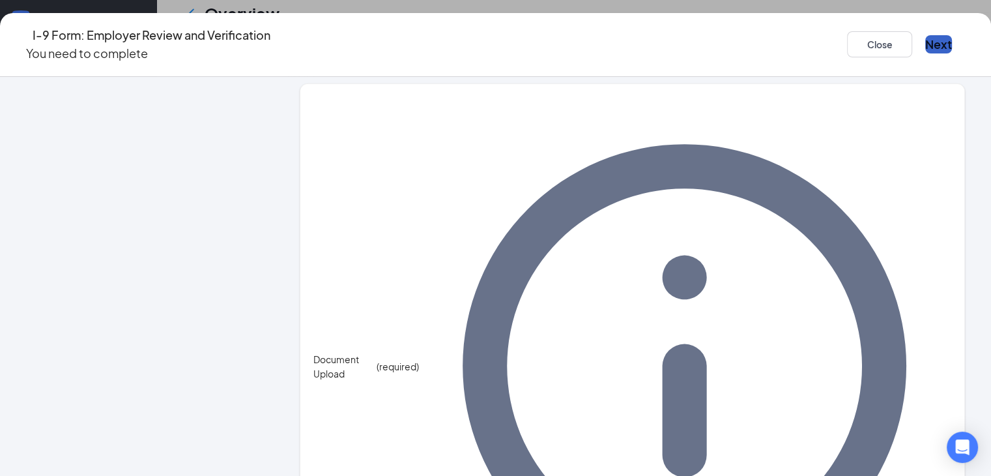
click at [925, 40] on button "Next" at bounding box center [938, 44] width 27 height 18
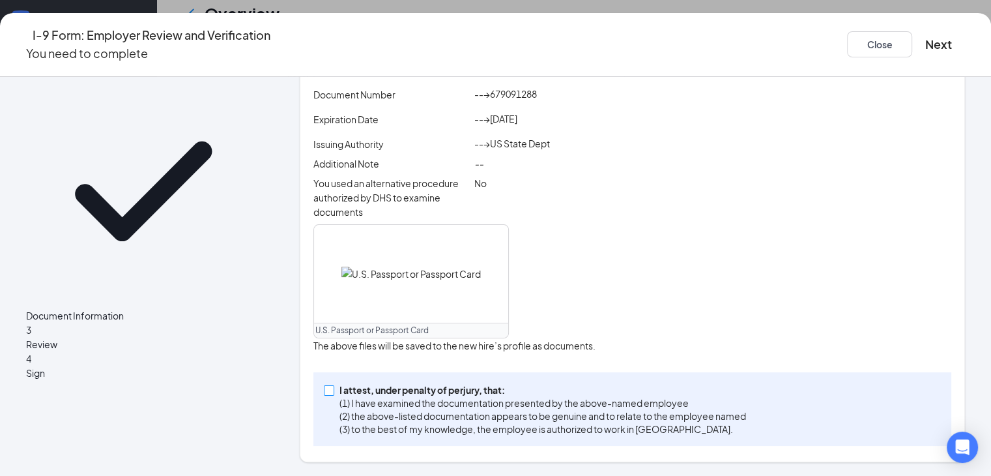
click at [327, 393] on input "I attest, under penalty of [PERSON_NAME], that: (1) I have examined the documen…" at bounding box center [328, 389] width 9 height 9
checkbox input "true"
click at [925, 38] on button "Next" at bounding box center [938, 44] width 27 height 18
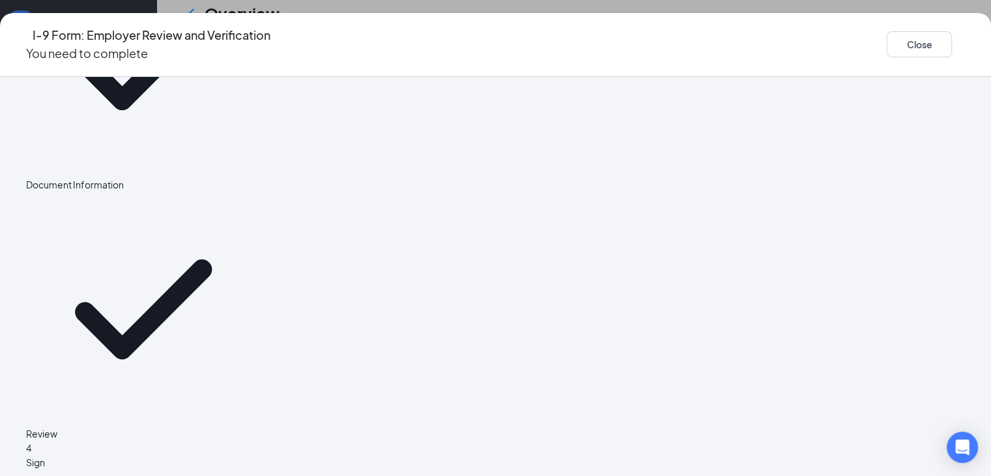
scroll to position [0, 0]
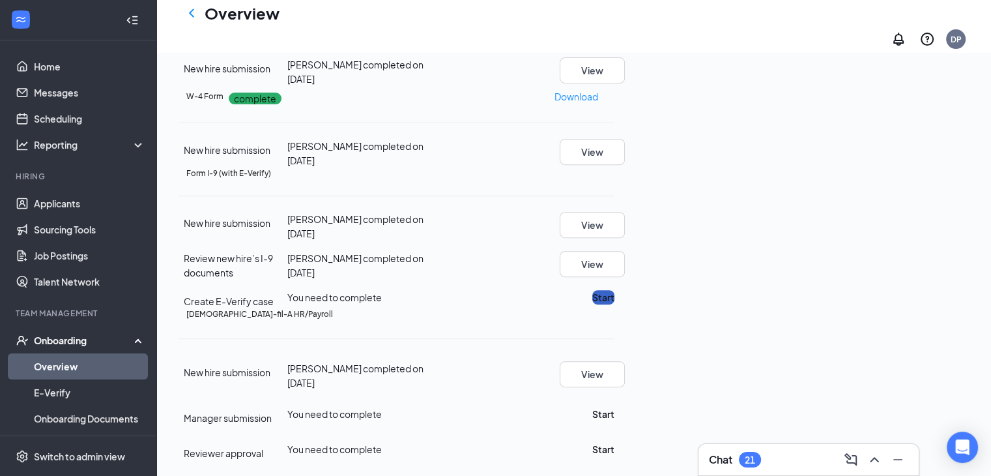
click at [615, 290] on button "Start" at bounding box center [603, 297] width 22 height 14
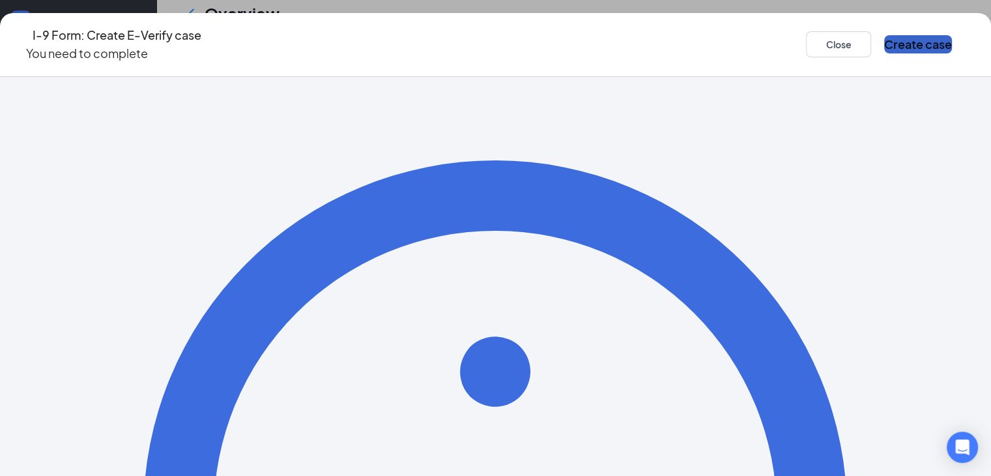
click at [884, 39] on button "Create case" at bounding box center [918, 44] width 68 height 18
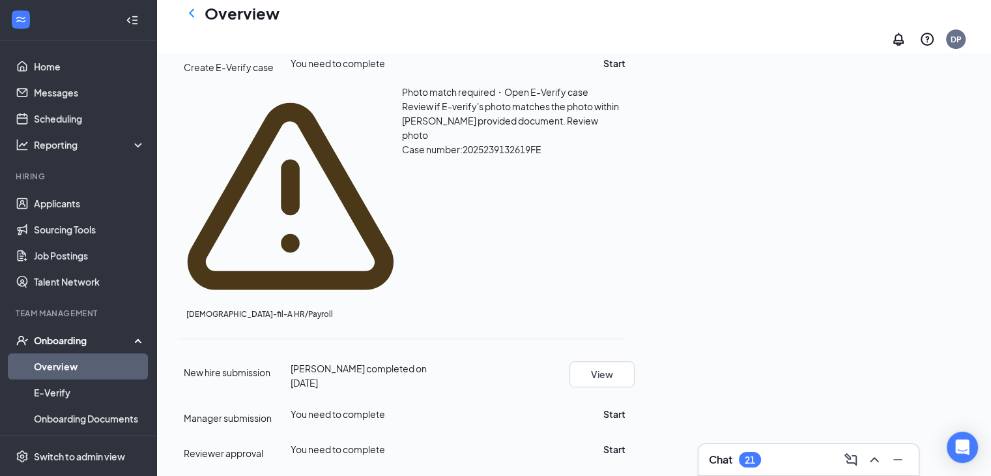
click at [598, 141] on span "Review photo" at bounding box center [500, 128] width 196 height 26
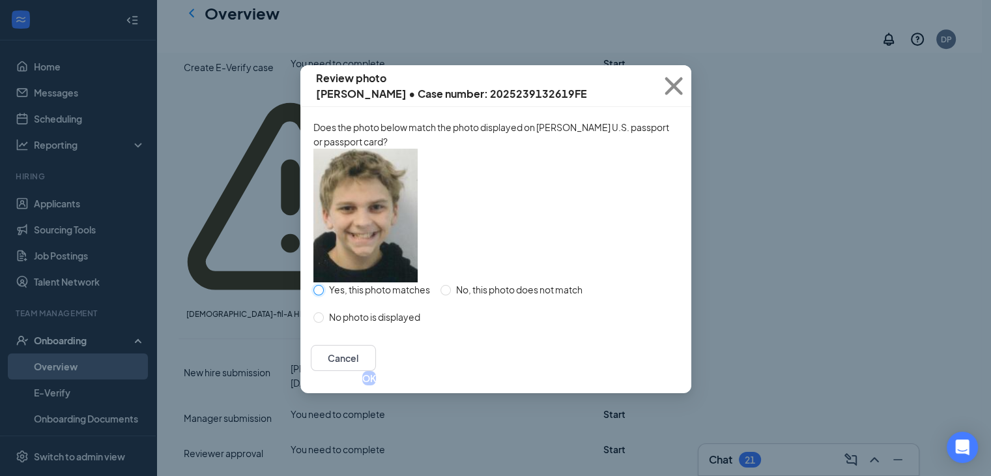
click at [321, 295] on input "Yes, this photo matches" at bounding box center [318, 290] width 10 height 10
radio input "true"
click at [376, 385] on button "OK" at bounding box center [369, 378] width 14 height 14
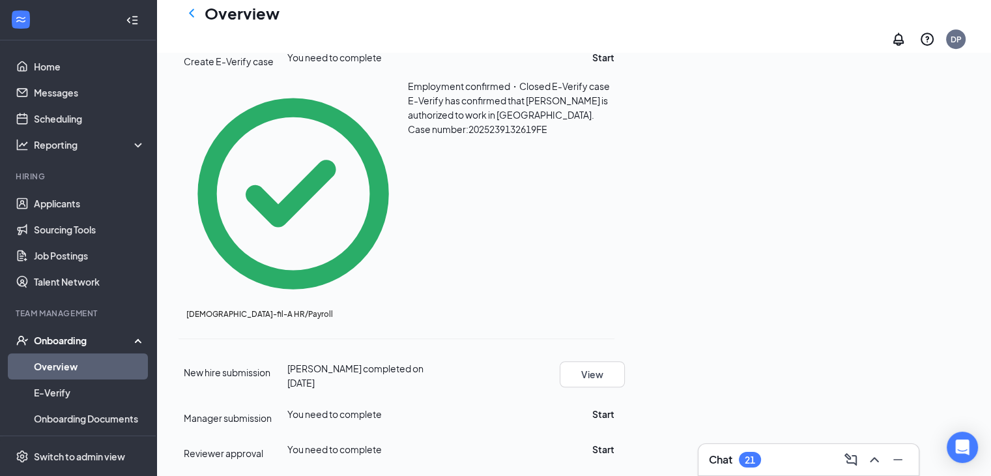
scroll to position [791, 0]
click at [615, 407] on button "Start" at bounding box center [603, 414] width 22 height 14
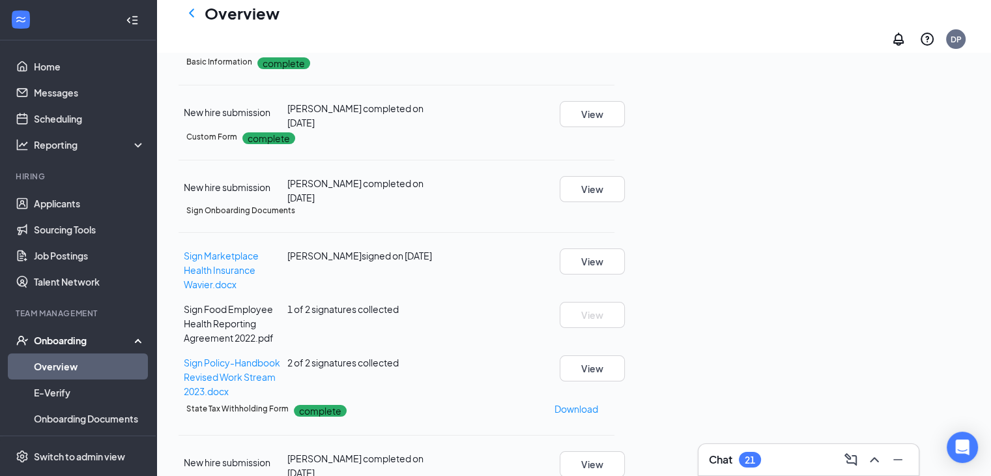
scroll to position [0, 0]
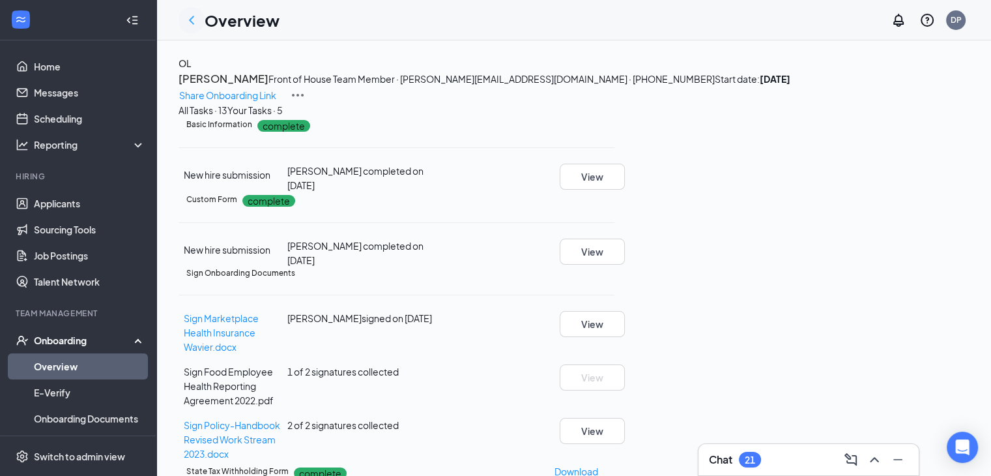
click at [192, 23] on icon "ChevronLeft" at bounding box center [191, 20] width 5 height 8
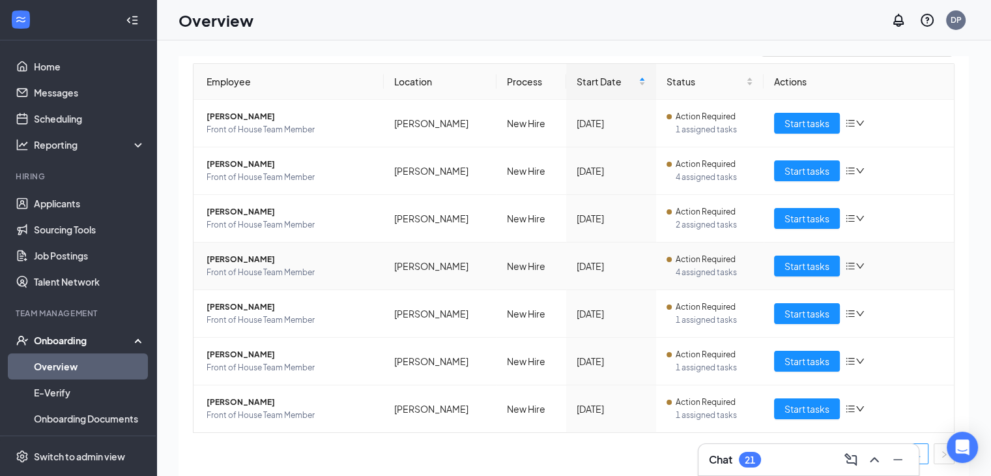
scroll to position [121, 0]
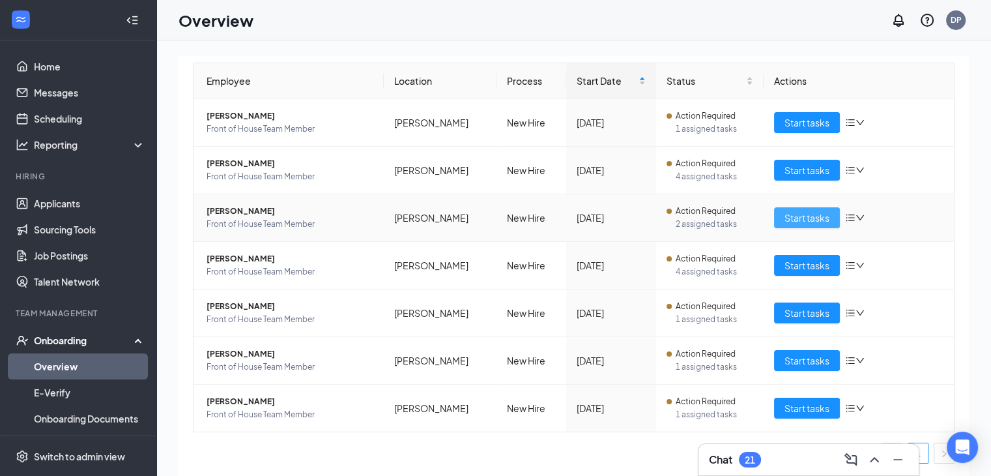
click at [785, 219] on span "Start tasks" at bounding box center [807, 218] width 45 height 14
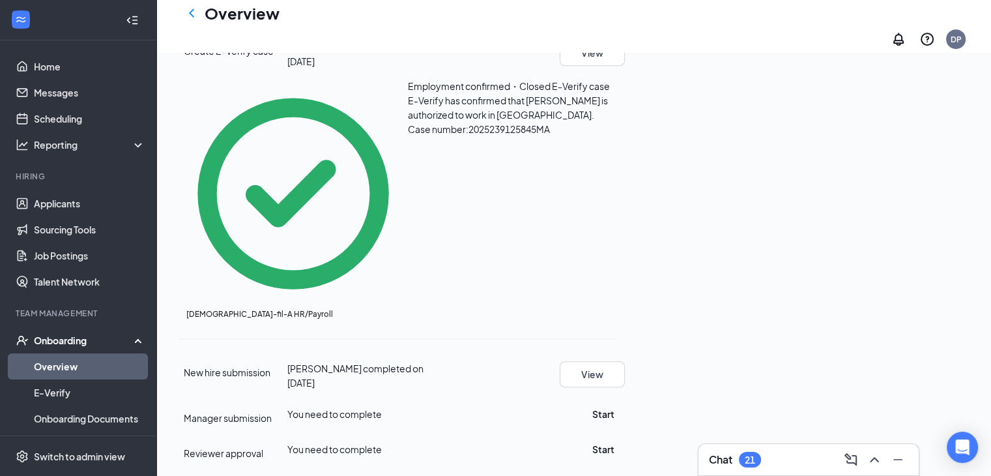
scroll to position [802, 0]
click at [615, 407] on button "Start" at bounding box center [603, 414] width 22 height 14
